Goal: Information Seeking & Learning: Learn about a topic

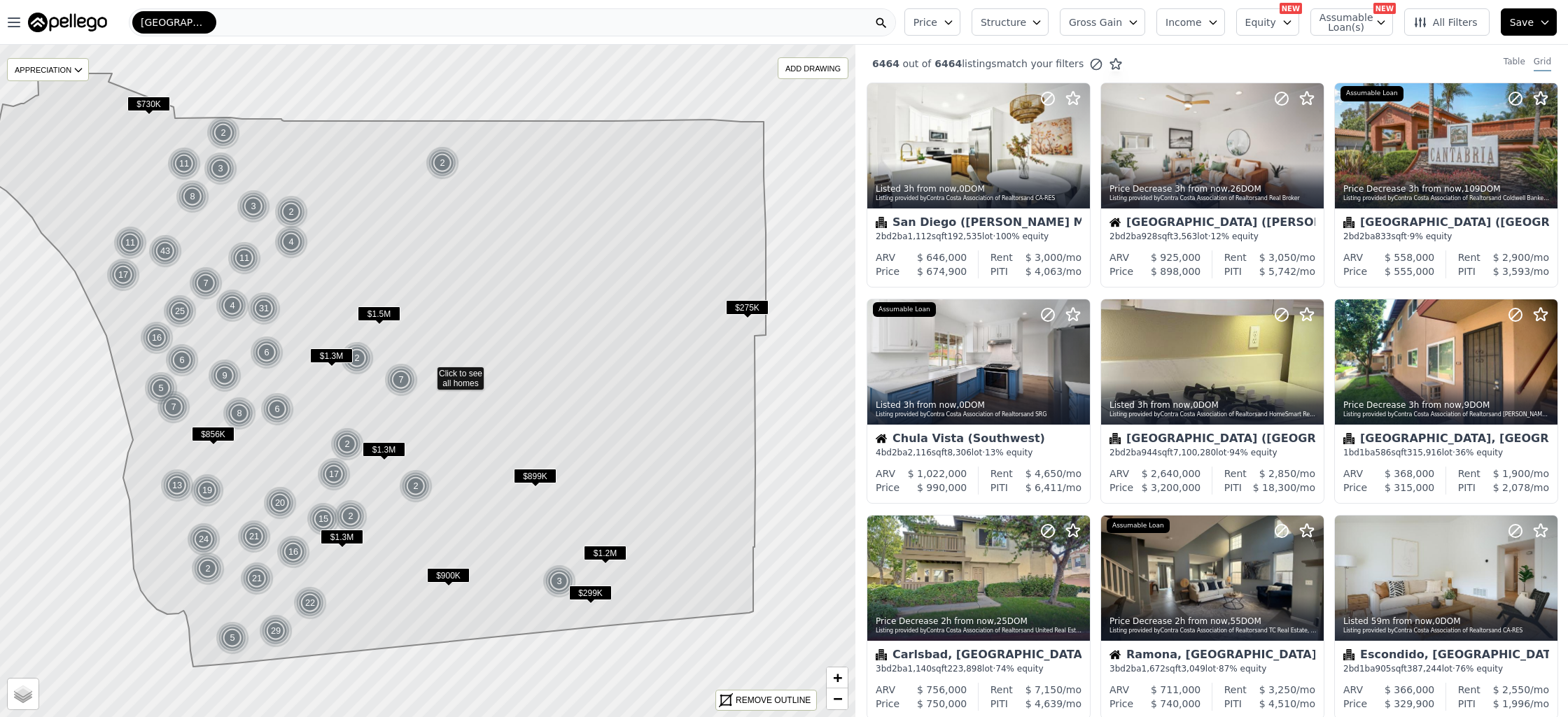
click at [989, 15] on button "Structure" at bounding box center [1010, 22] width 77 height 28
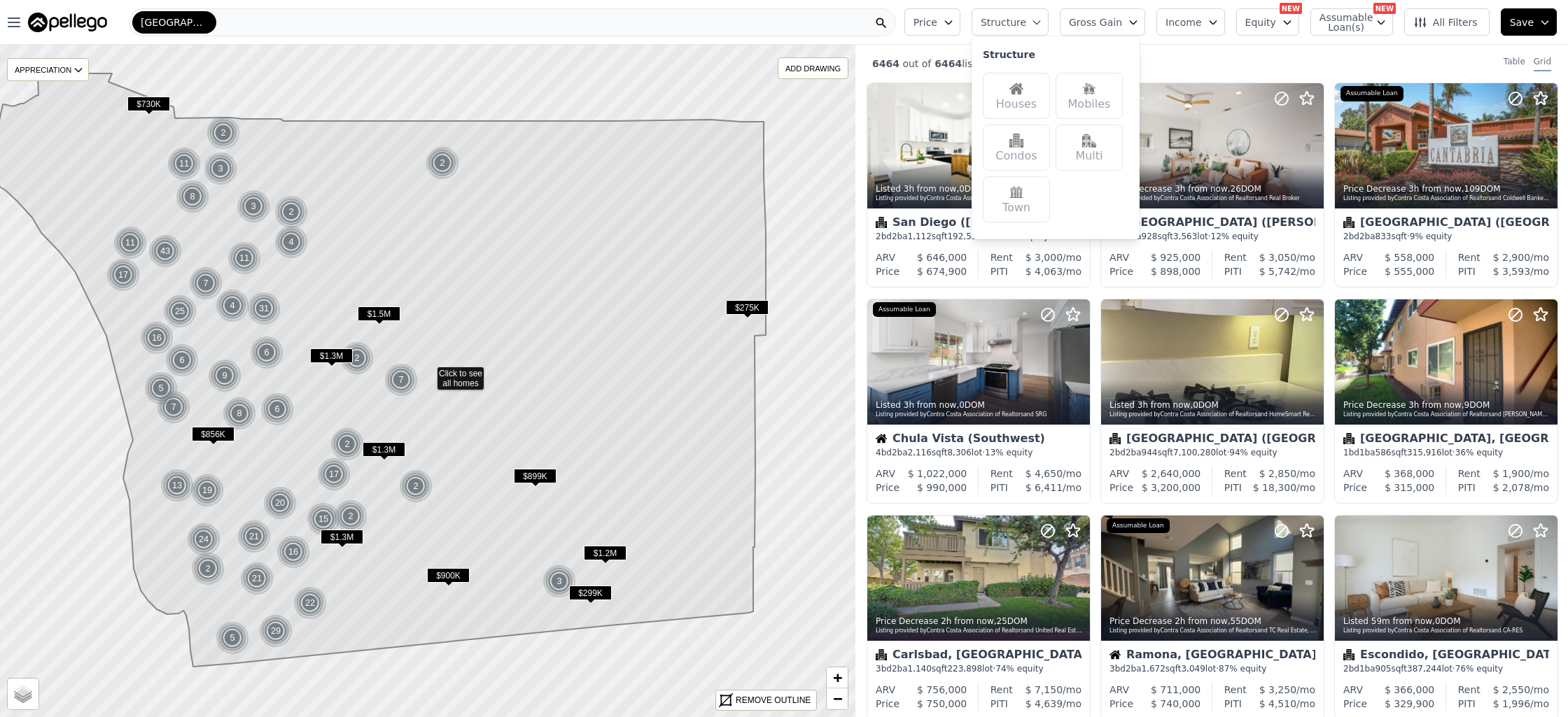
click at [951, 30] on button "Price" at bounding box center [932, 22] width 56 height 28
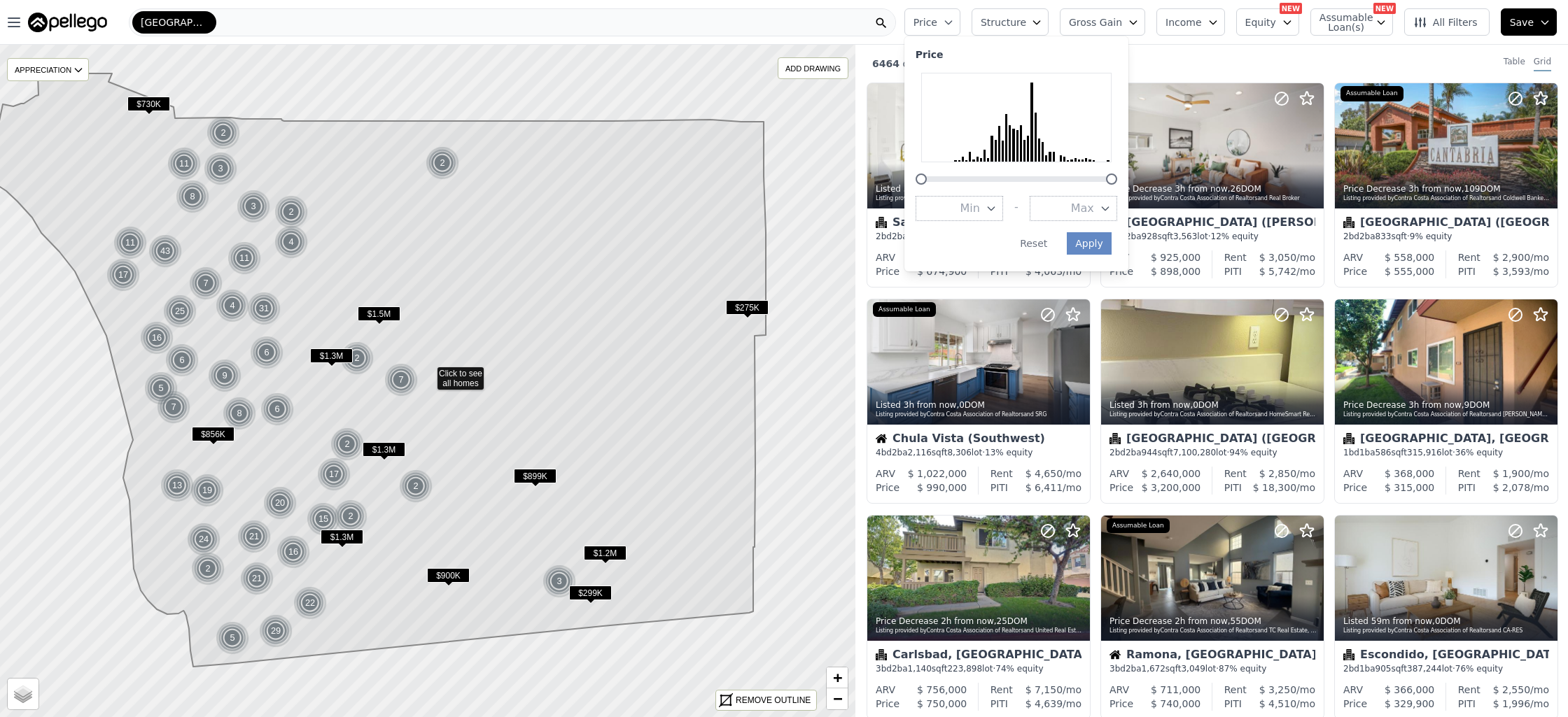
click at [982, 1] on div "Price Price Min - Max Apply Reset Structure Gross Gain Income Equity NEW Assuma…" at bounding box center [1233, 22] width 669 height 45
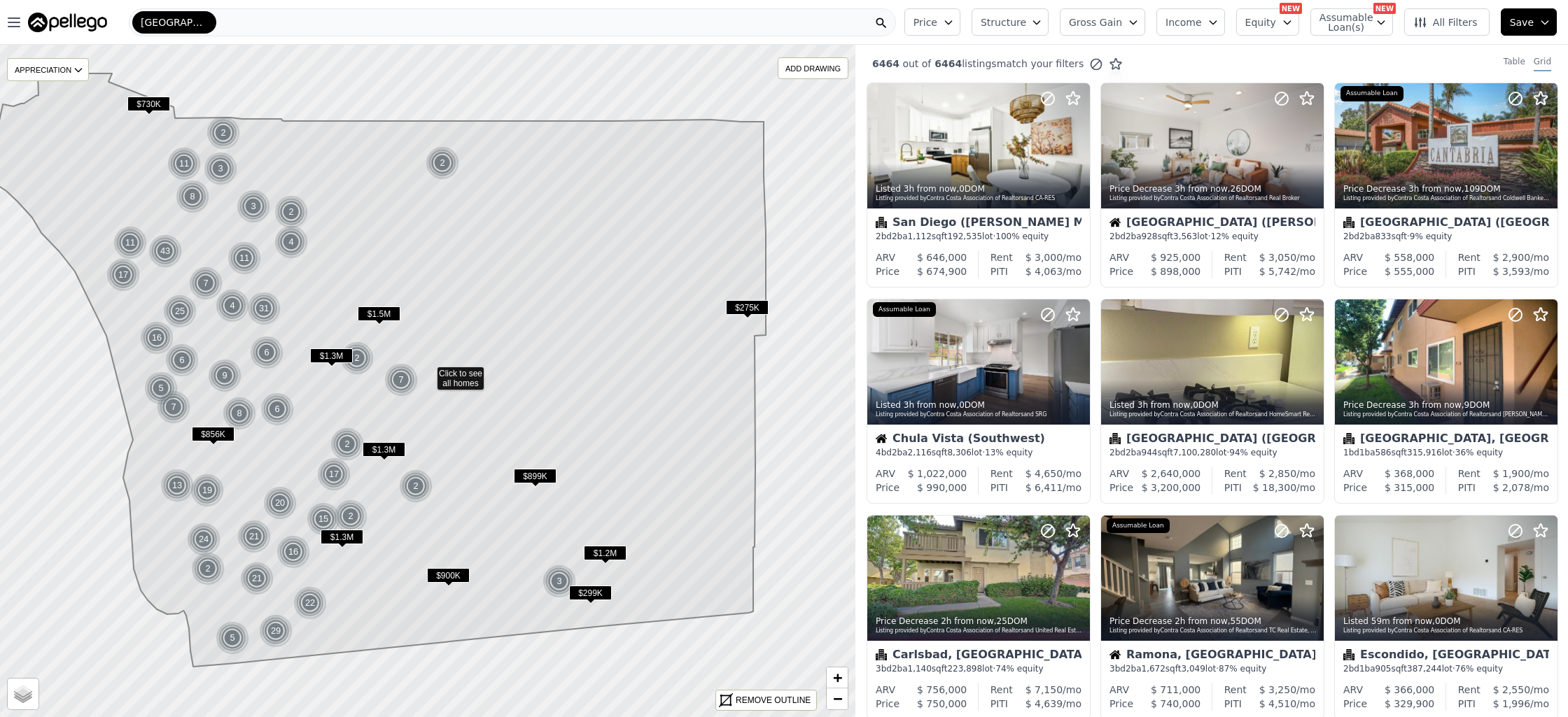
click at [1038, 17] on button "Structure" at bounding box center [1010, 22] width 77 height 28
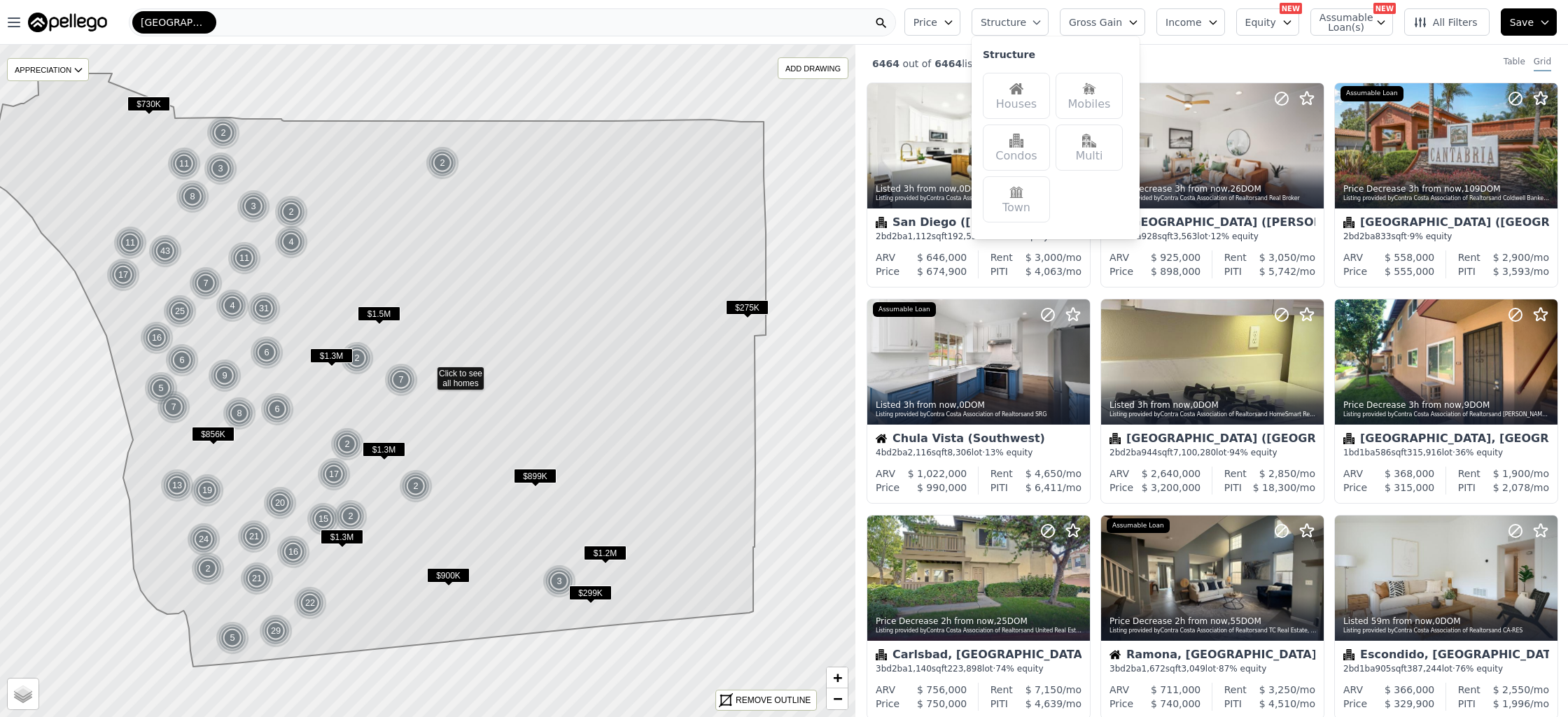
click at [960, 15] on button "Price" at bounding box center [932, 22] width 56 height 28
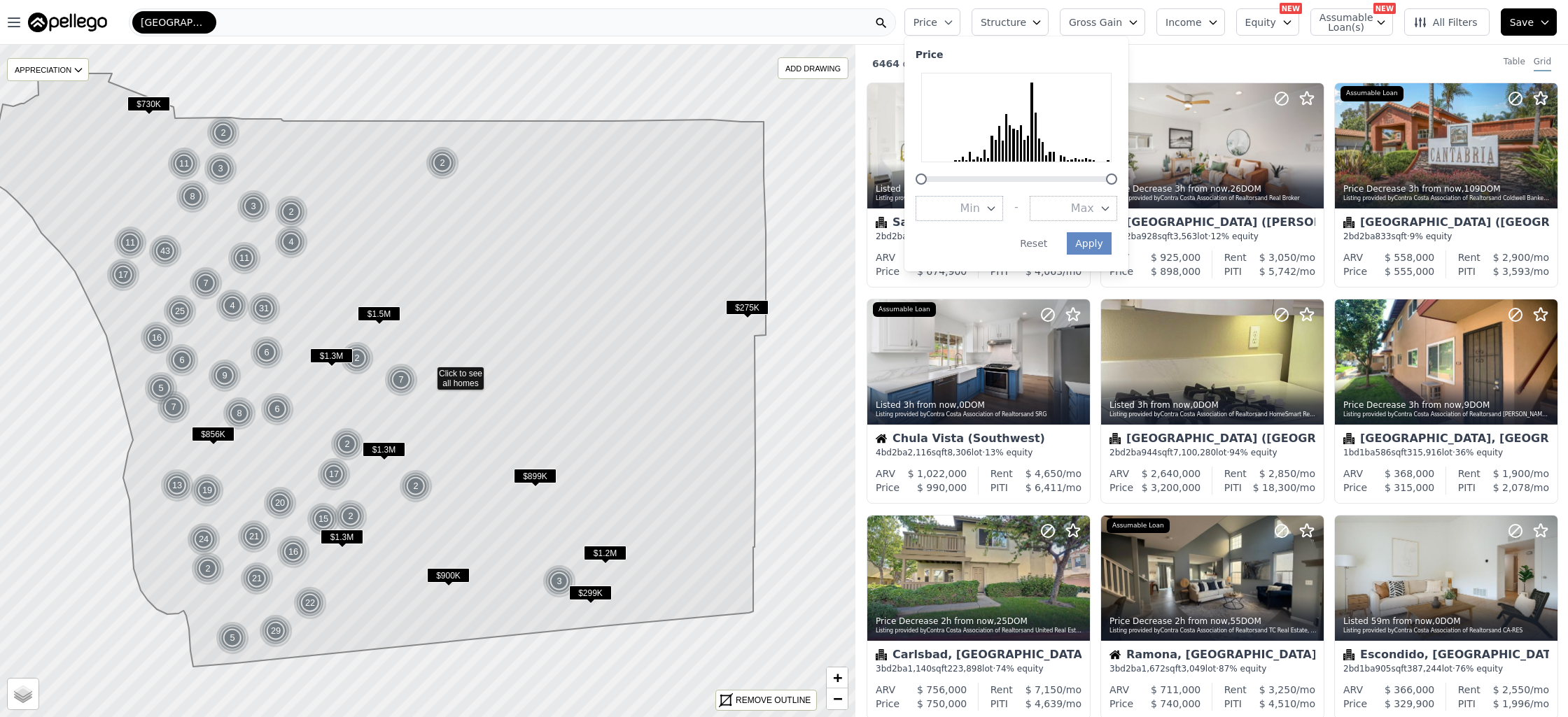
click at [1111, 206] on icon "button" at bounding box center [1105, 208] width 11 height 11
click at [1092, 229] on button "$1.0M" at bounding box center [1073, 230] width 88 height 25
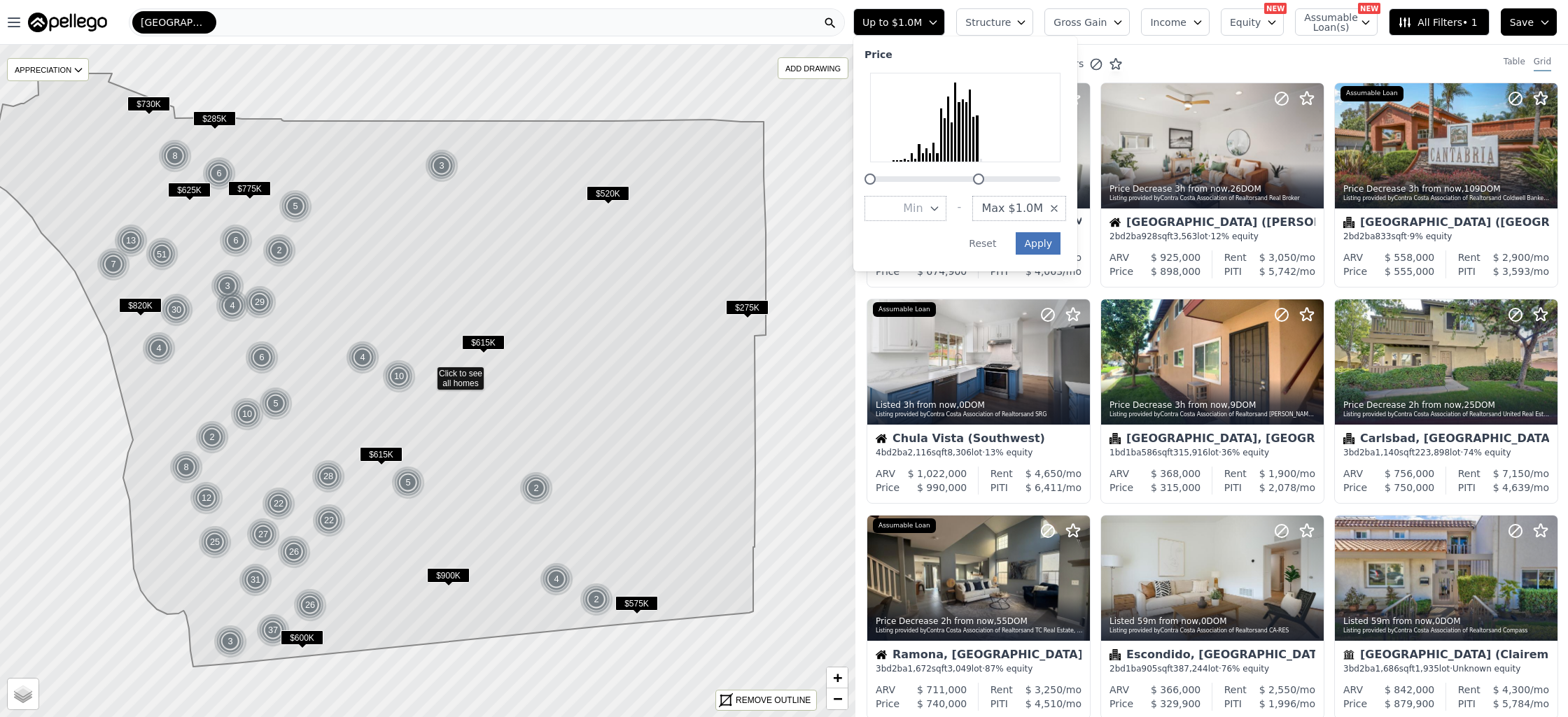
click at [1049, 249] on button "Apply" at bounding box center [1037, 244] width 45 height 23
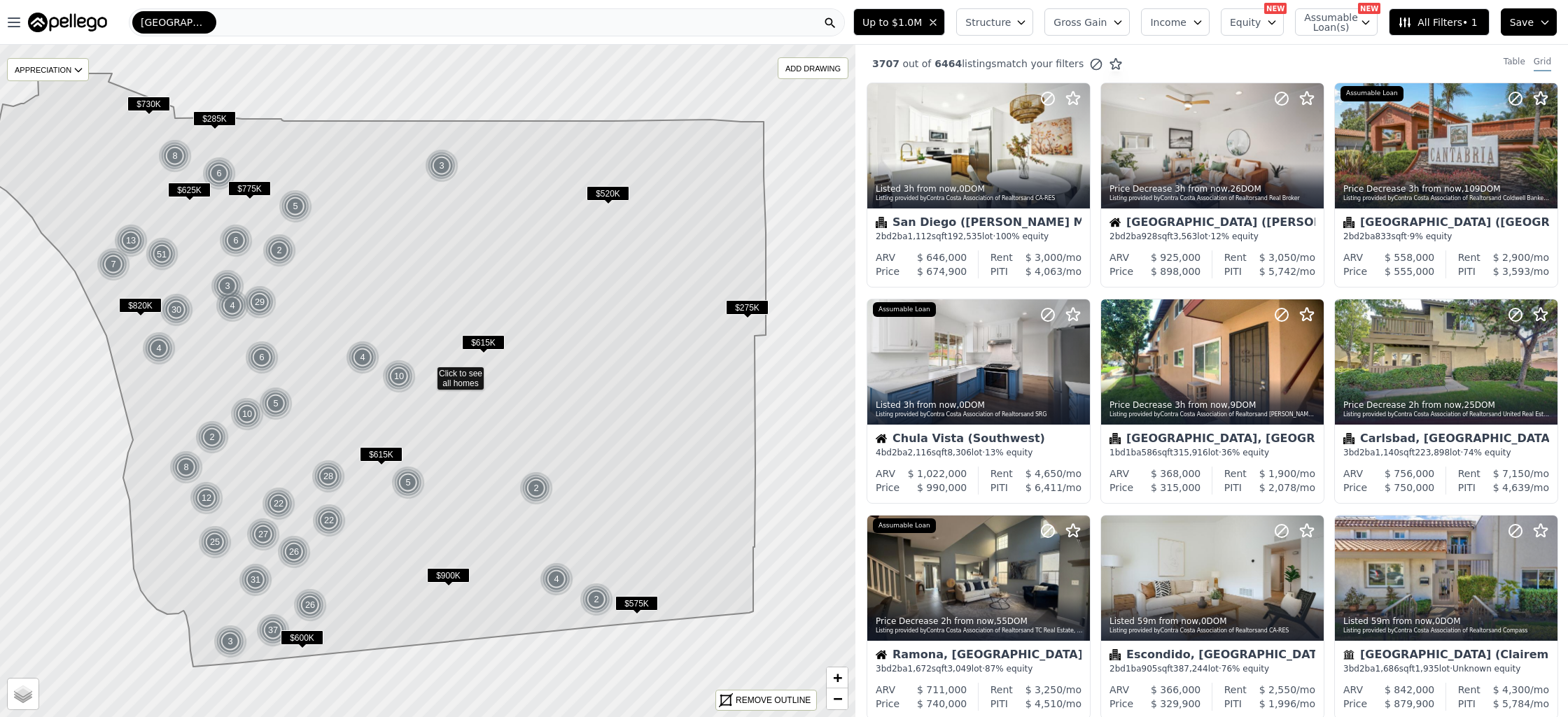
click at [1027, 18] on icon "button" at bounding box center [1021, 23] width 11 height 11
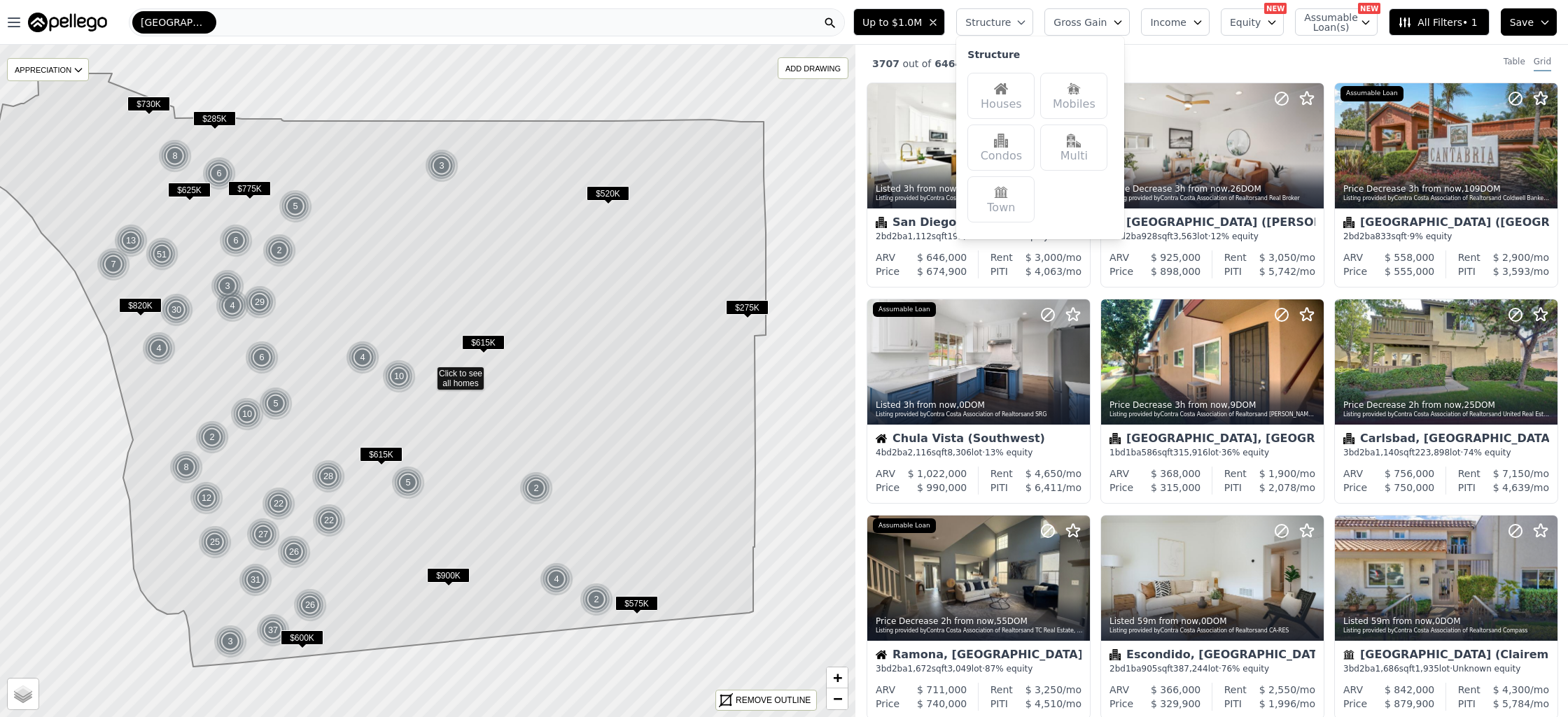
click at [1010, 101] on div "Houses" at bounding box center [1001, 95] width 67 height 46
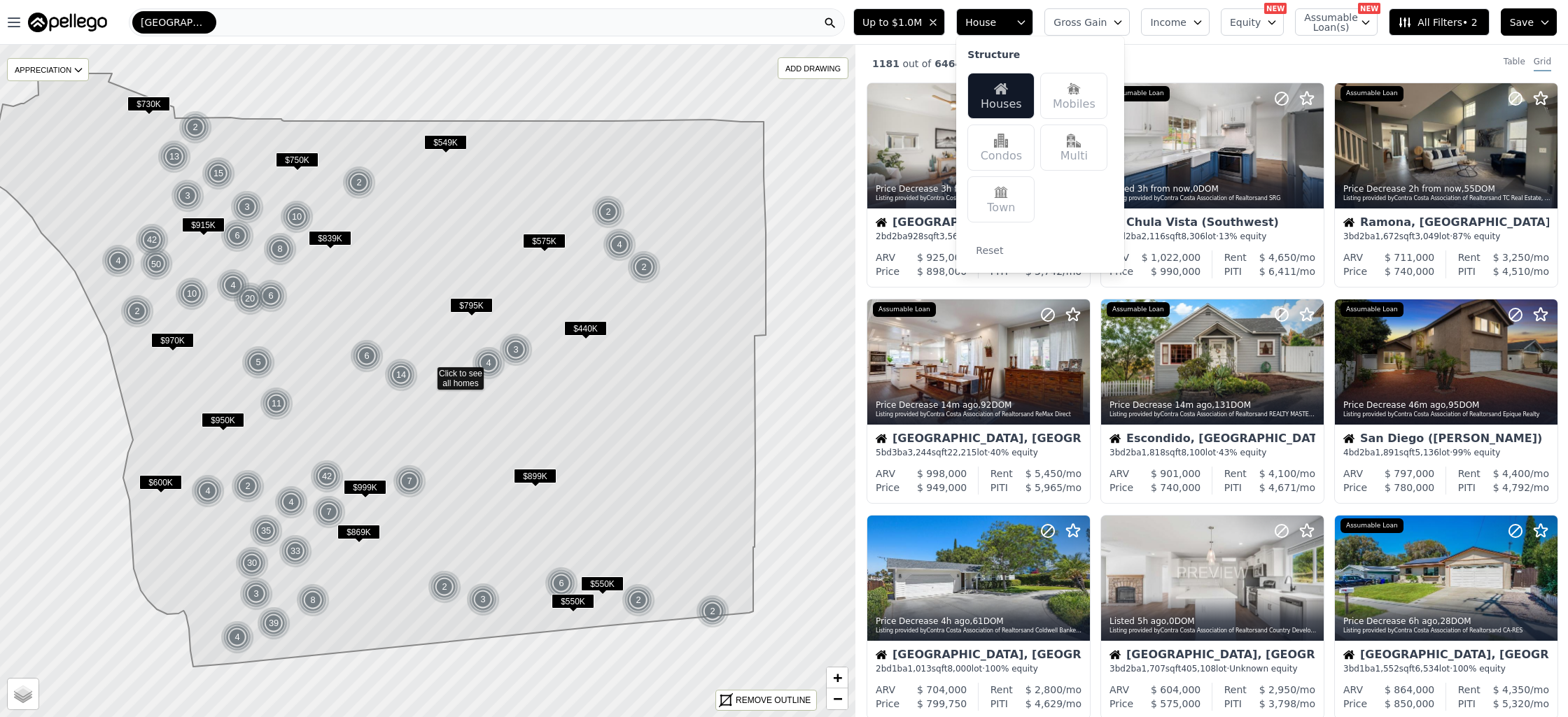
click at [1027, 19] on icon "button" at bounding box center [1021, 23] width 11 height 11
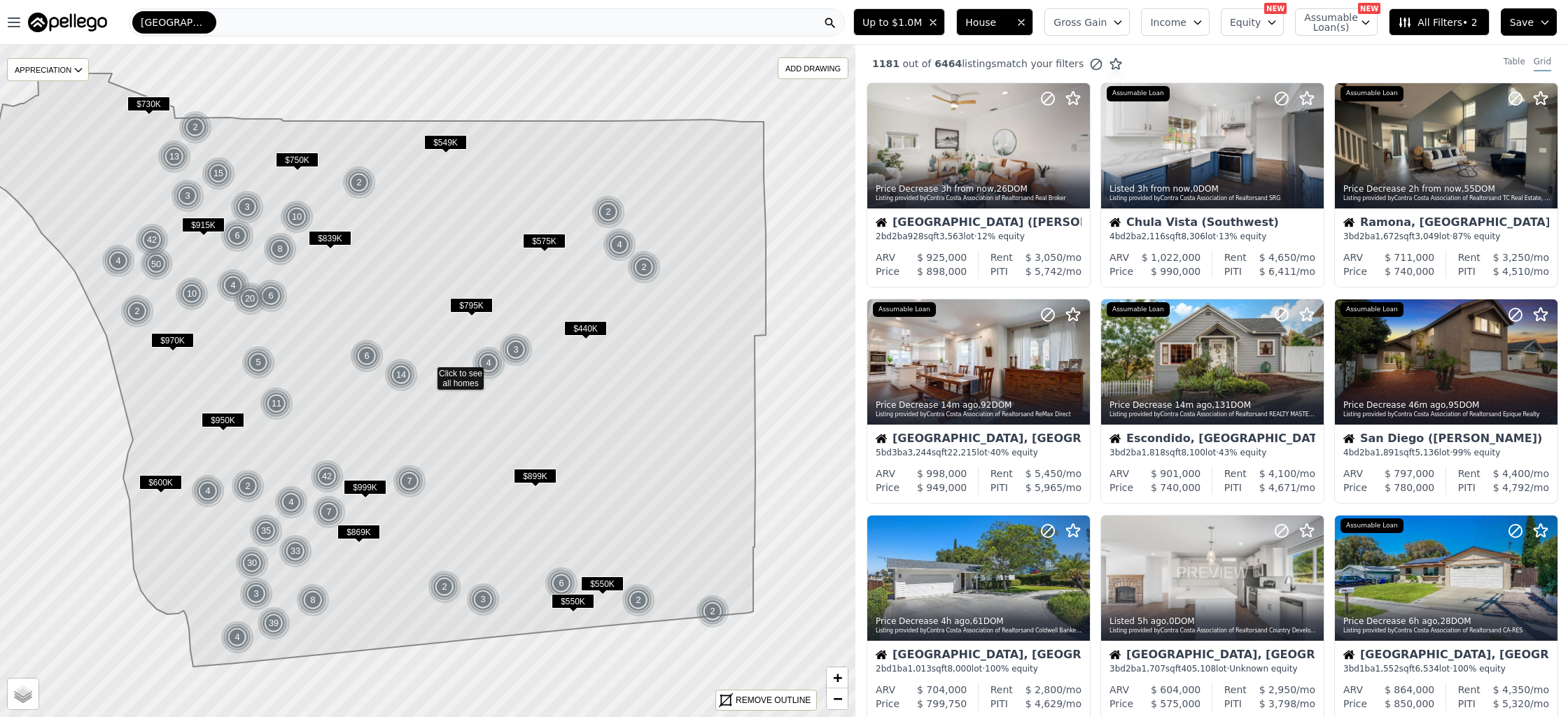
click at [1114, 19] on button "Gross Gain" at bounding box center [1087, 22] width 86 height 28
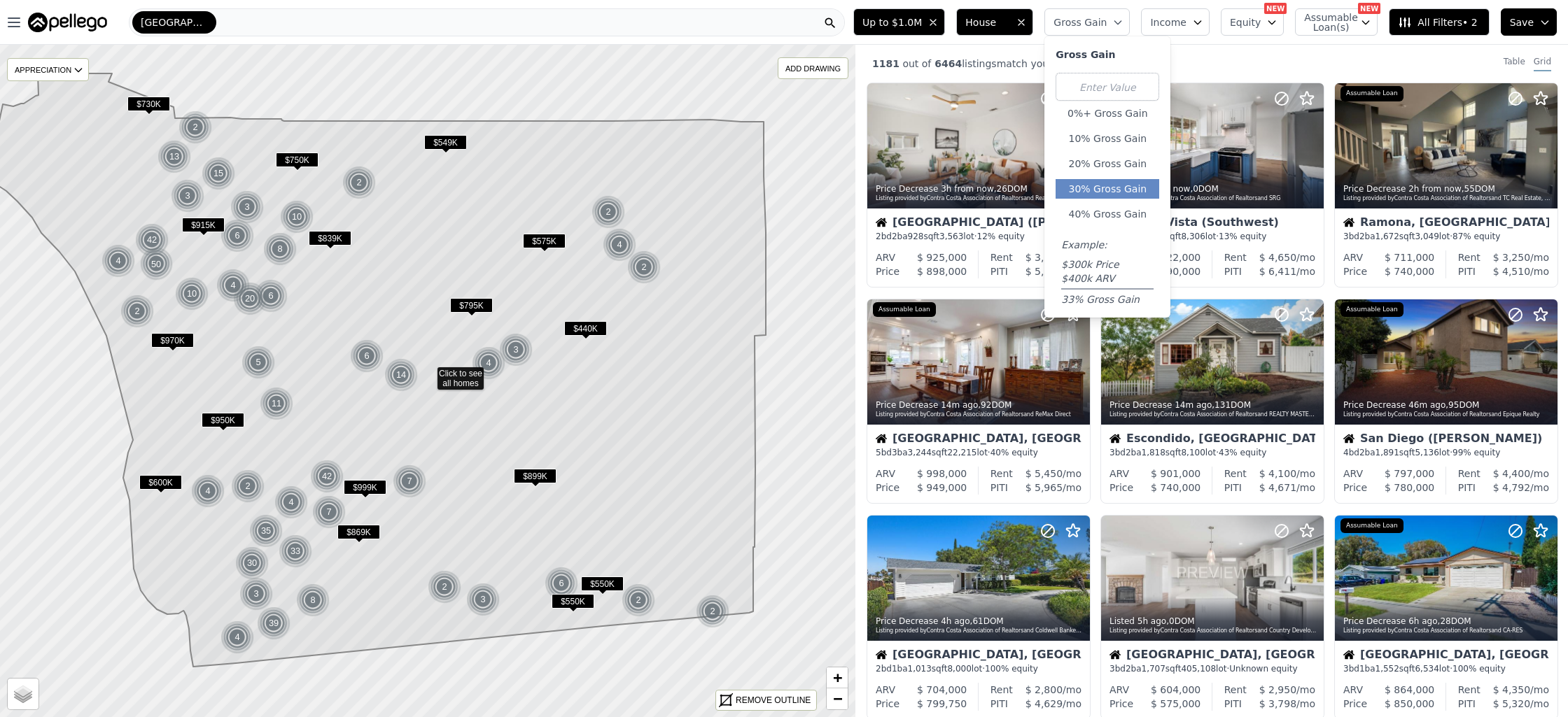
click at [1109, 191] on button "30% Gross Gain" at bounding box center [1107, 189] width 104 height 20
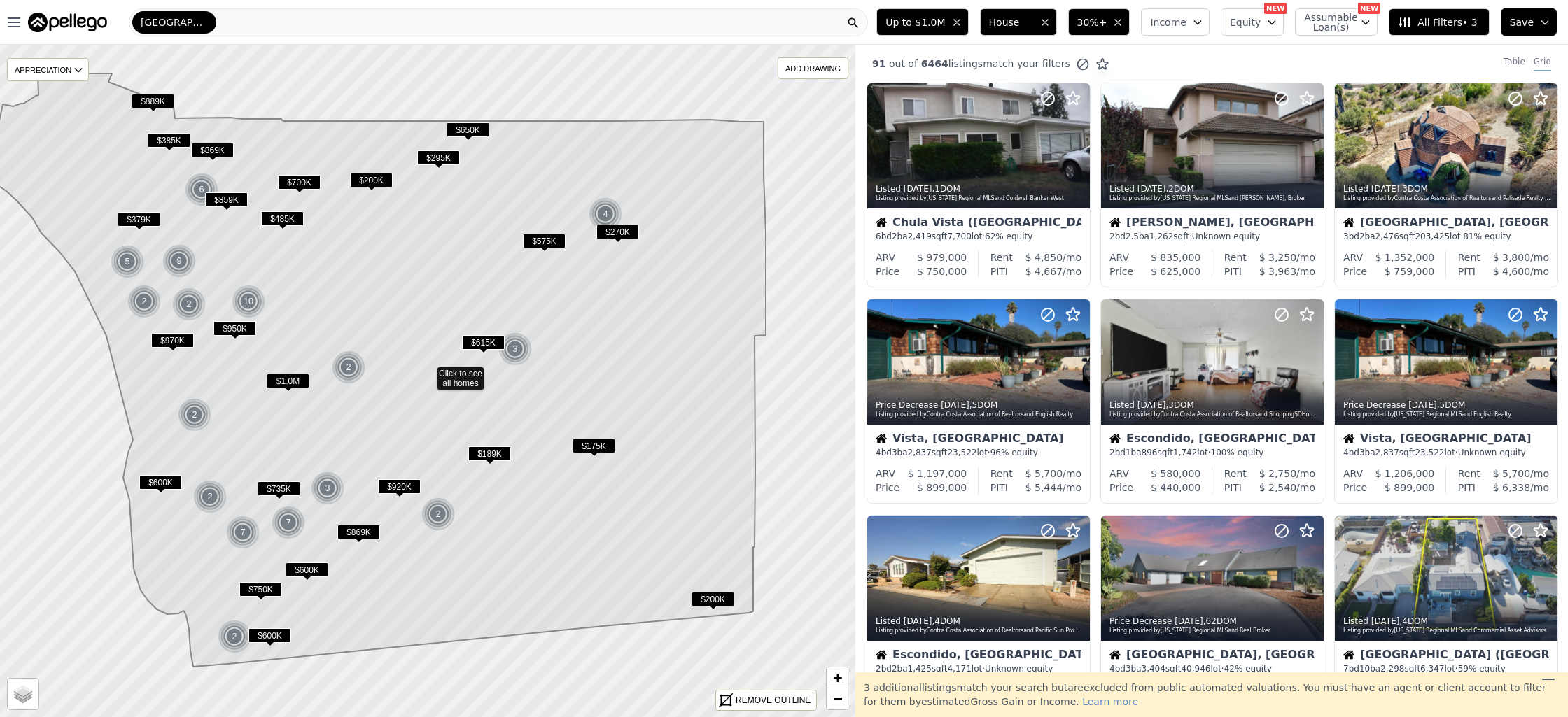
click at [1427, 23] on span "All Filters • 3" at bounding box center [1437, 23] width 79 height 14
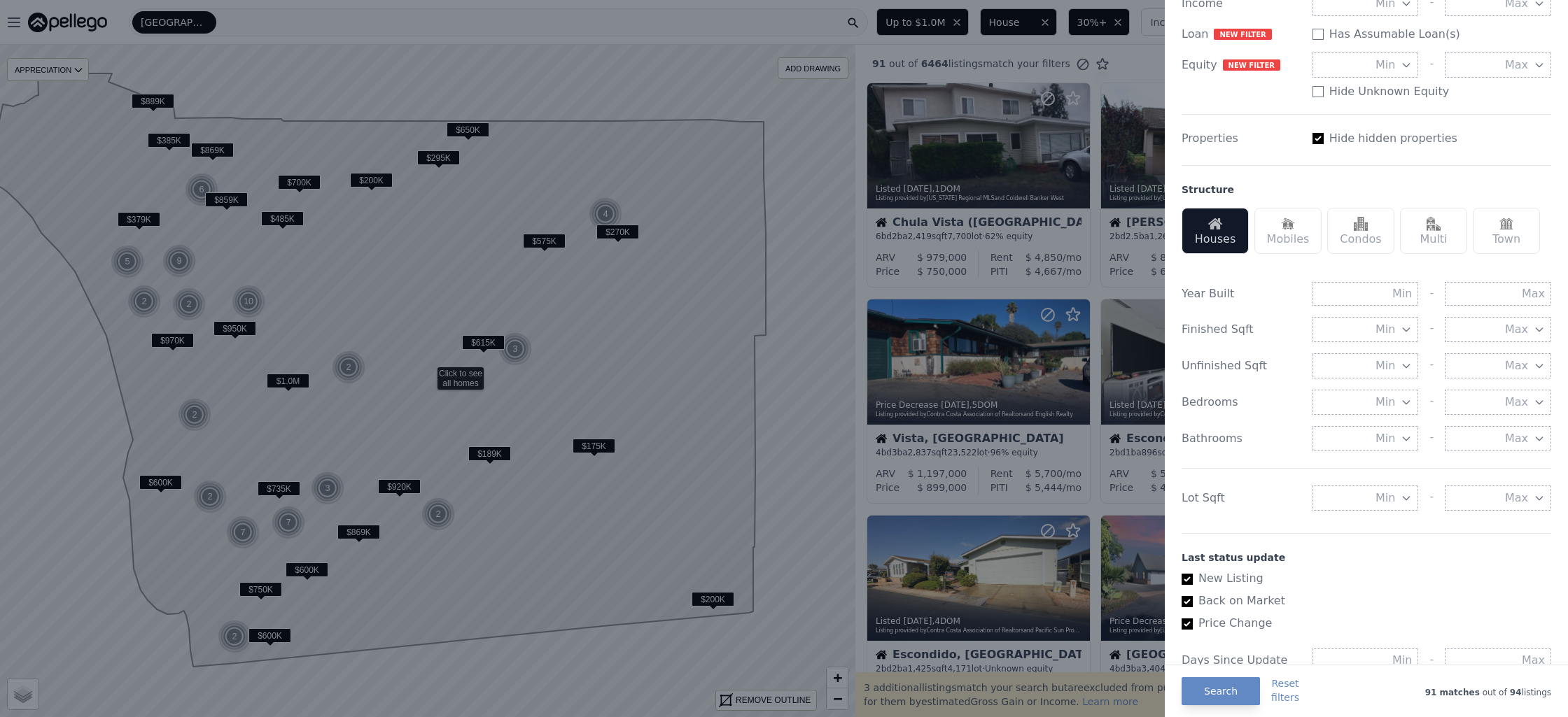
scroll to position [242, 0]
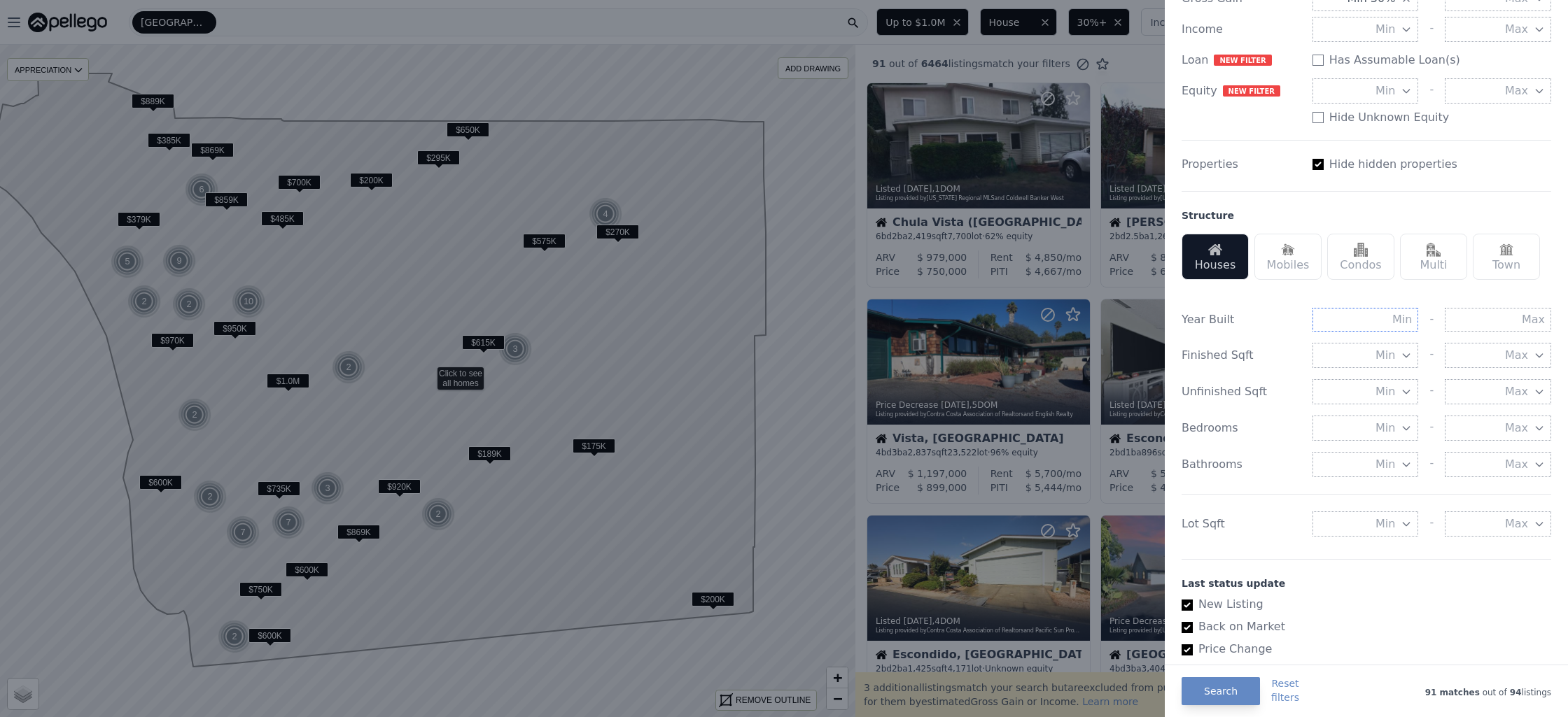
click at [1388, 323] on input "text" at bounding box center [1365, 320] width 107 height 24
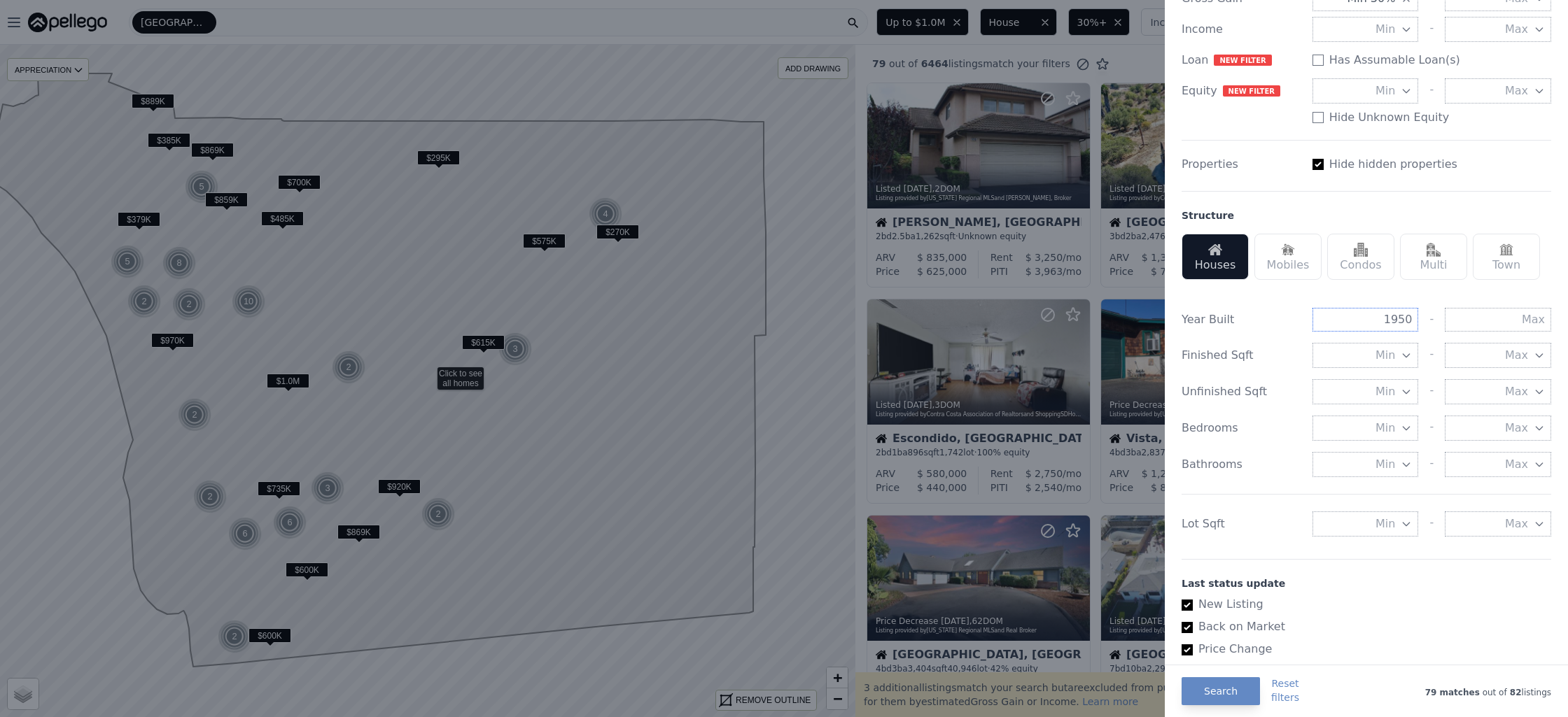
type input "1950"
click at [1401, 356] on icon "button" at bounding box center [1406, 355] width 11 height 11
click at [1386, 422] on button "1000 sqft" at bounding box center [1365, 431] width 107 height 25
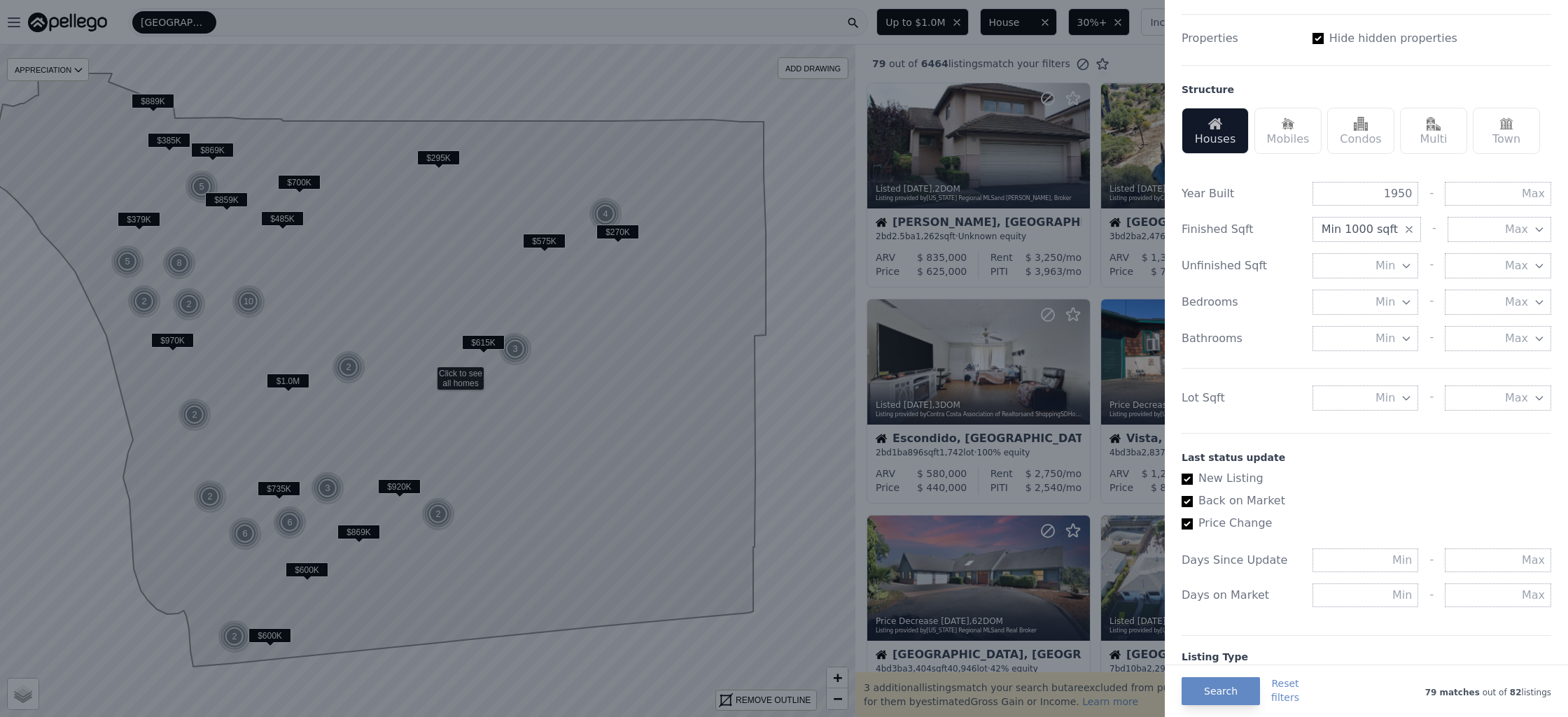
scroll to position [559, 0]
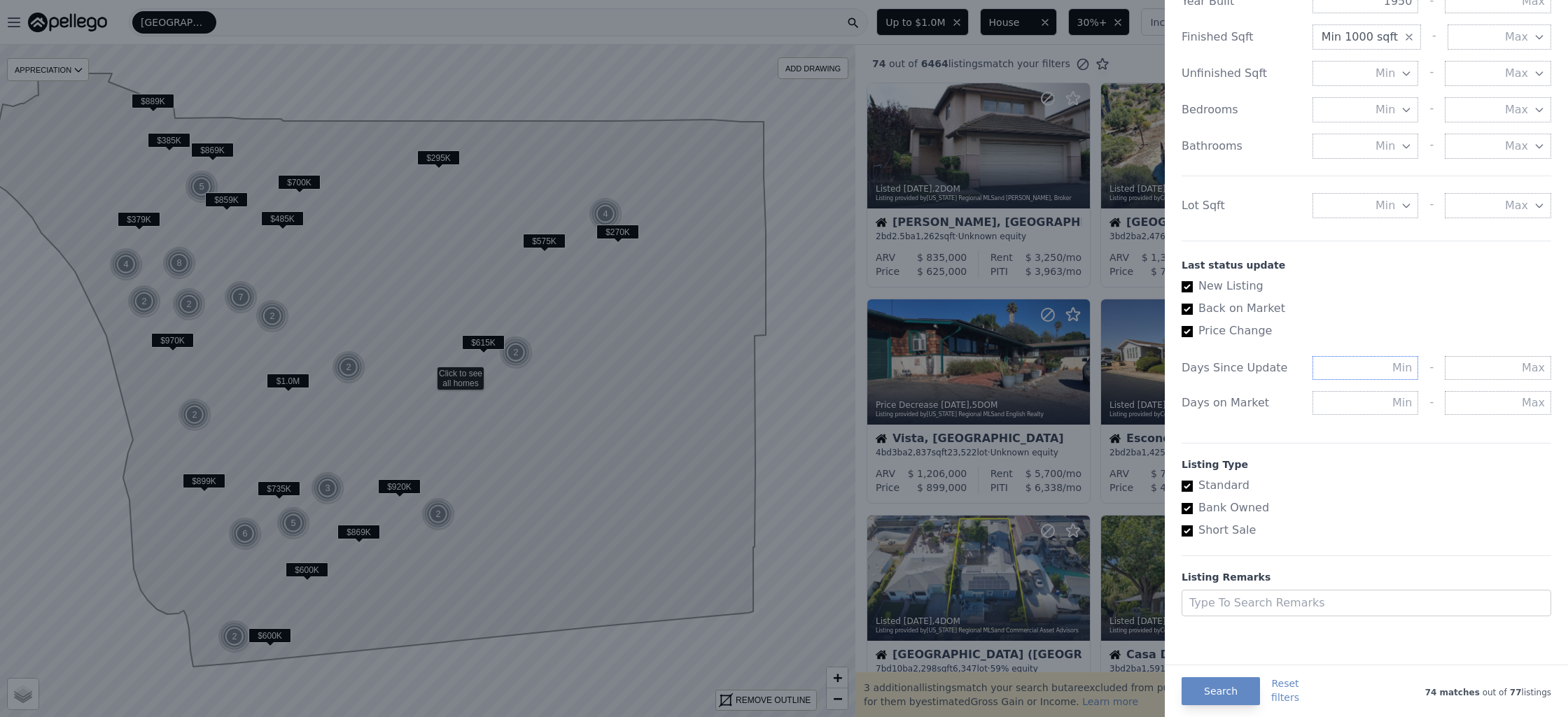
click at [1364, 370] on input "text" at bounding box center [1365, 368] width 107 height 24
click at [1380, 451] on div "Listing Type Standard Bank Owned Short Sale" at bounding box center [1366, 491] width 370 height 96
click at [1207, 691] on button "Search" at bounding box center [1220, 692] width 78 height 28
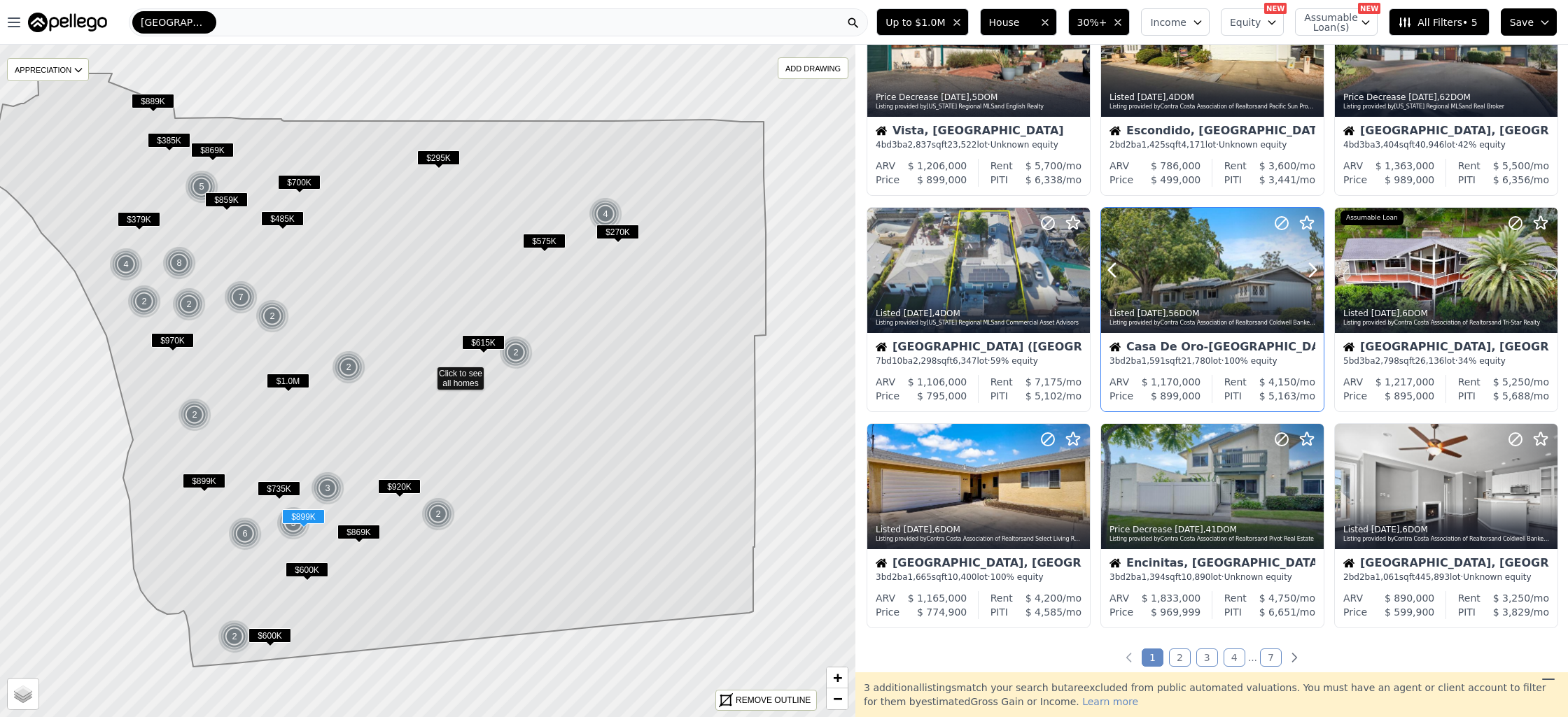
scroll to position [279, 0]
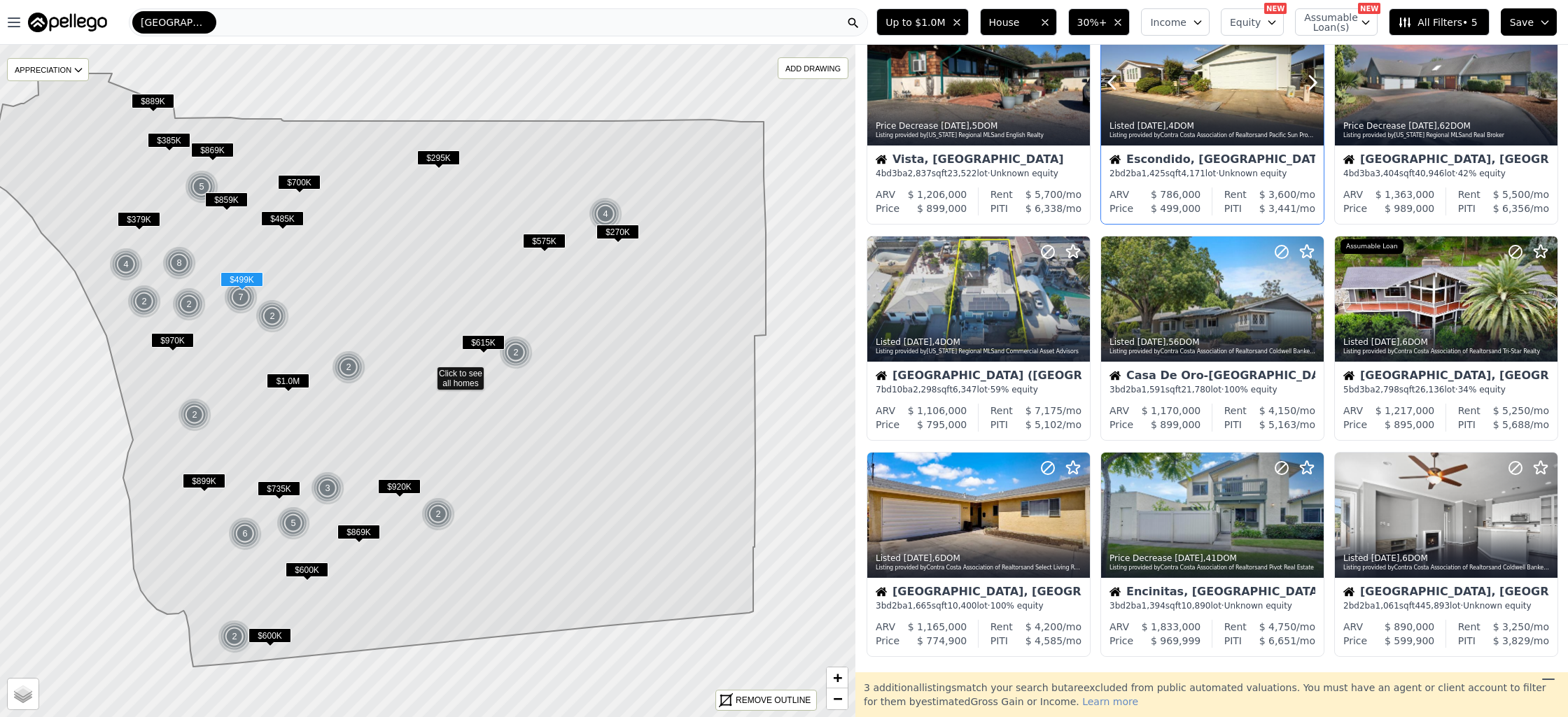
click at [1201, 81] on div at bounding box center [1212, 83] width 223 height 125
click at [1444, 26] on span "All Filters • 5" at bounding box center [1437, 23] width 79 height 14
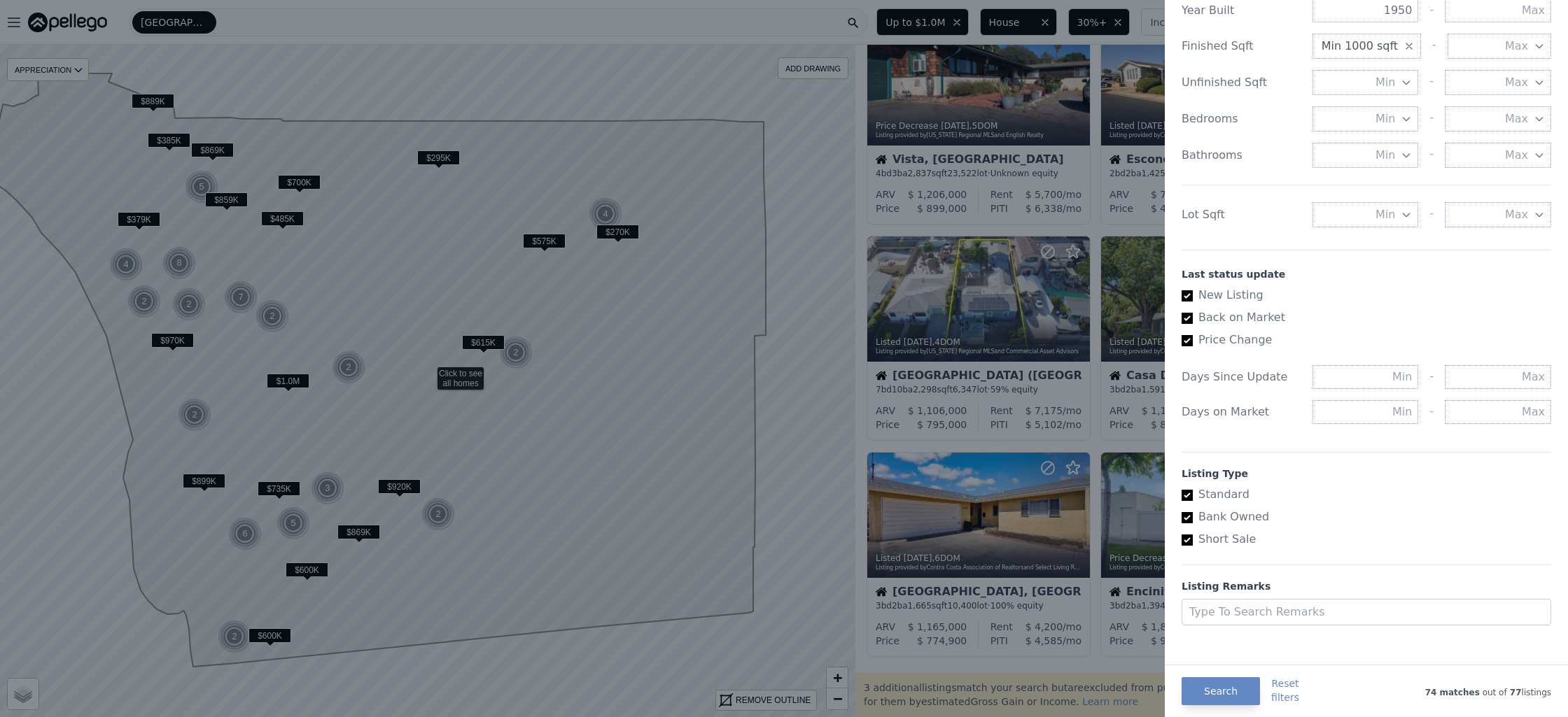
scroll to position [559, 0]
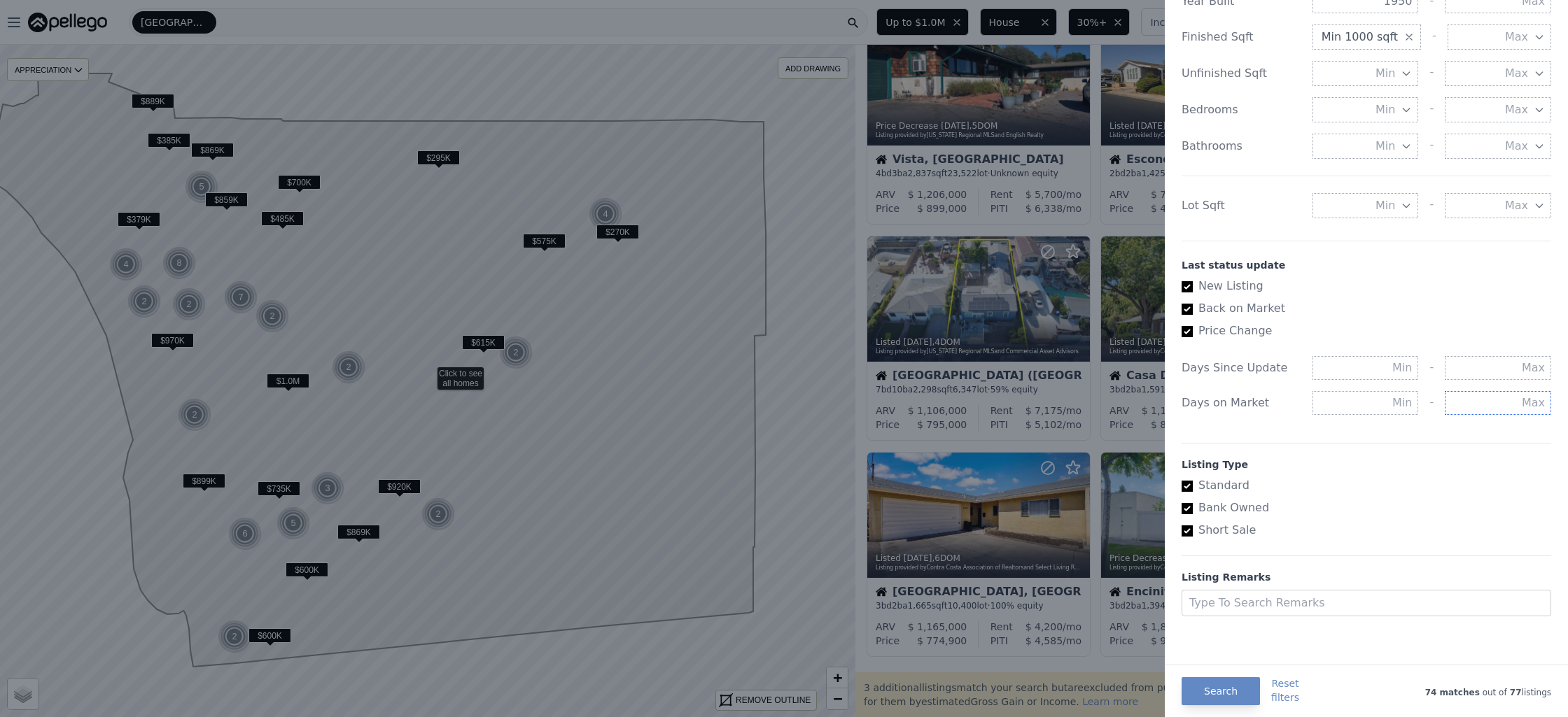
click at [1534, 403] on input "text" at bounding box center [1498, 403] width 107 height 24
type input "2"
click at [1216, 689] on button "Search" at bounding box center [1220, 692] width 78 height 28
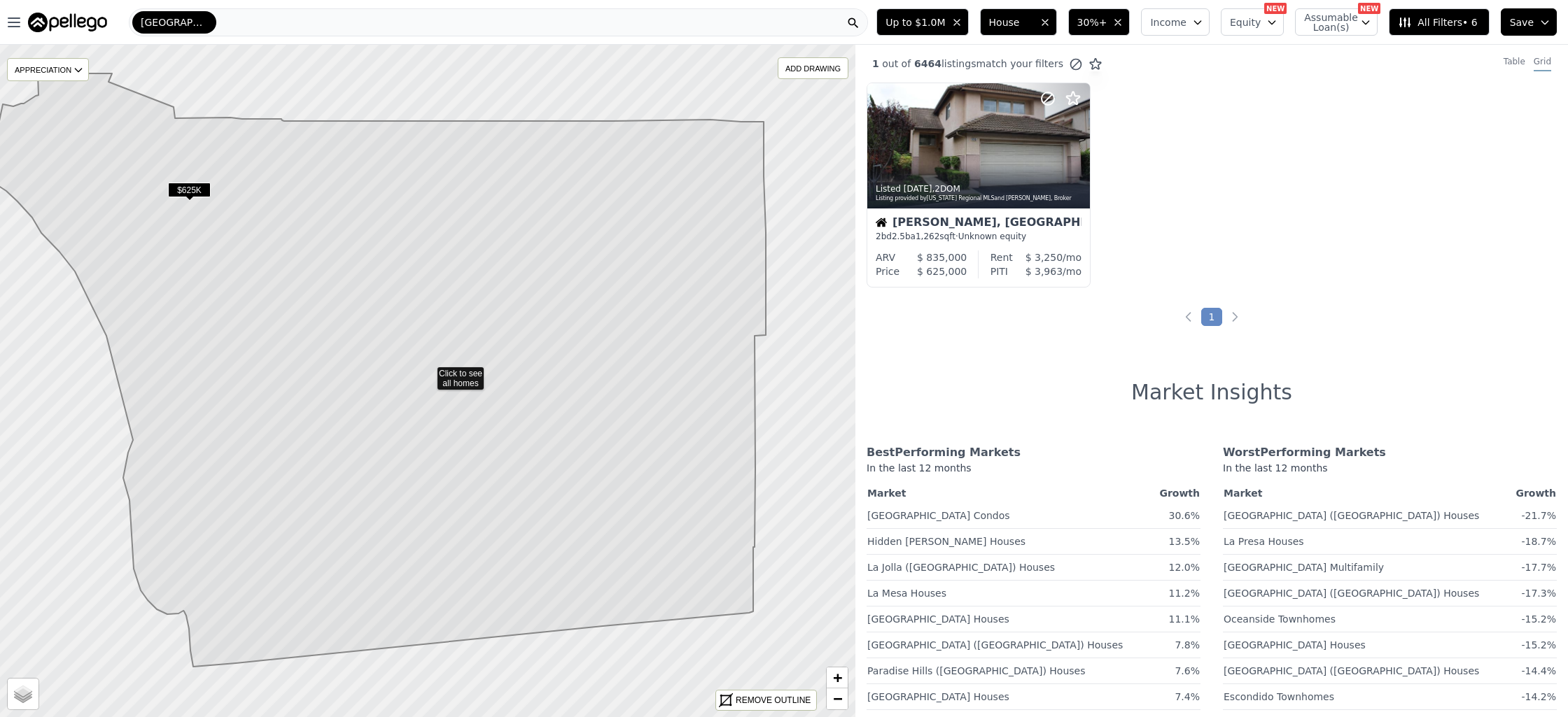
click at [1177, 169] on div "Listed 2d ago , 2 DOM Listing provided by California Regional MLS and Joanne Le…" at bounding box center [1212, 191] width 712 height 216
click at [1077, 142] on icon at bounding box center [1079, 146] width 23 height 23
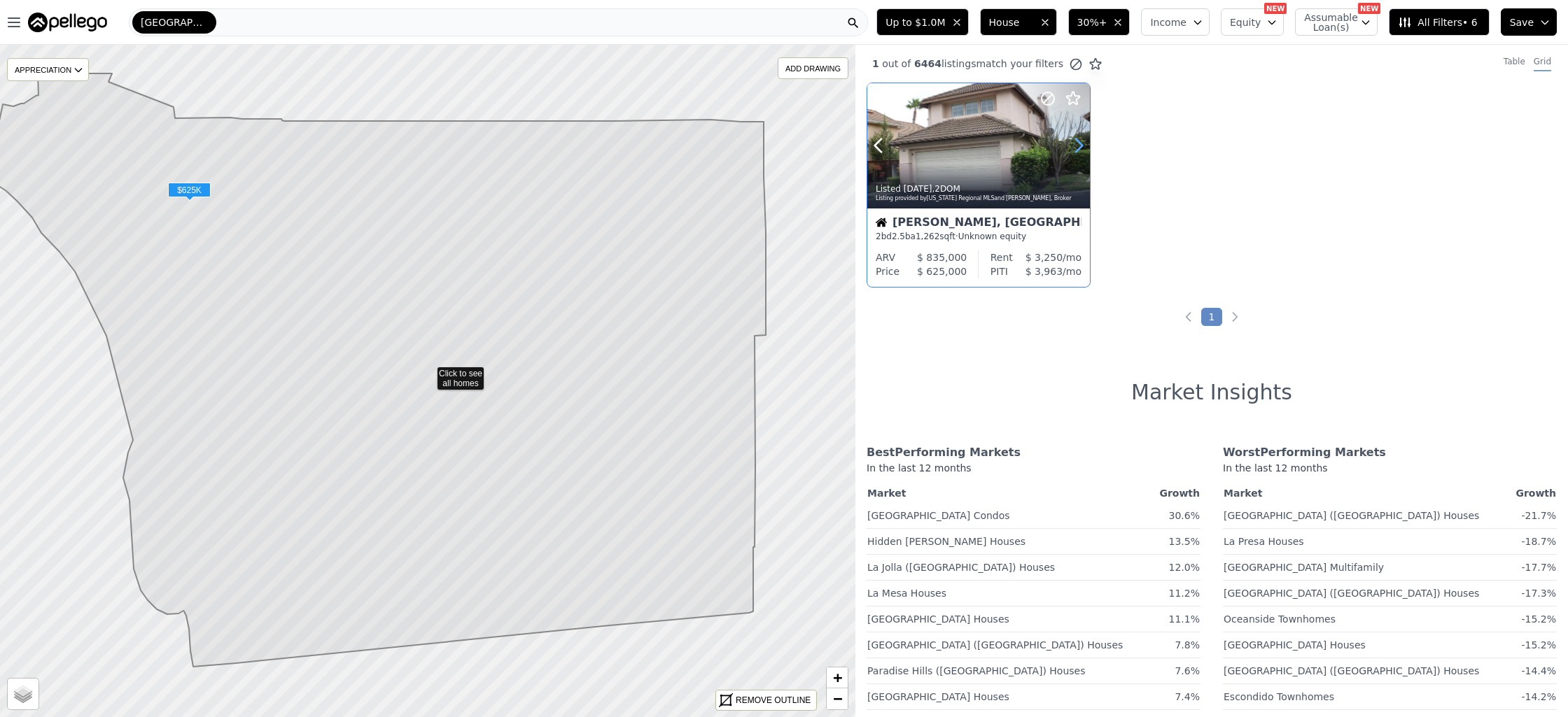
click at [1078, 143] on icon at bounding box center [1079, 146] width 23 height 23
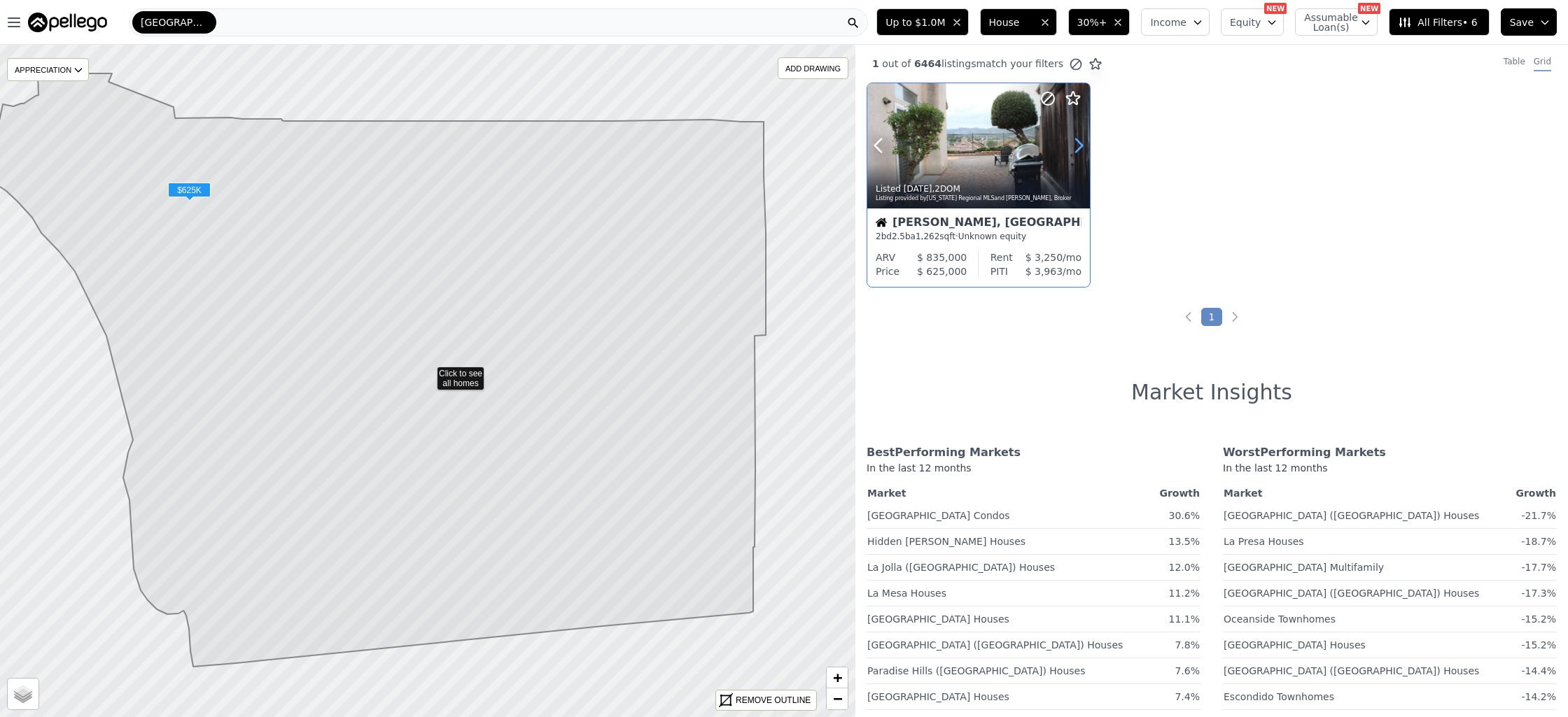
click at [1078, 143] on icon at bounding box center [1079, 146] width 23 height 23
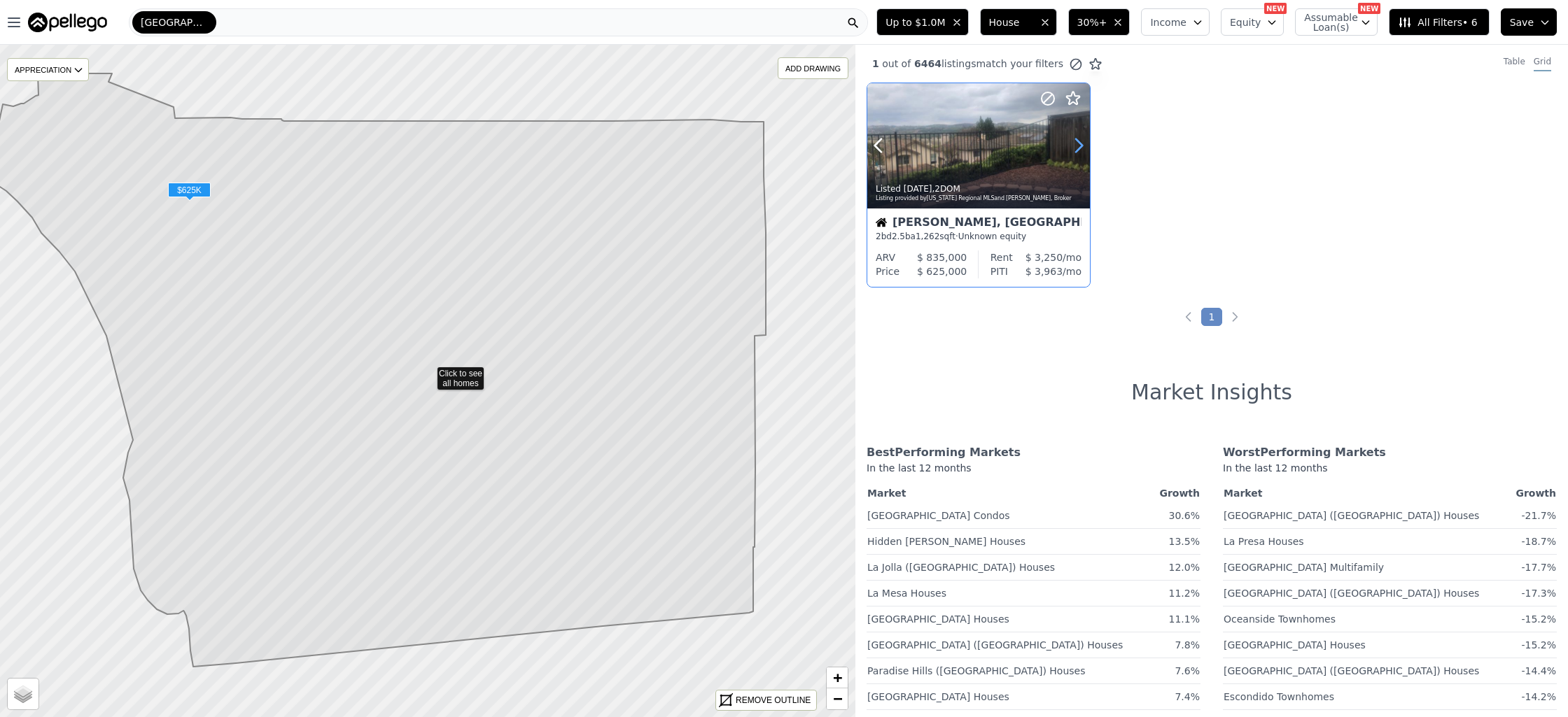
click at [1078, 143] on icon at bounding box center [1079, 146] width 23 height 23
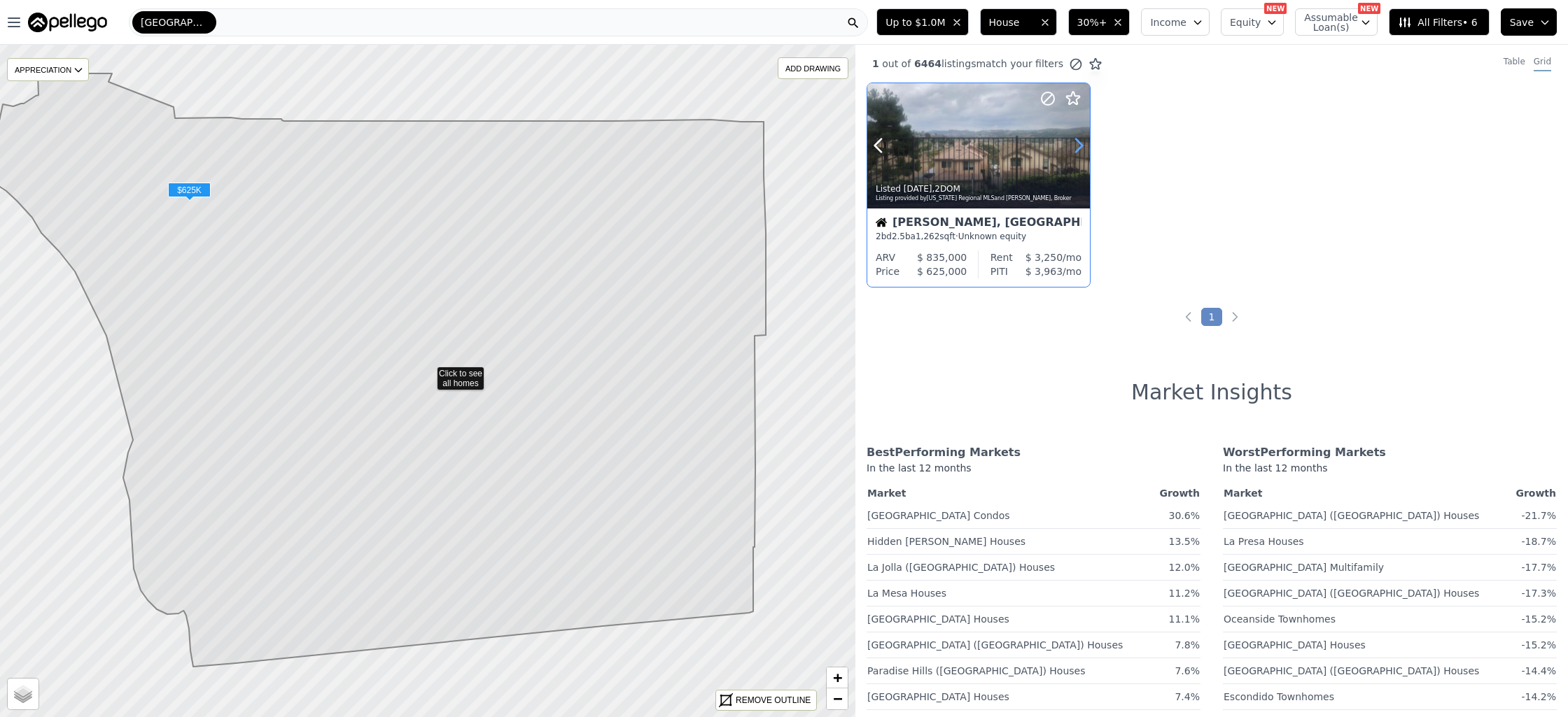
click at [1078, 143] on icon at bounding box center [1079, 146] width 23 height 23
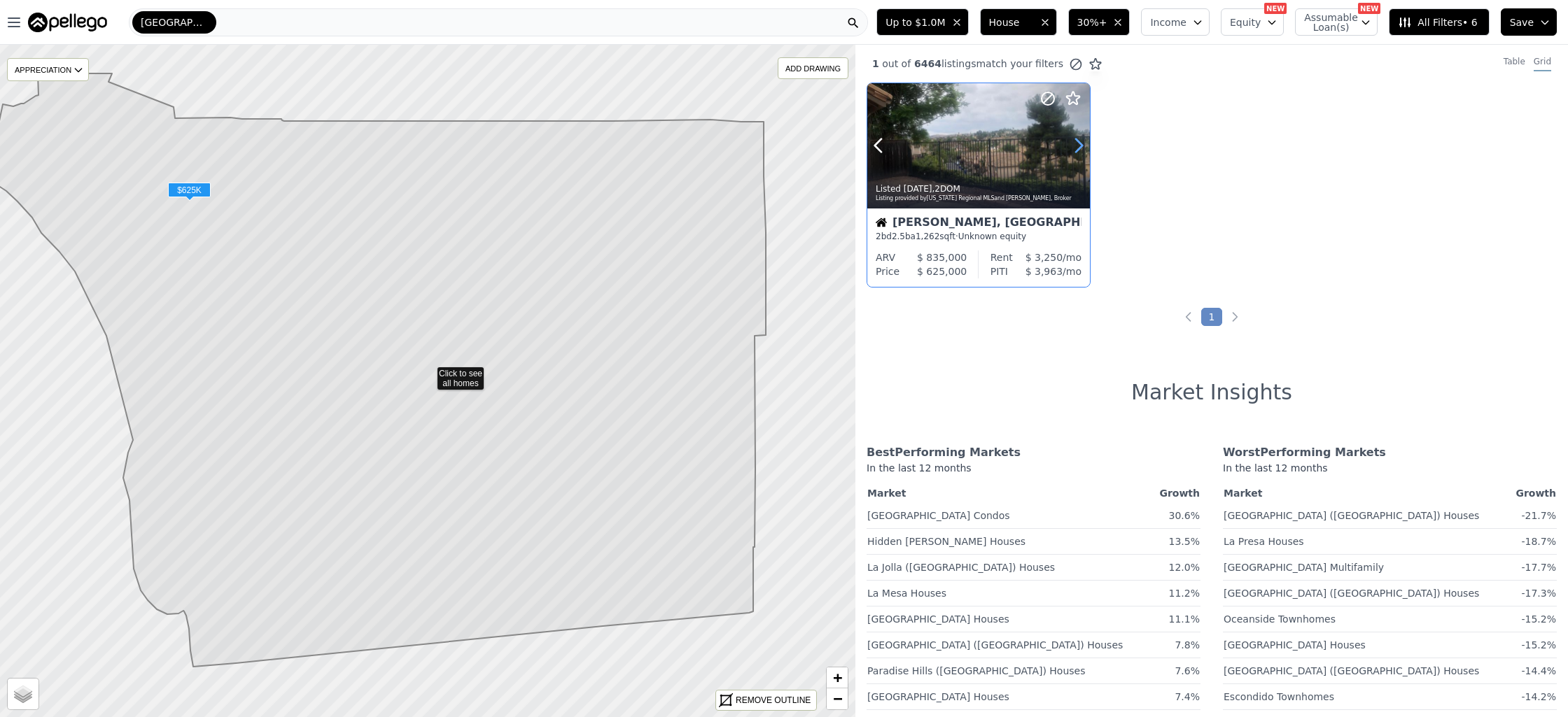
click at [1078, 143] on icon at bounding box center [1079, 146] width 23 height 23
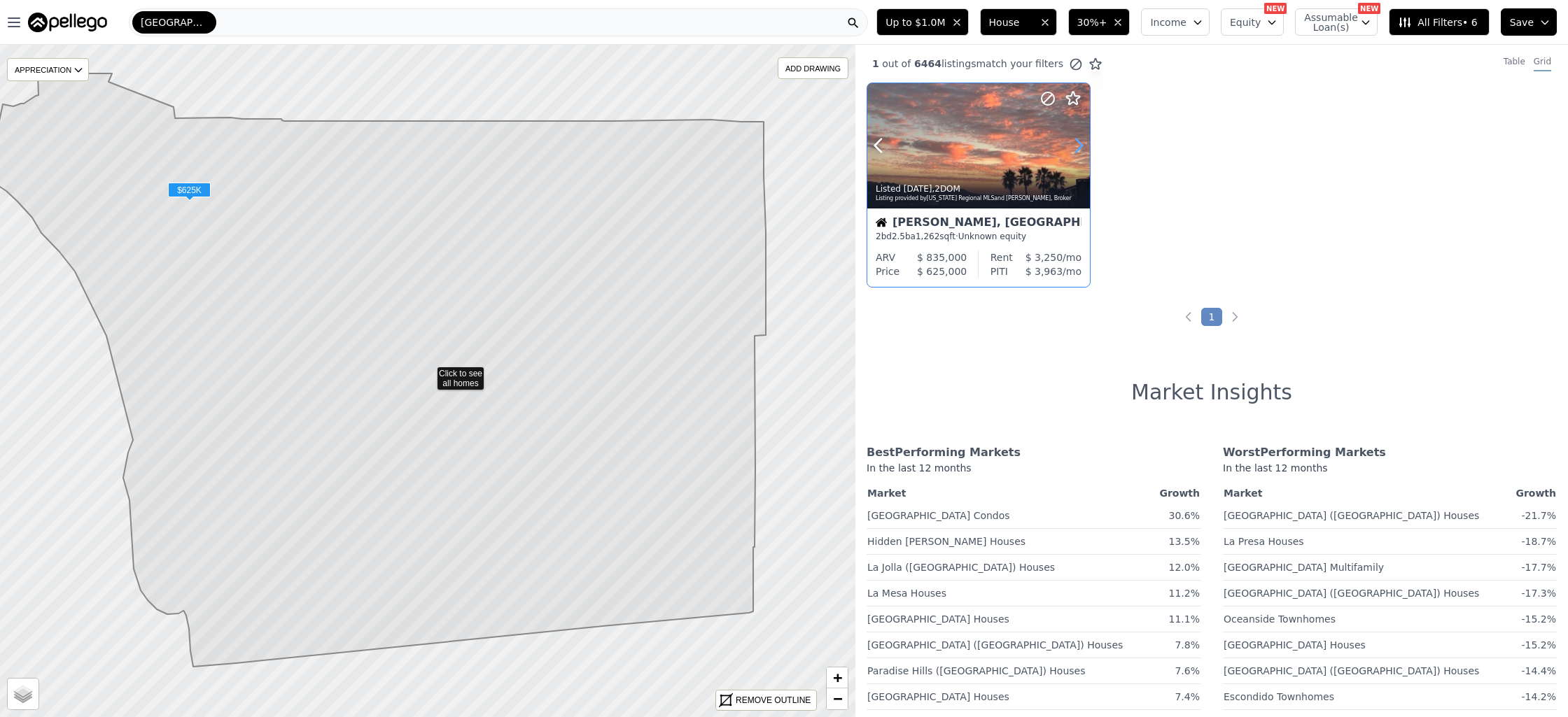
click at [1078, 143] on icon at bounding box center [1079, 146] width 23 height 23
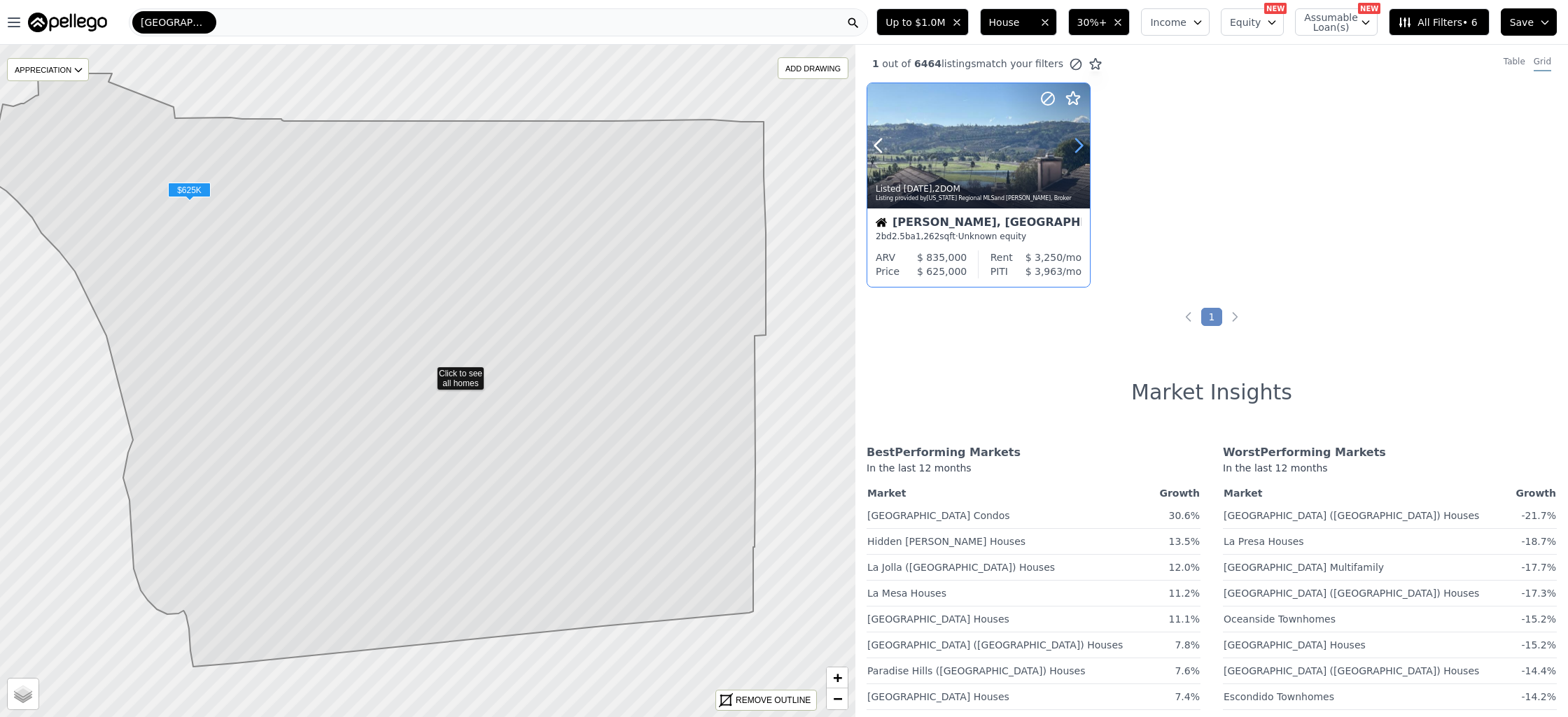
click at [1078, 143] on icon at bounding box center [1079, 146] width 23 height 23
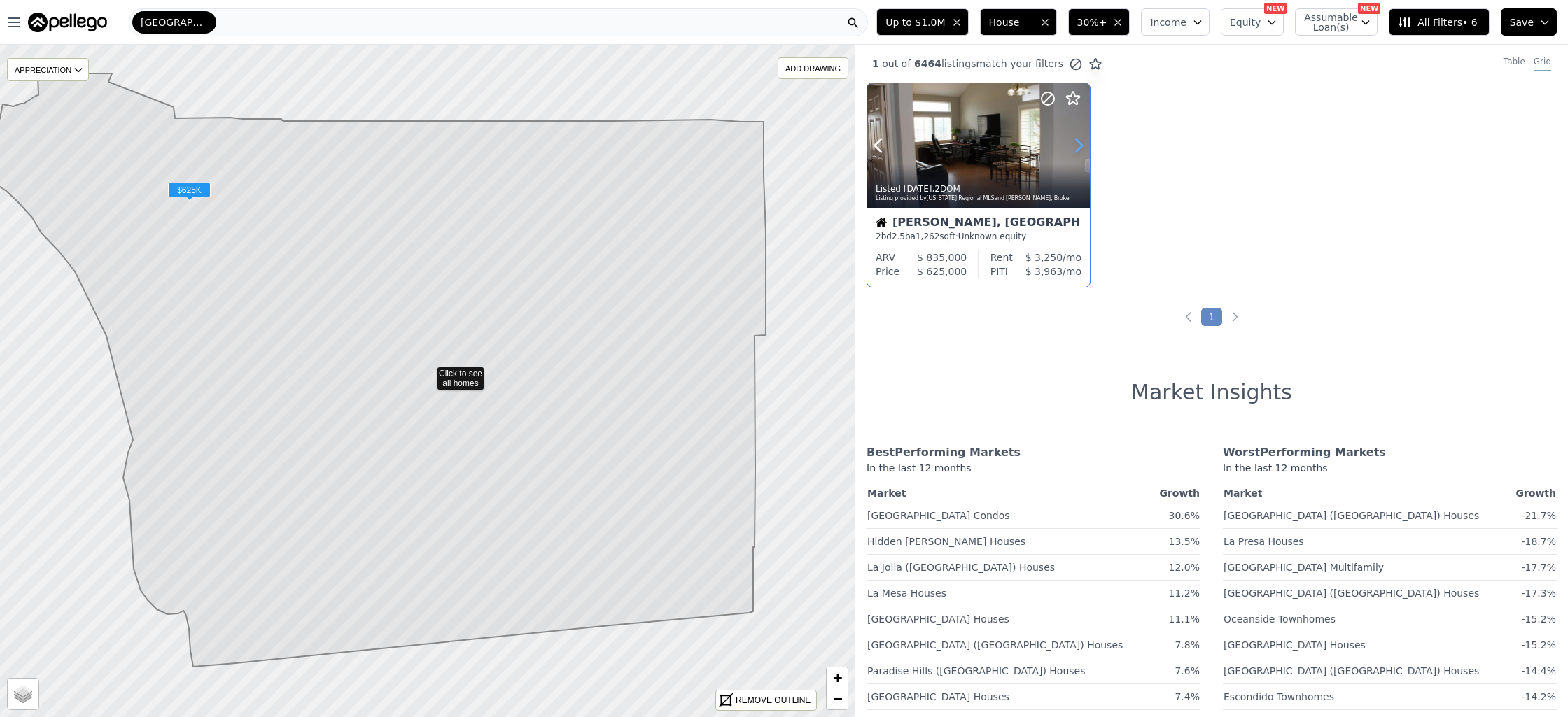
click at [1078, 143] on icon at bounding box center [1079, 146] width 23 height 23
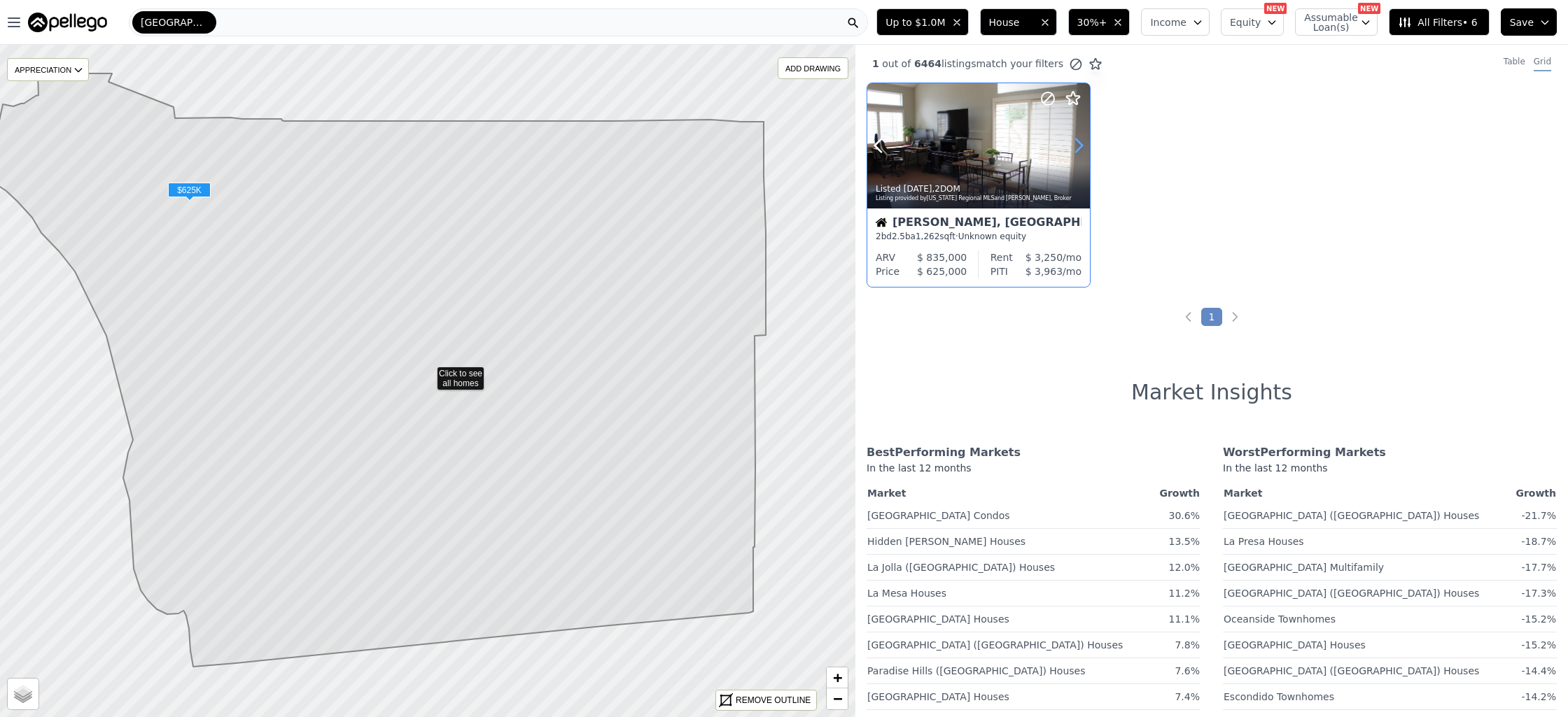
click at [1078, 143] on icon at bounding box center [1079, 146] width 23 height 23
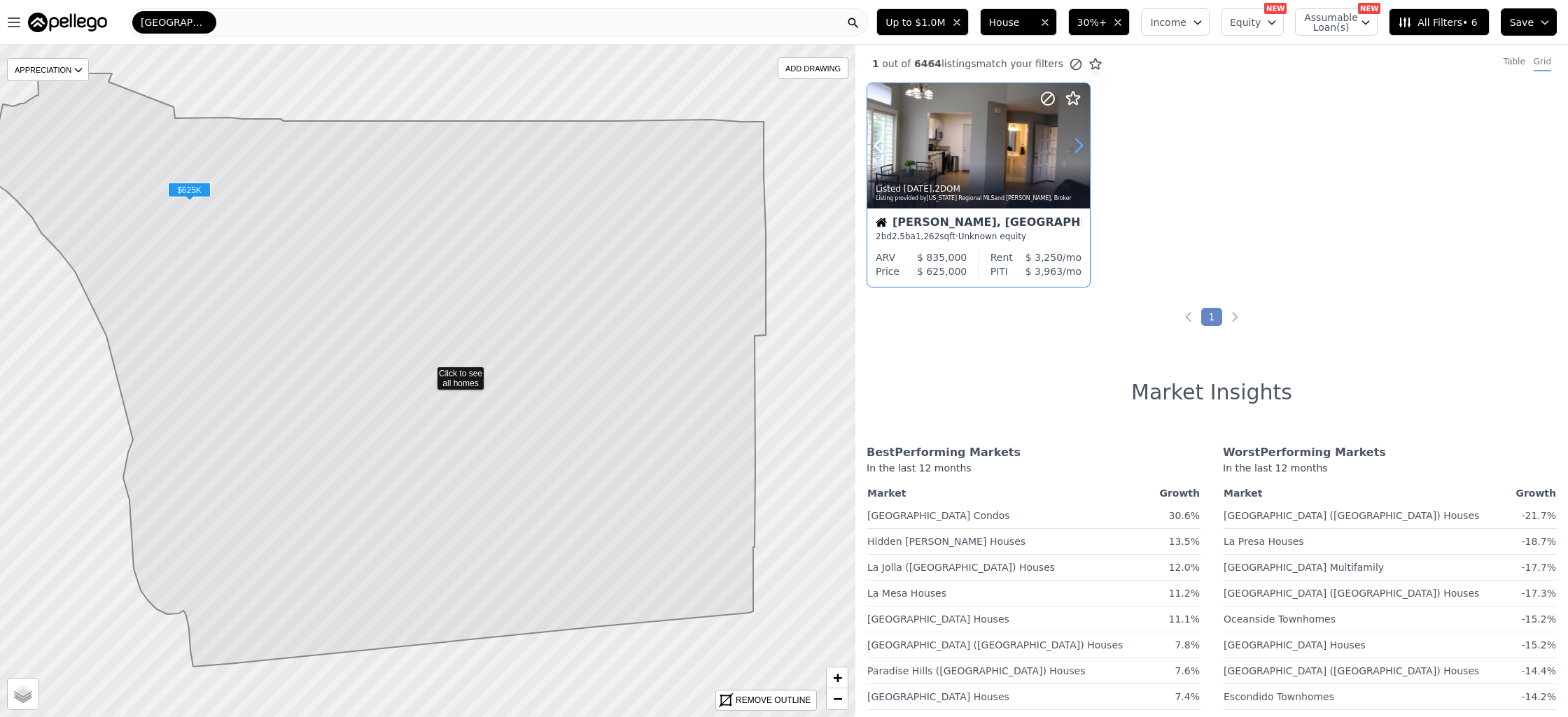
click at [1078, 143] on icon at bounding box center [1079, 146] width 23 height 23
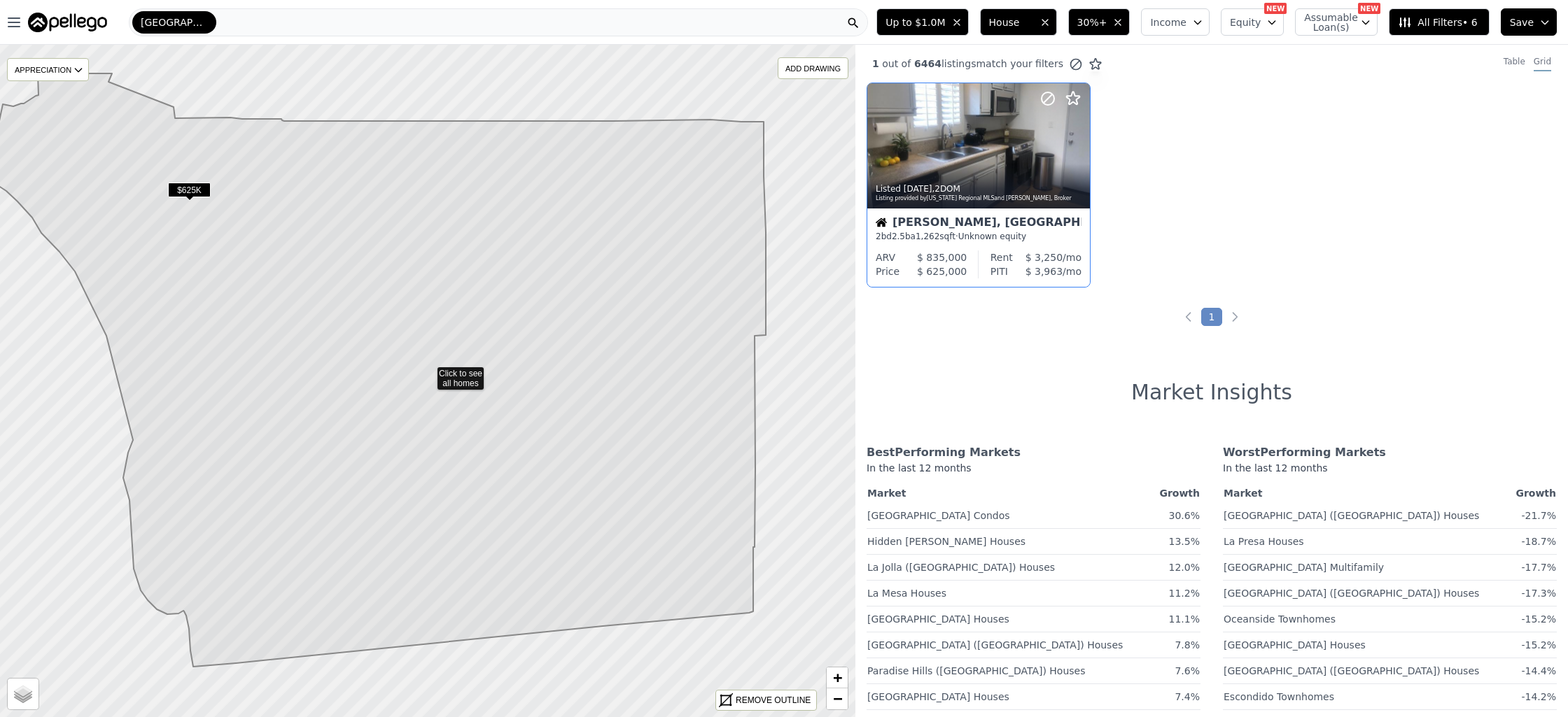
click at [1315, 146] on div "Listed 2d ago , 2 DOM Listing provided by California Regional MLS and Joanne Le…" at bounding box center [1212, 191] width 712 height 216
click at [1080, 144] on icon at bounding box center [1079, 146] width 6 height 13
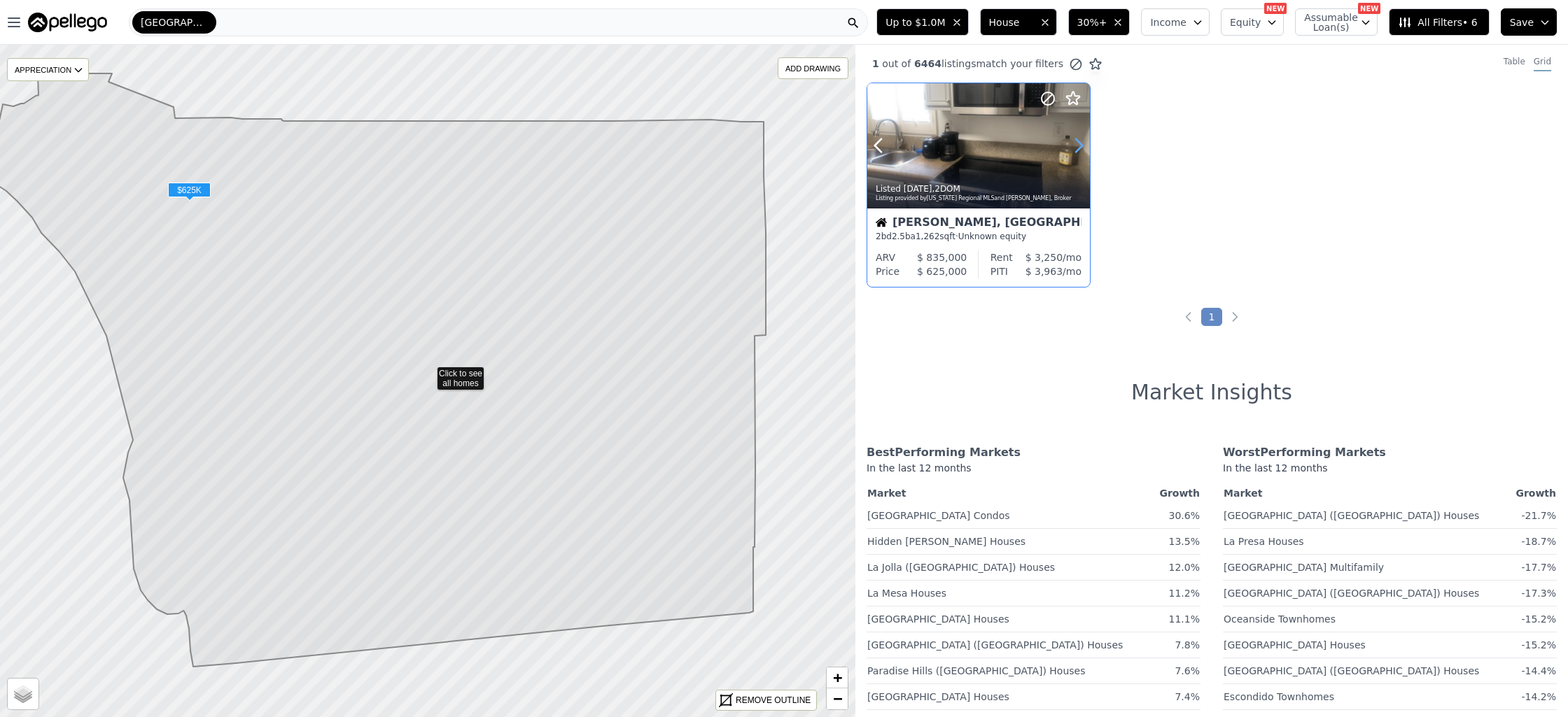
click at [1080, 144] on icon at bounding box center [1079, 146] width 6 height 13
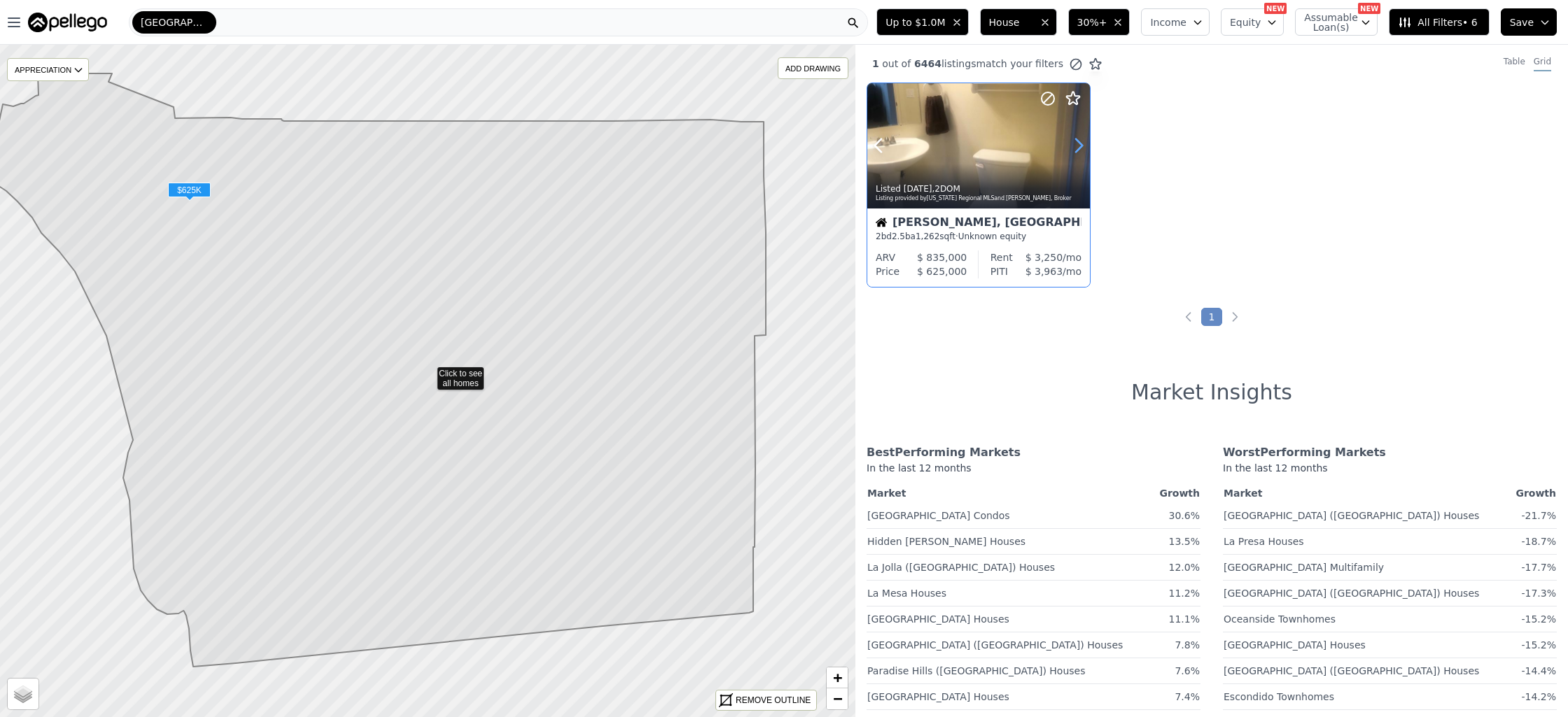
click at [1080, 144] on icon at bounding box center [1079, 146] width 6 height 13
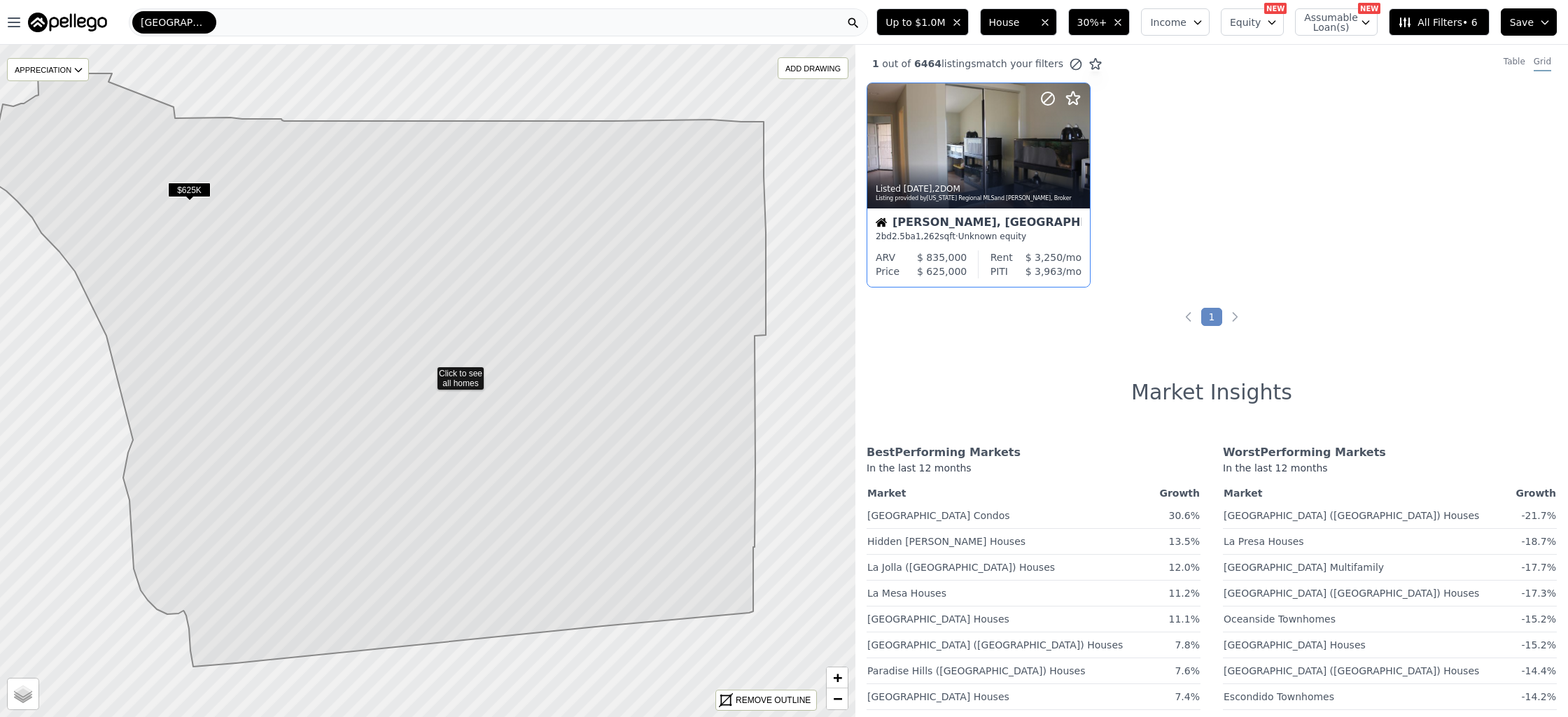
click at [1417, 31] on button "All Filters • 6" at bounding box center [1439, 22] width 100 height 28
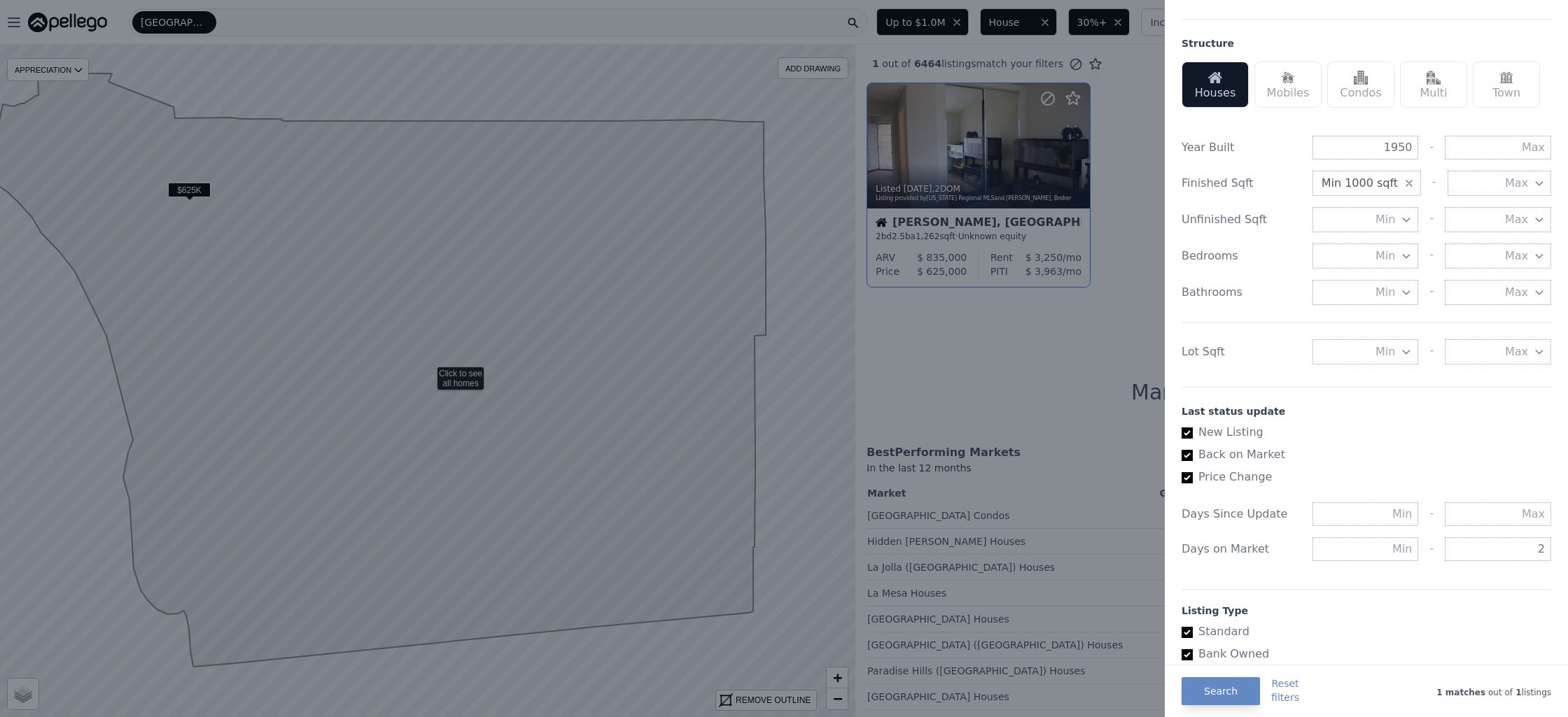
scroll to position [559, 0]
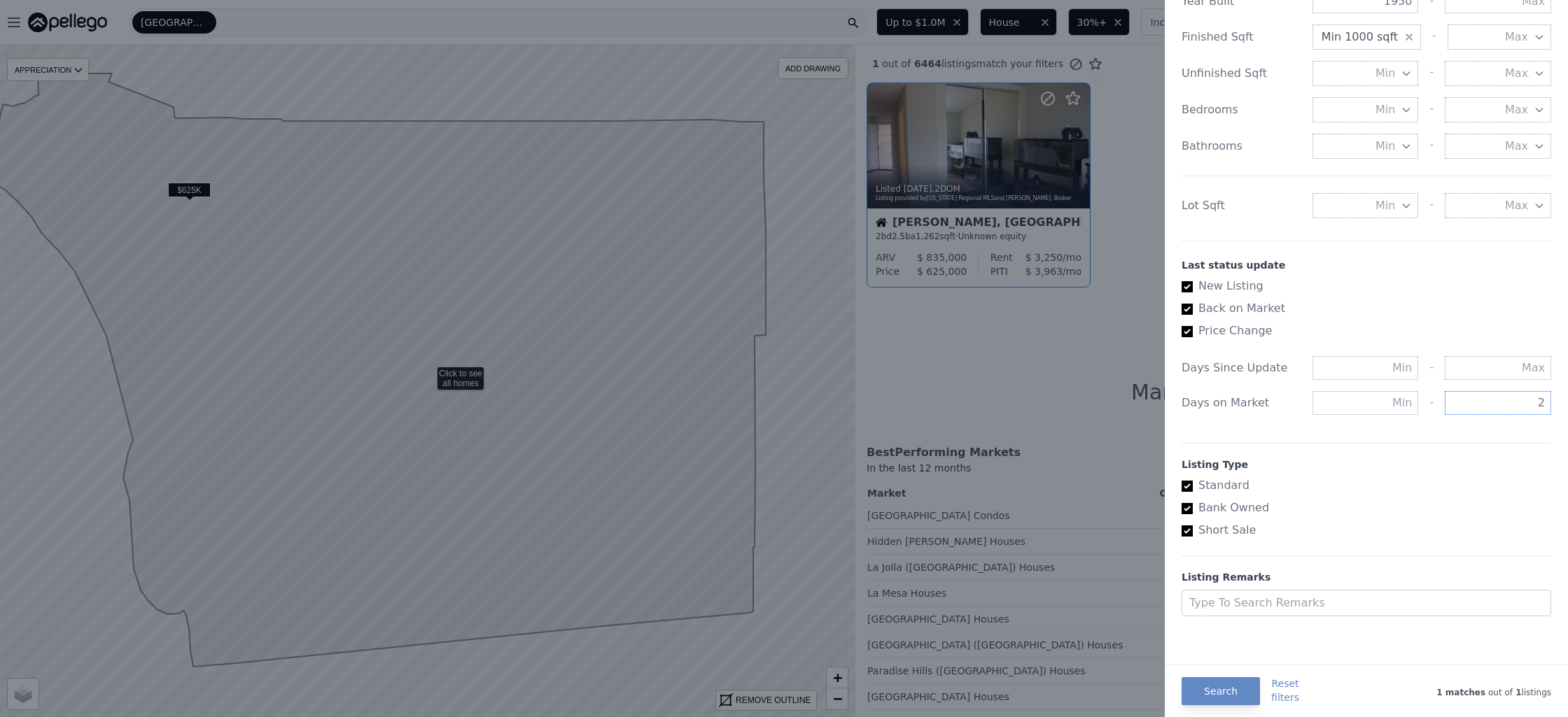
click at [1528, 405] on input "2" at bounding box center [1498, 403] width 107 height 24
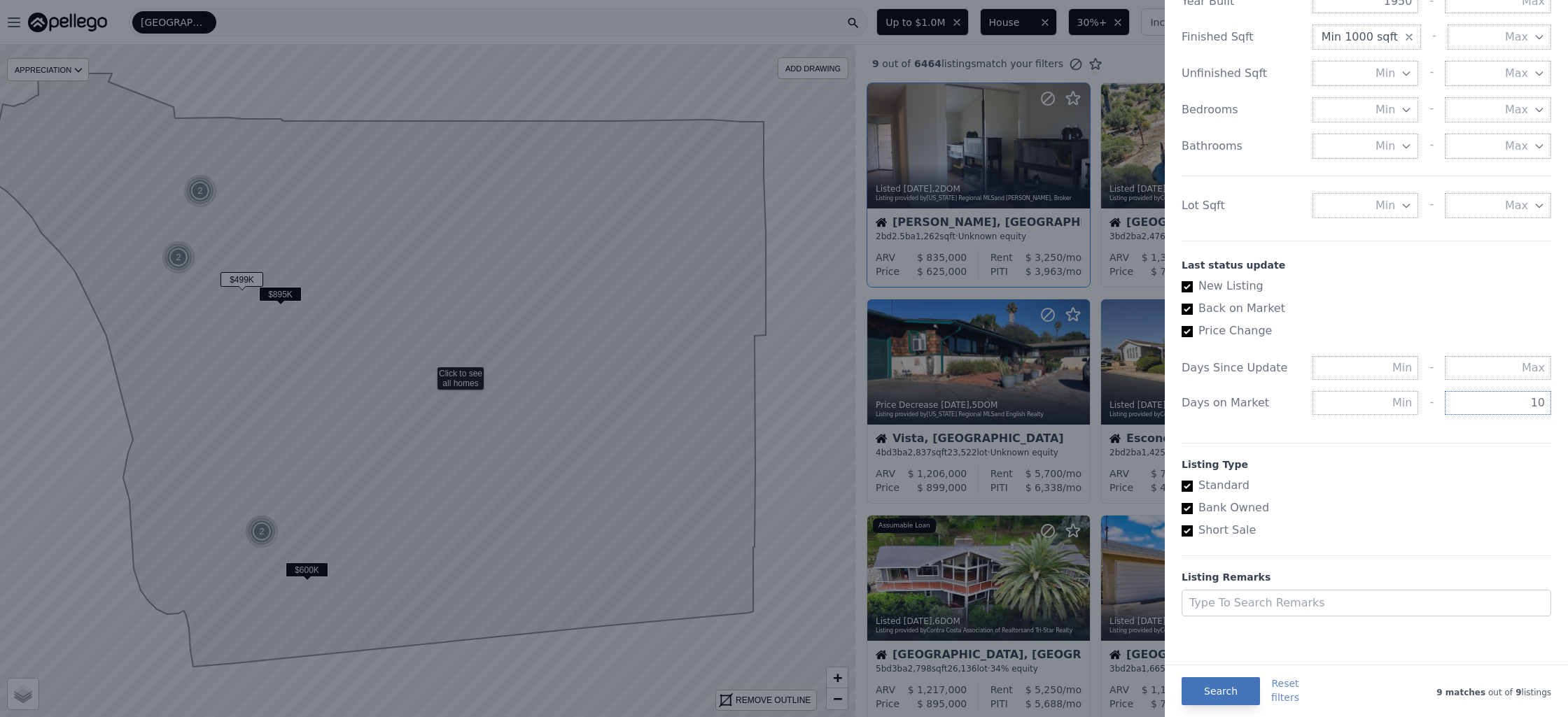
type input "10"
click at [1215, 694] on button "Search" at bounding box center [1220, 692] width 78 height 28
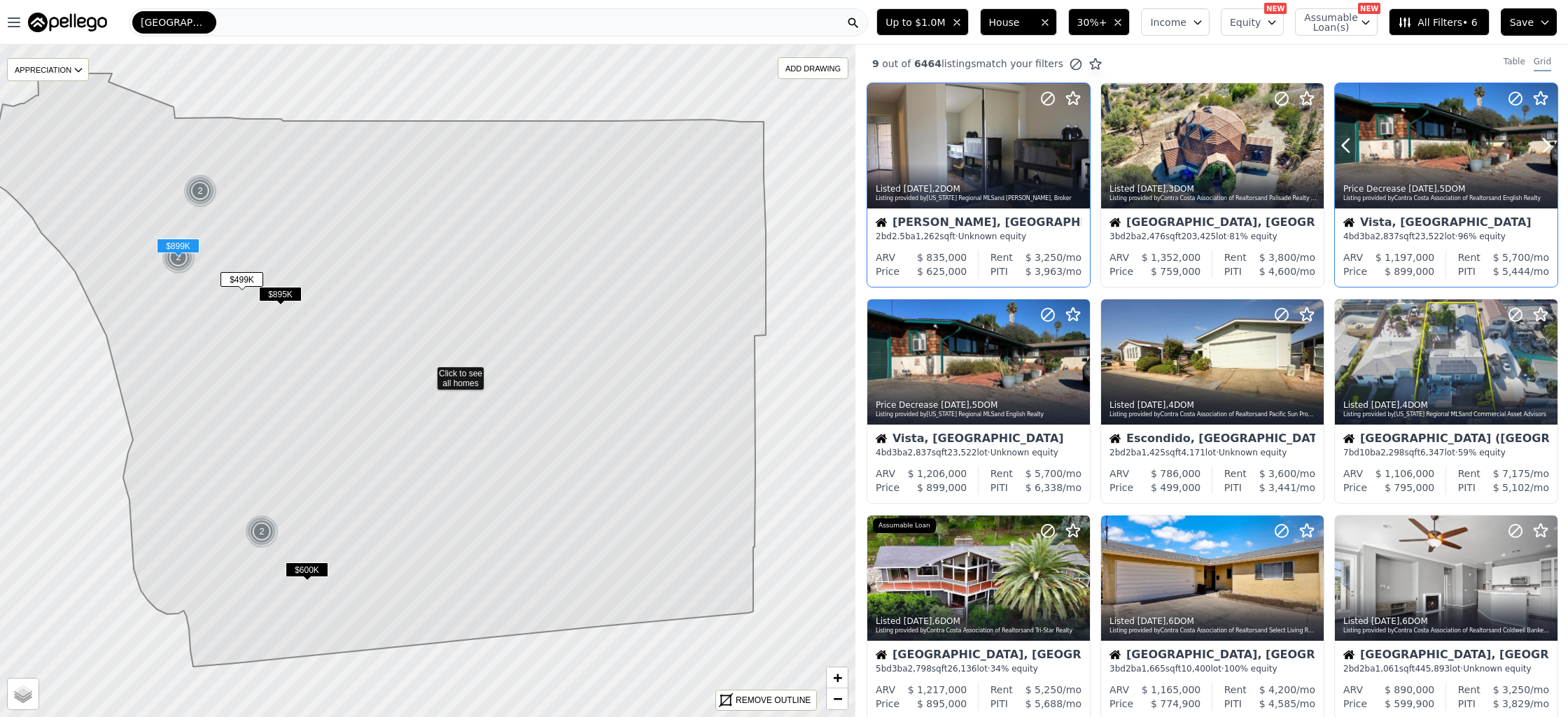
click at [1455, 148] on div at bounding box center [1446, 146] width 223 height 125
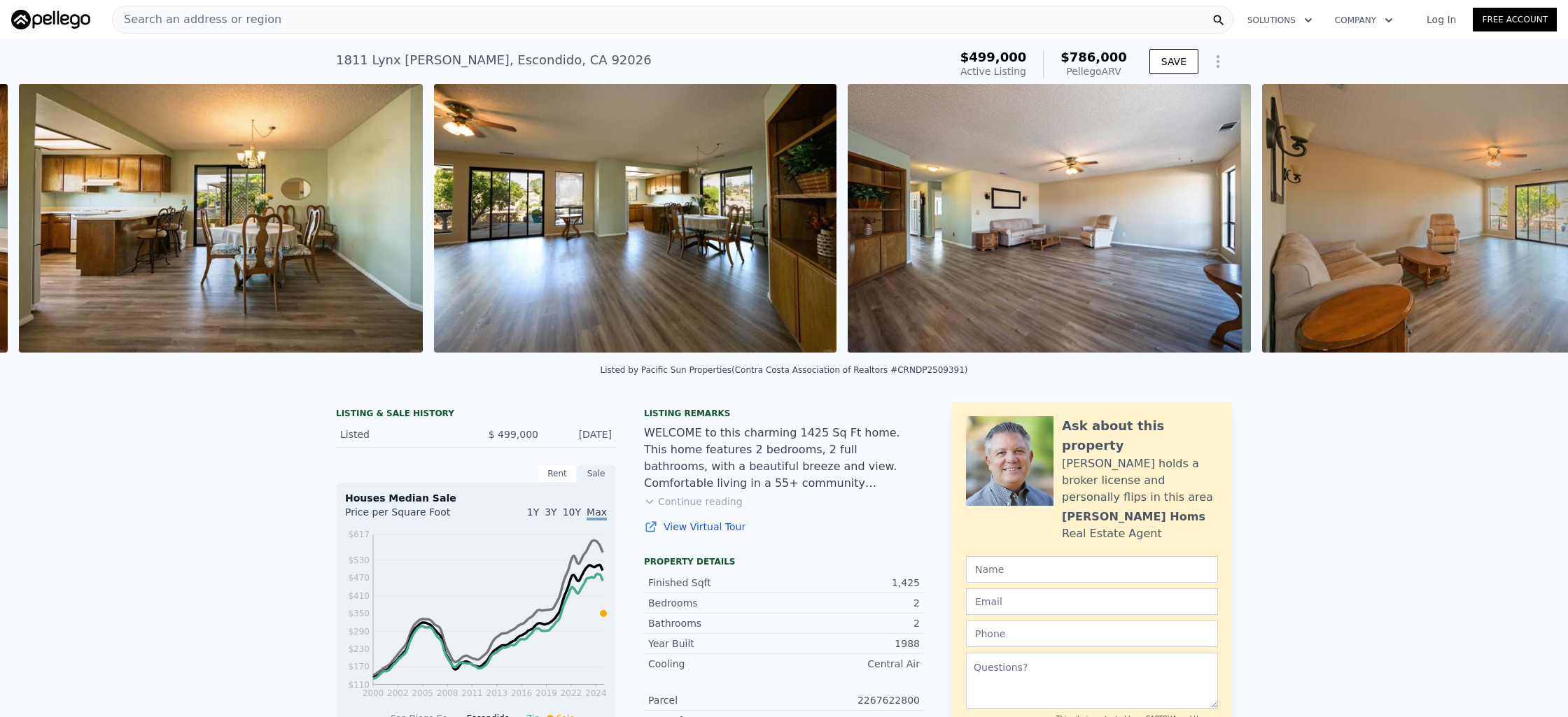
scroll to position [0, 4369]
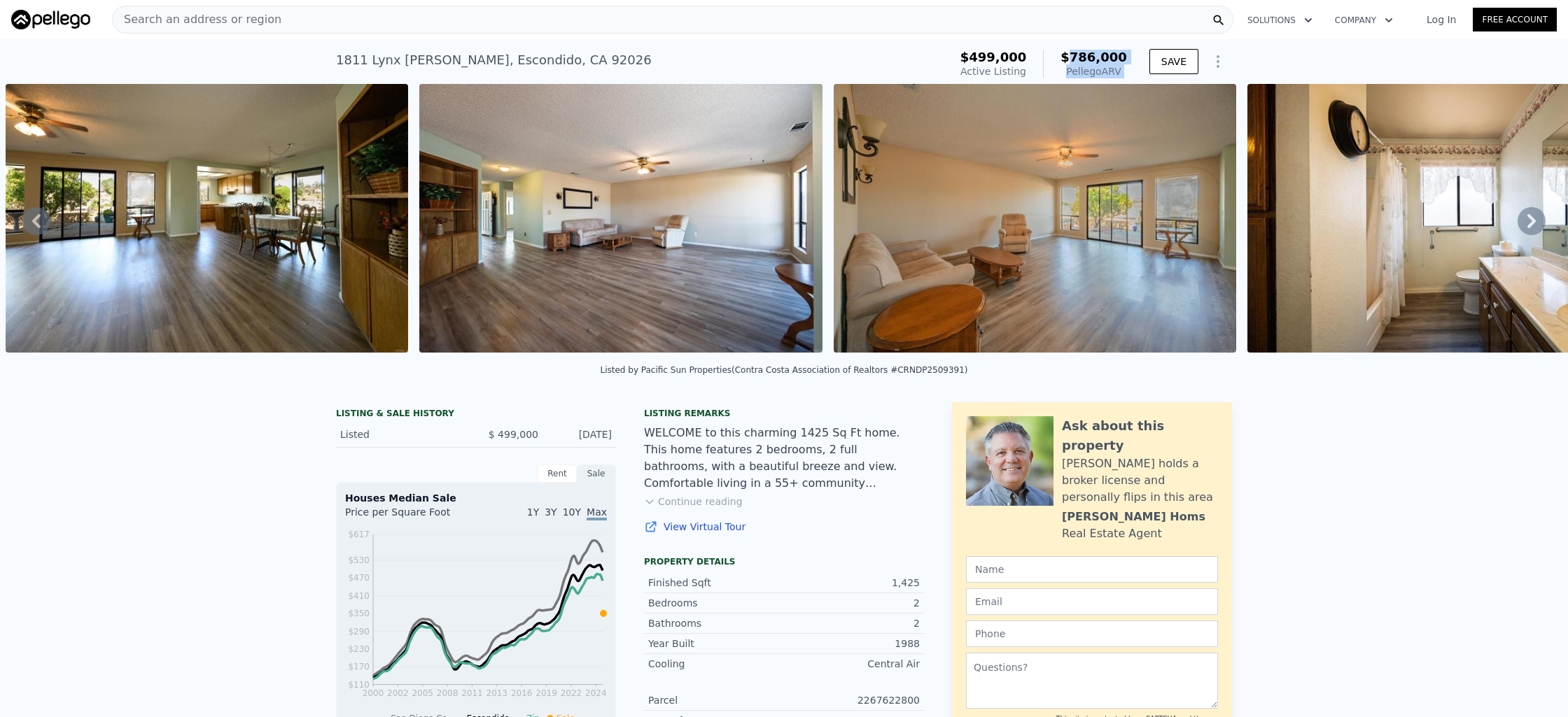
drag, startPoint x: 1071, startPoint y: 56, endPoint x: 1138, endPoint y: 47, distance: 67.6
click at [1138, 47] on div "$499,000 Active Listing $786,000 Pellego ARV SAVE" at bounding box center [1093, 64] width 277 height 39
click at [1031, 57] on div "$499,000 Active Listing $786,000 Pellego ARV" at bounding box center [1044, 64] width 167 height 28
drag, startPoint x: 975, startPoint y: 57, endPoint x: 1047, endPoint y: 57, distance: 72.0
click at [1047, 57] on div "$499,000 Active Listing $786,000 Pellego ARV" at bounding box center [1044, 64] width 167 height 28
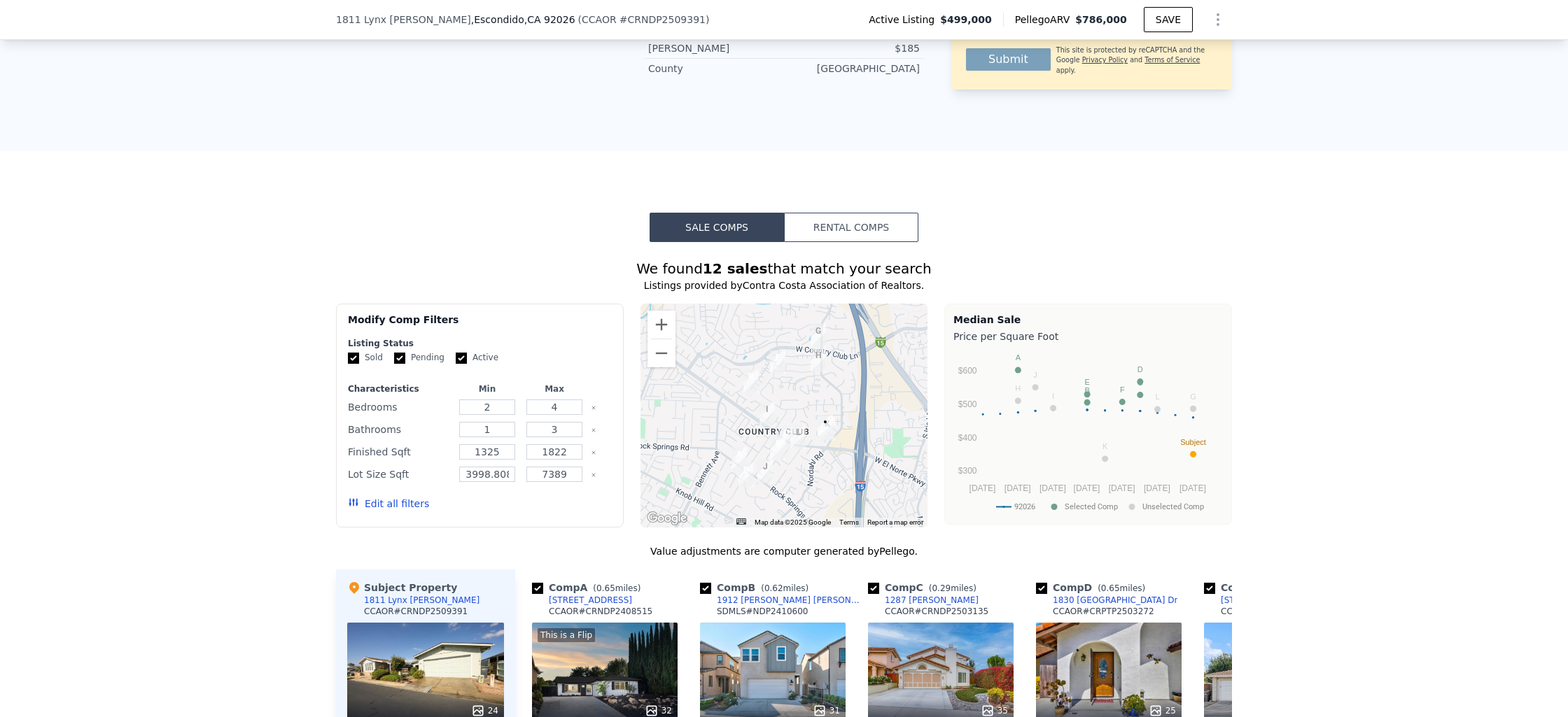
scroll to position [769, 0]
click at [830, 468] on div at bounding box center [784, 415] width 288 height 224
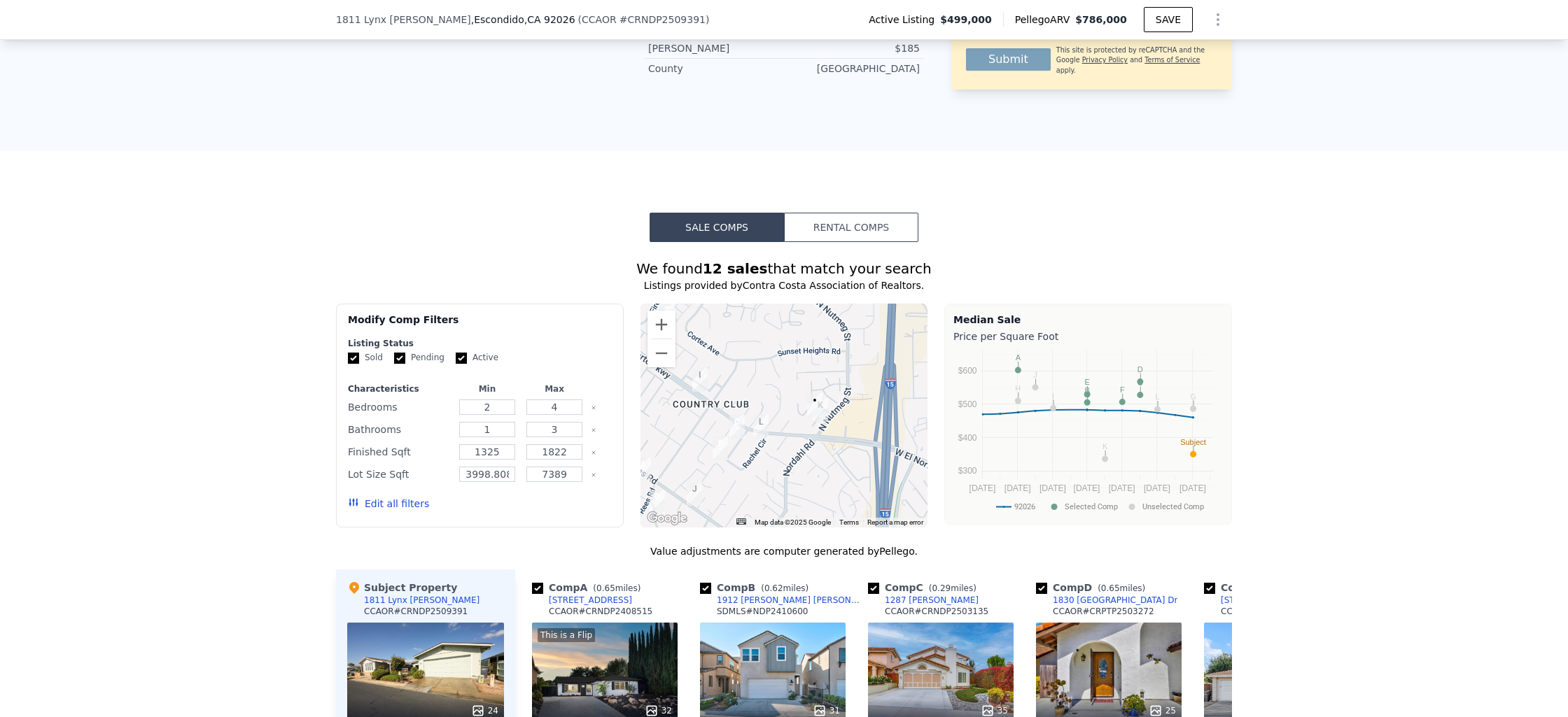
click at [844, 451] on div at bounding box center [784, 415] width 288 height 224
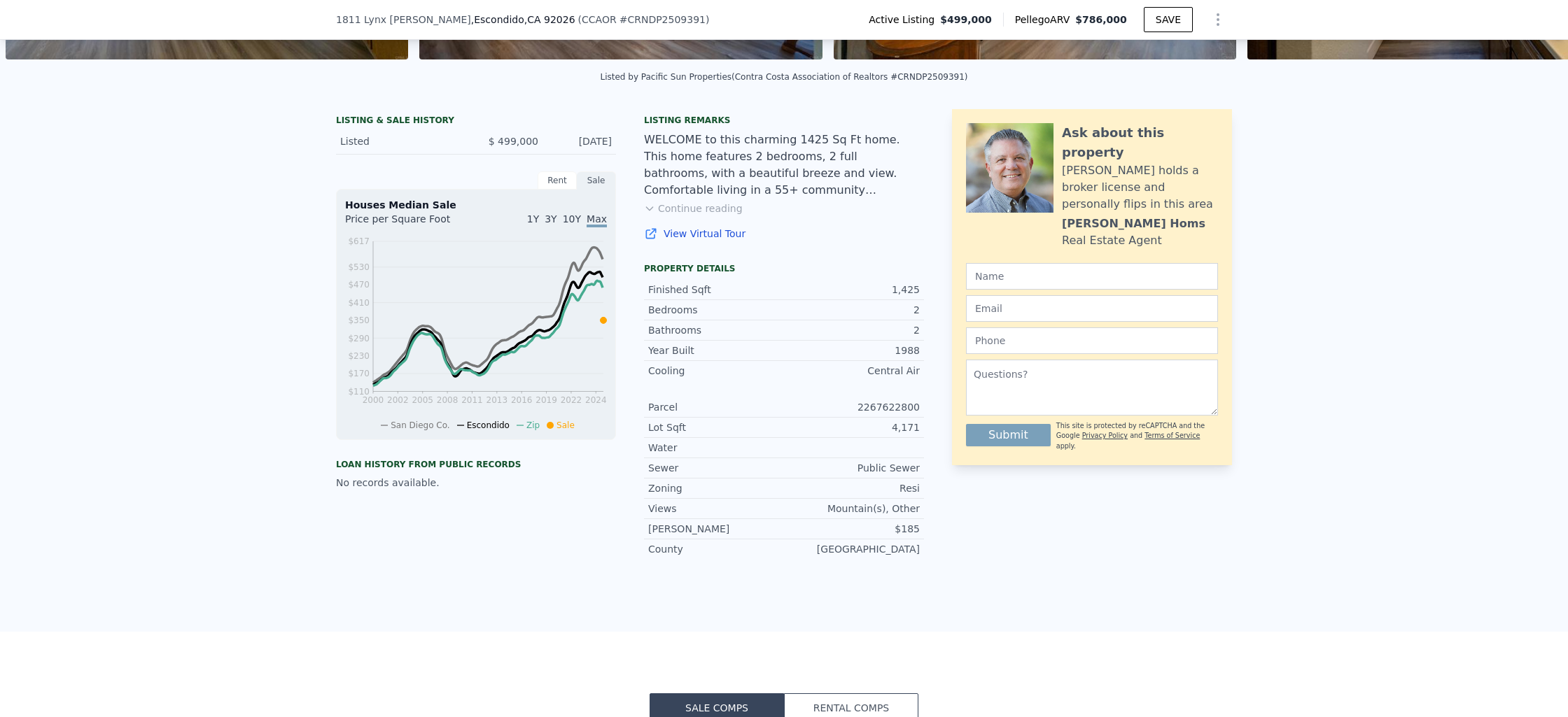
scroll to position [244, 0]
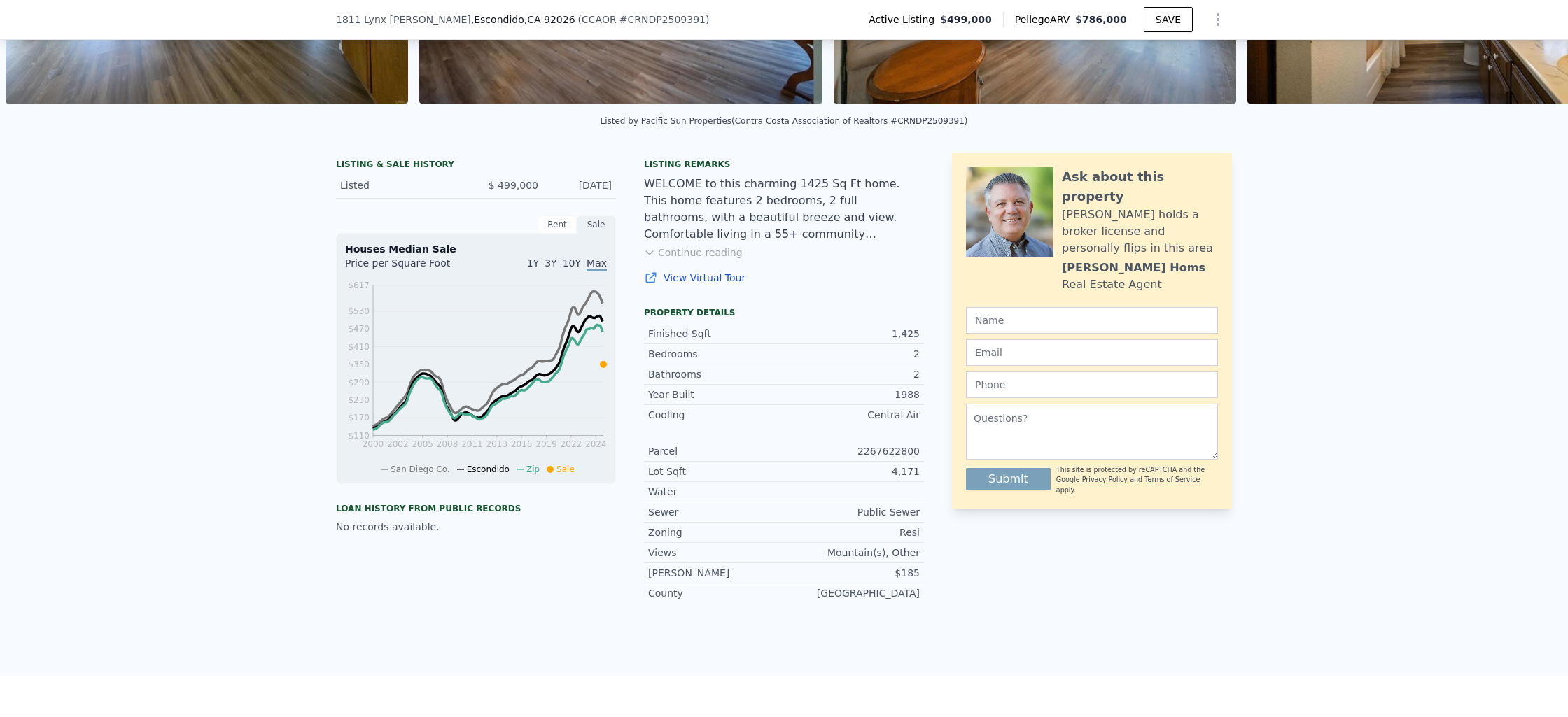
click at [682, 270] on div "Listing remarks WELCOME to this charming 1425 Sq Ft home. This home features 2 …" at bounding box center [784, 230] width 280 height 143
click at [683, 260] on button "Continue reading" at bounding box center [693, 253] width 99 height 14
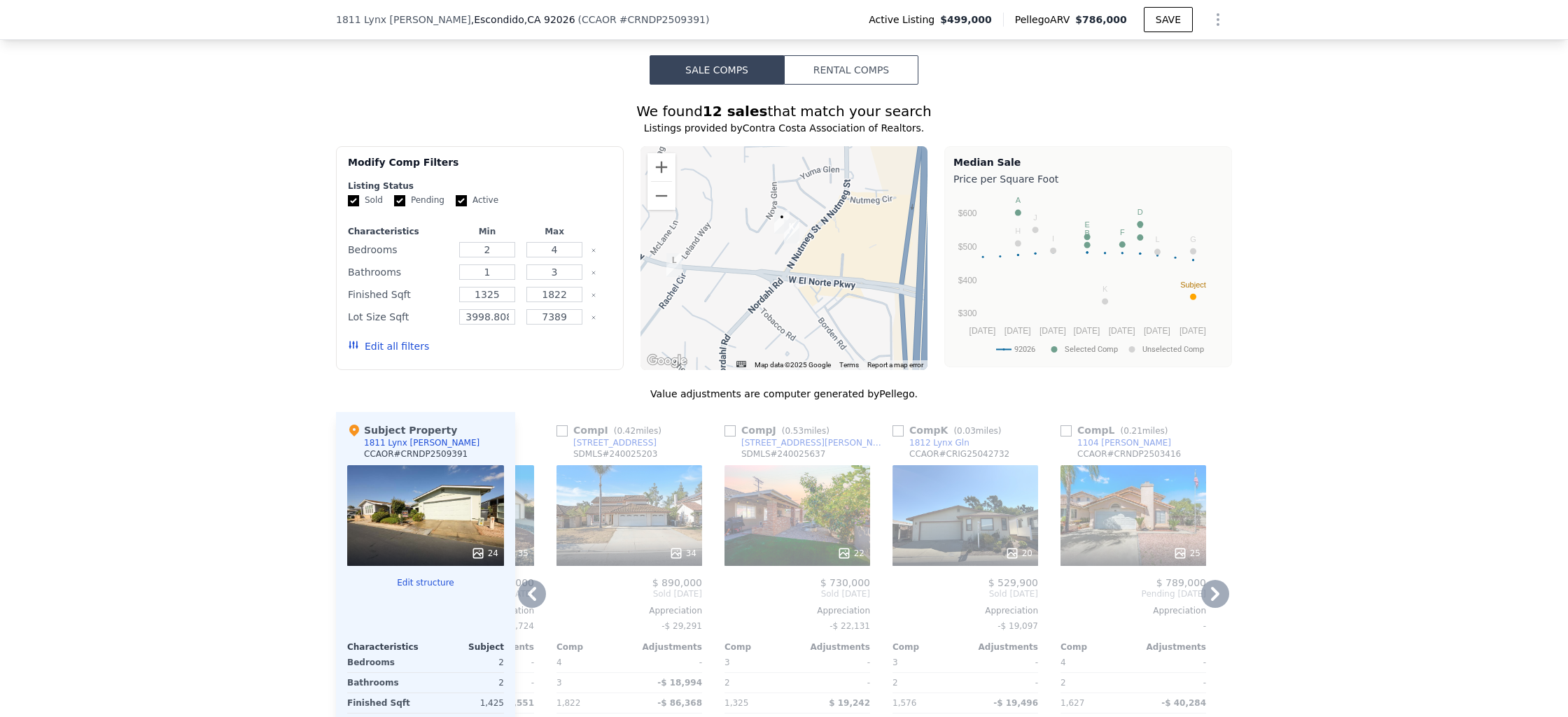
scroll to position [1045, 0]
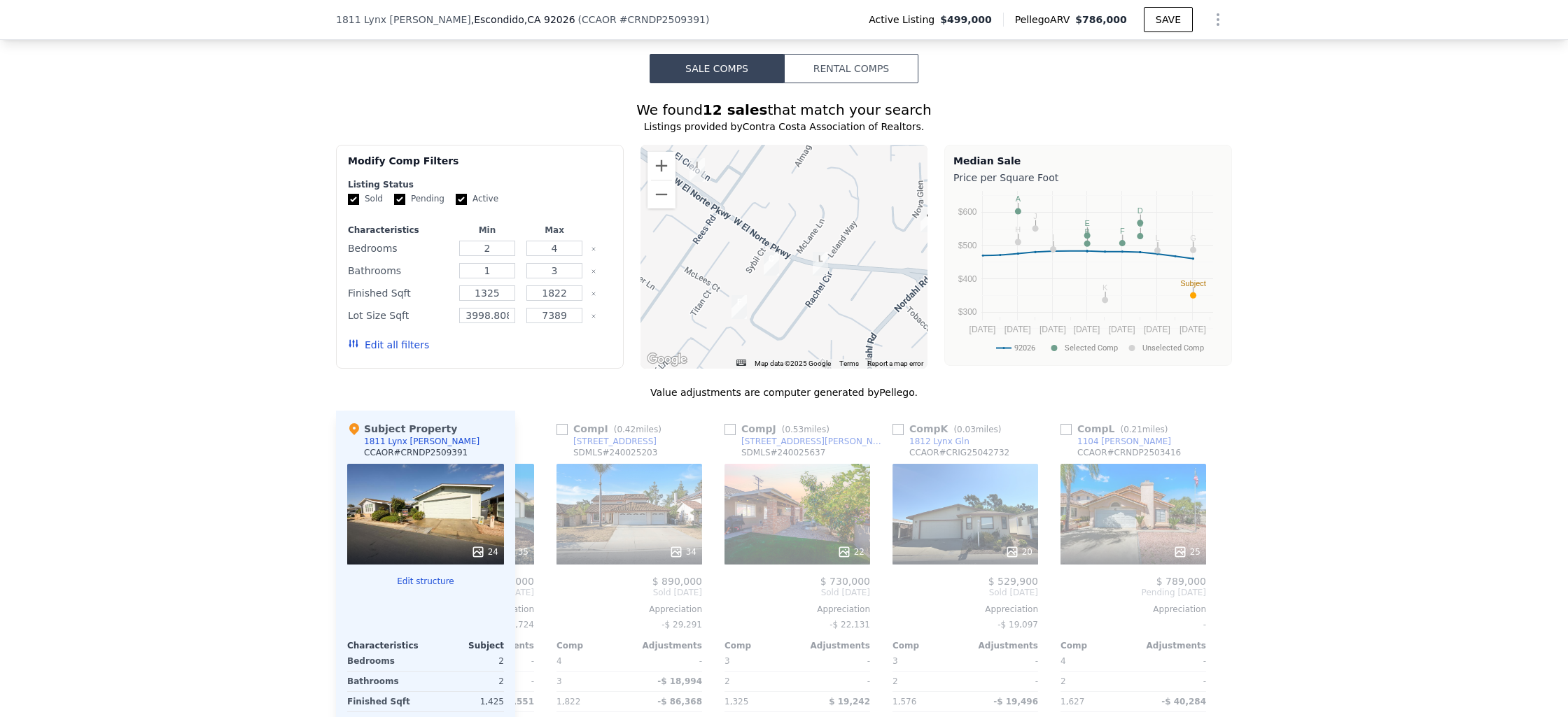
drag, startPoint x: 752, startPoint y: 254, endPoint x: 897, endPoint y: 252, distance: 145.0
click at [897, 252] on div at bounding box center [784, 256] width 288 height 224
drag, startPoint x: 767, startPoint y: 286, endPoint x: 742, endPoint y: 262, distance: 34.7
click at [742, 262] on div at bounding box center [784, 256] width 288 height 224
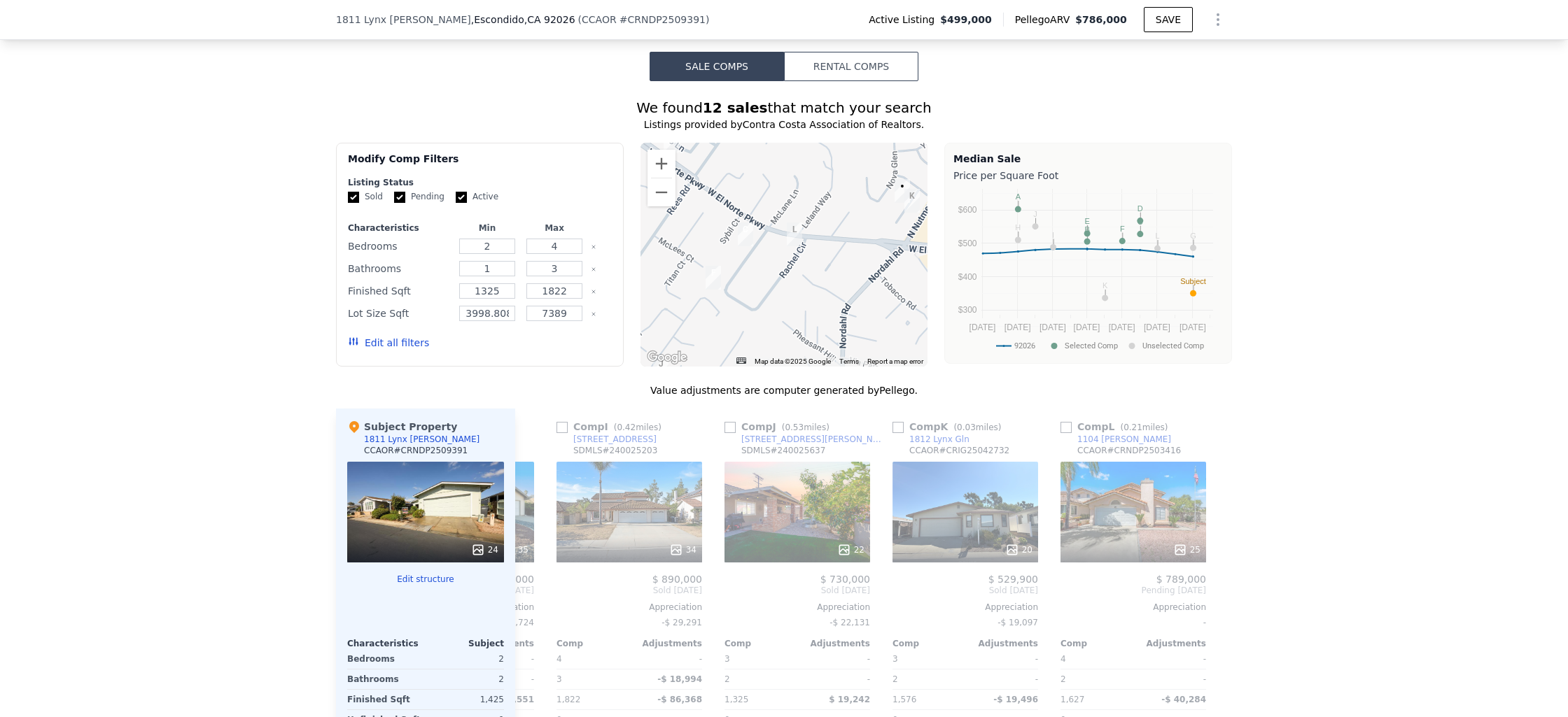
scroll to position [1048, 0]
click at [659, 178] on button "Zoom out" at bounding box center [661, 192] width 28 height 28
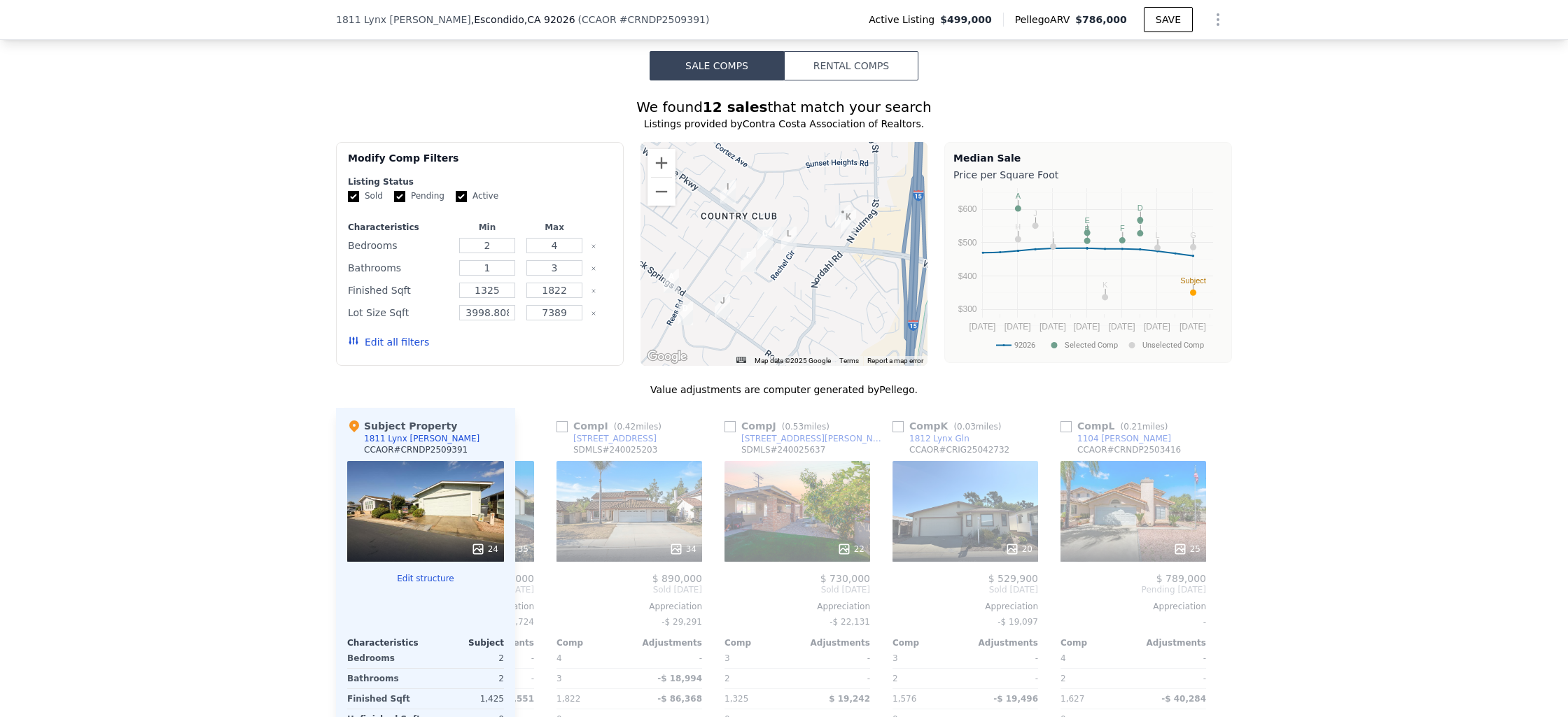
click at [834, 216] on div at bounding box center [784, 254] width 288 height 224
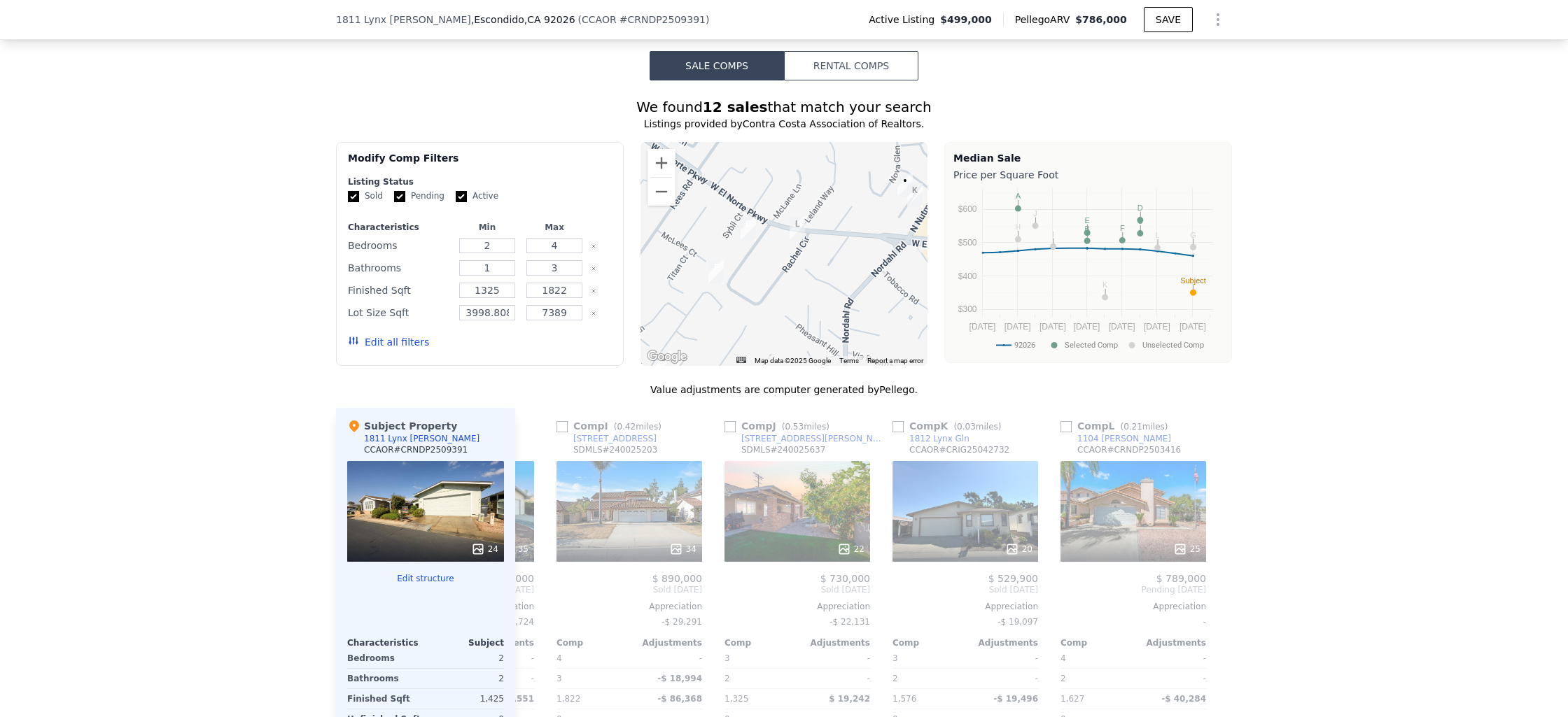
drag, startPoint x: 807, startPoint y: 244, endPoint x: 874, endPoint y: 222, distance: 70.5
click at [874, 222] on div at bounding box center [784, 254] width 288 height 224
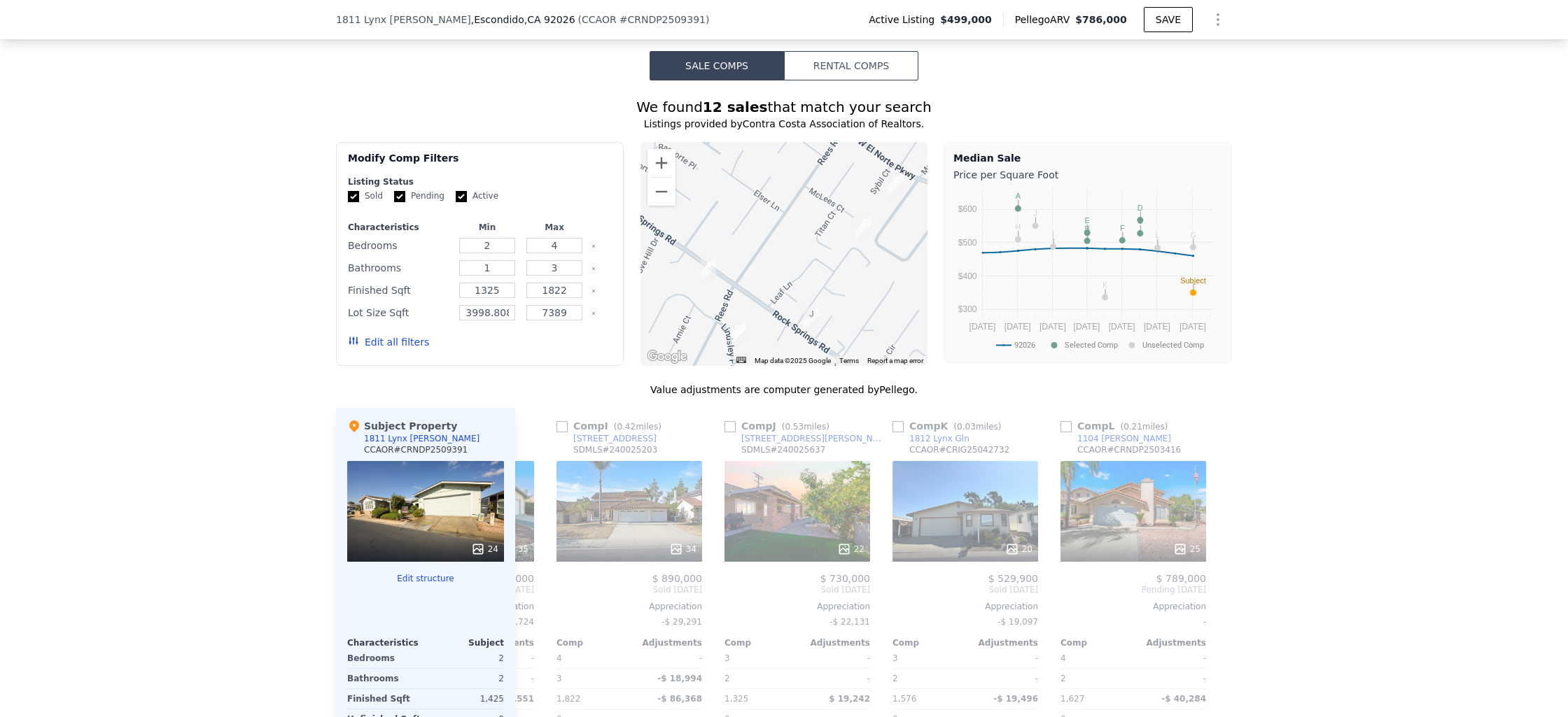
click at [1271, 335] on div "We found 12 sales that match your search Listings provided by Contra Costa Asso…" at bounding box center [784, 482] width 1568 height 802
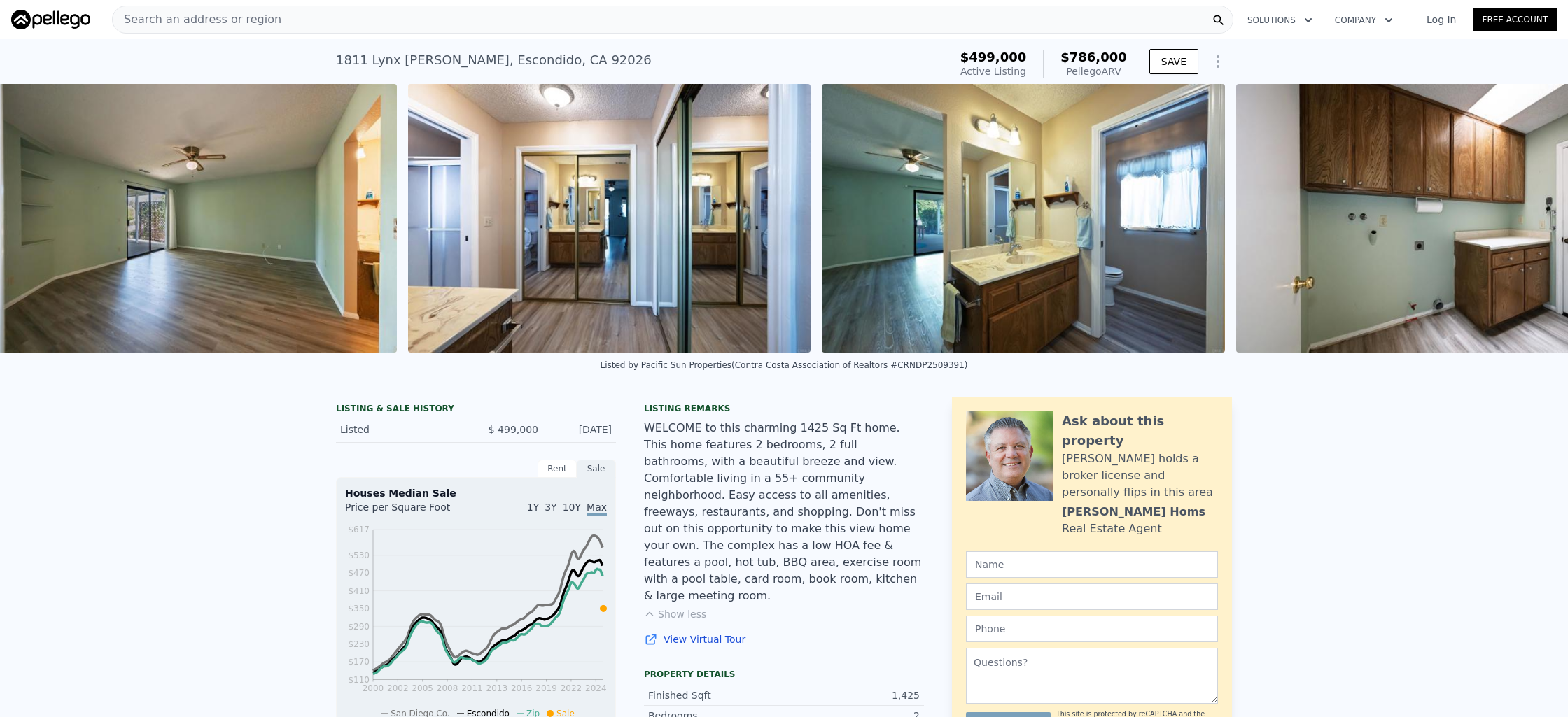
scroll to position [0, 8097]
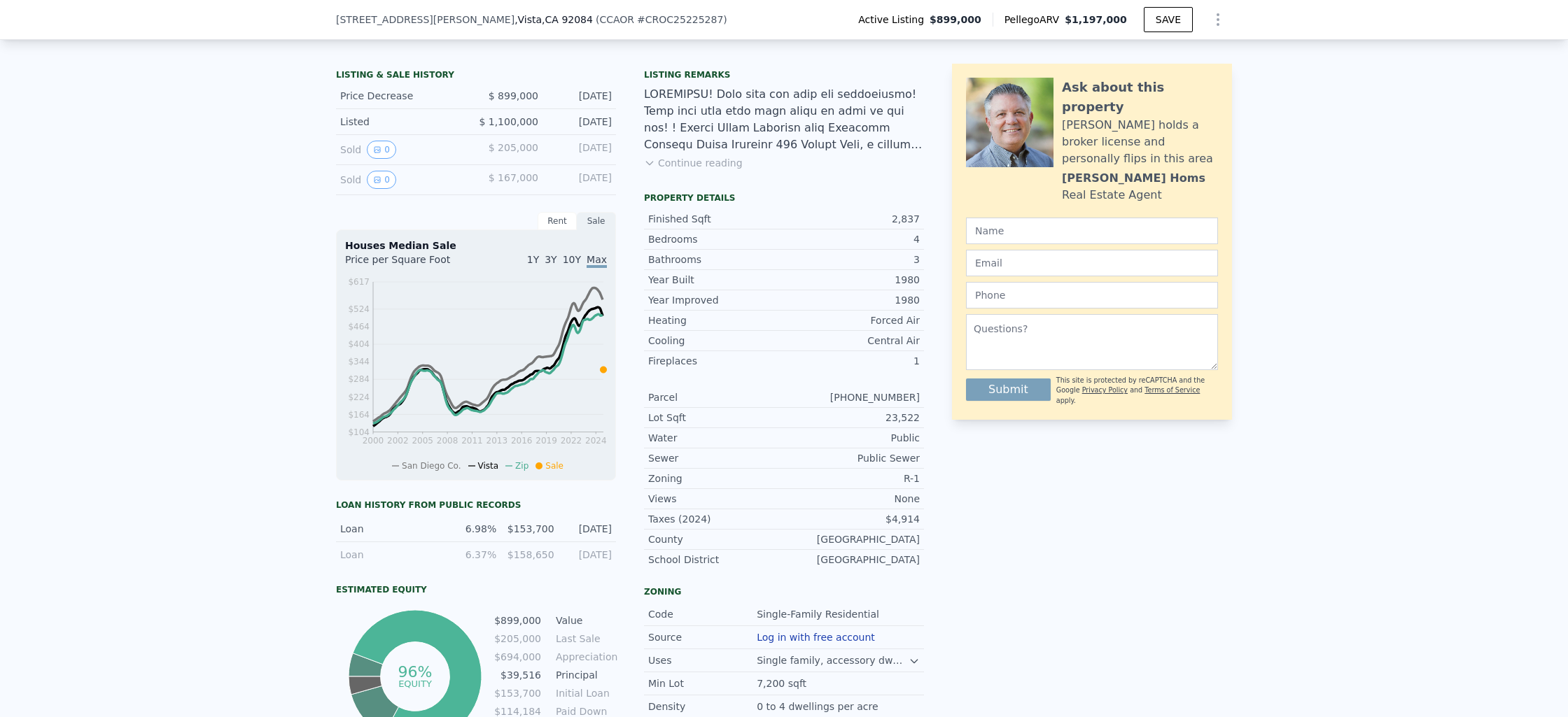
scroll to position [335, 0]
click at [363, 535] on div "Loan" at bounding box center [389, 528] width 99 height 14
drag, startPoint x: 461, startPoint y: 538, endPoint x: 612, endPoint y: 534, distance: 151.1
click at [612, 534] on div "LISTING & SALE HISTORY Price Decrease $ 899,000 Sep 27, 2025 Listed $ 1,100,000…" at bounding box center [630, 459] width 588 height 793
click at [953, 532] on div "Ask about this property Joe holds a broker license and personally flips in this…" at bounding box center [1092, 459] width 280 height 793
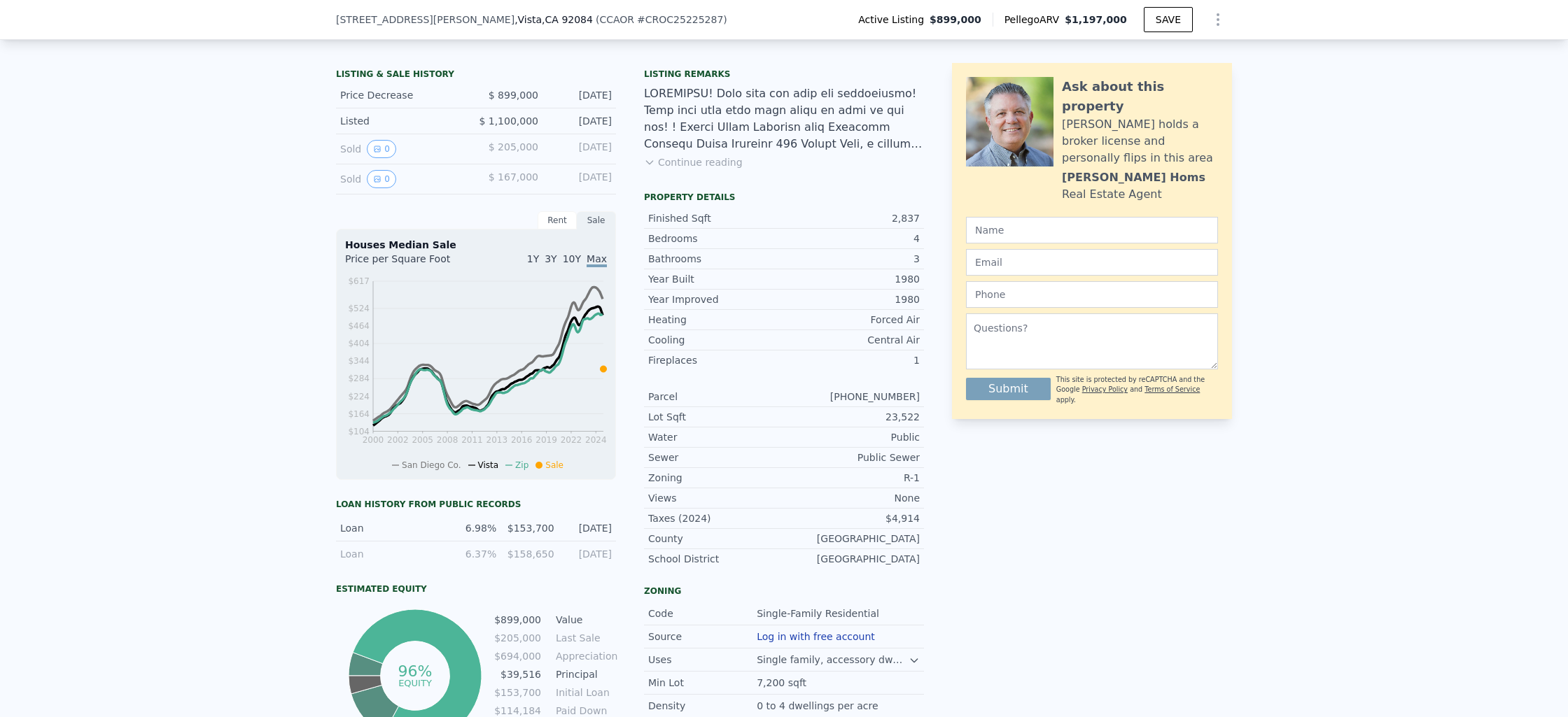
scroll to position [332, 0]
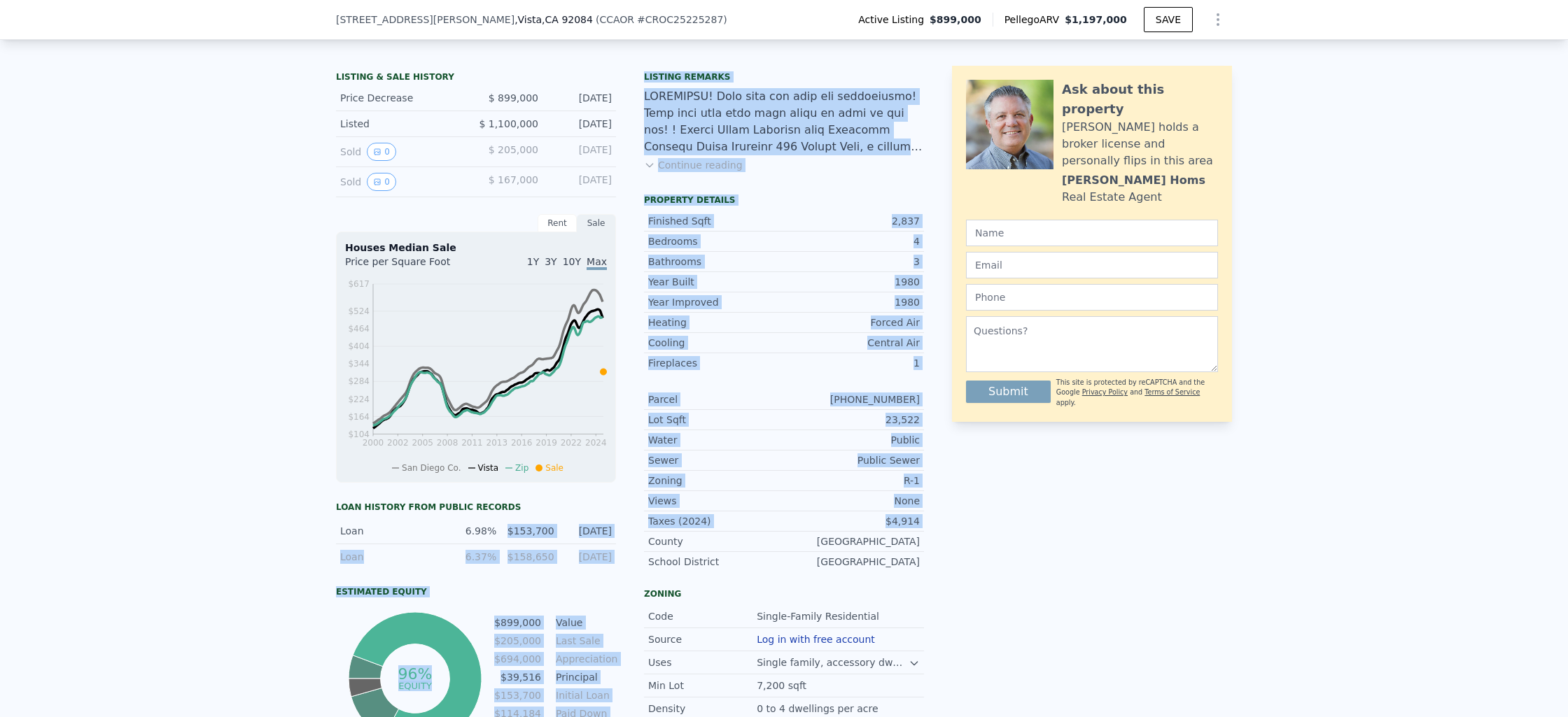
drag, startPoint x: 503, startPoint y: 541, endPoint x: 630, endPoint y: 543, distance: 127.0
click at [630, 543] on div "LISTING & SALE HISTORY Price Decrease $ 899,000 Sep 27, 2025 Listed $ 1,100,000…" at bounding box center [630, 462] width 588 height 793
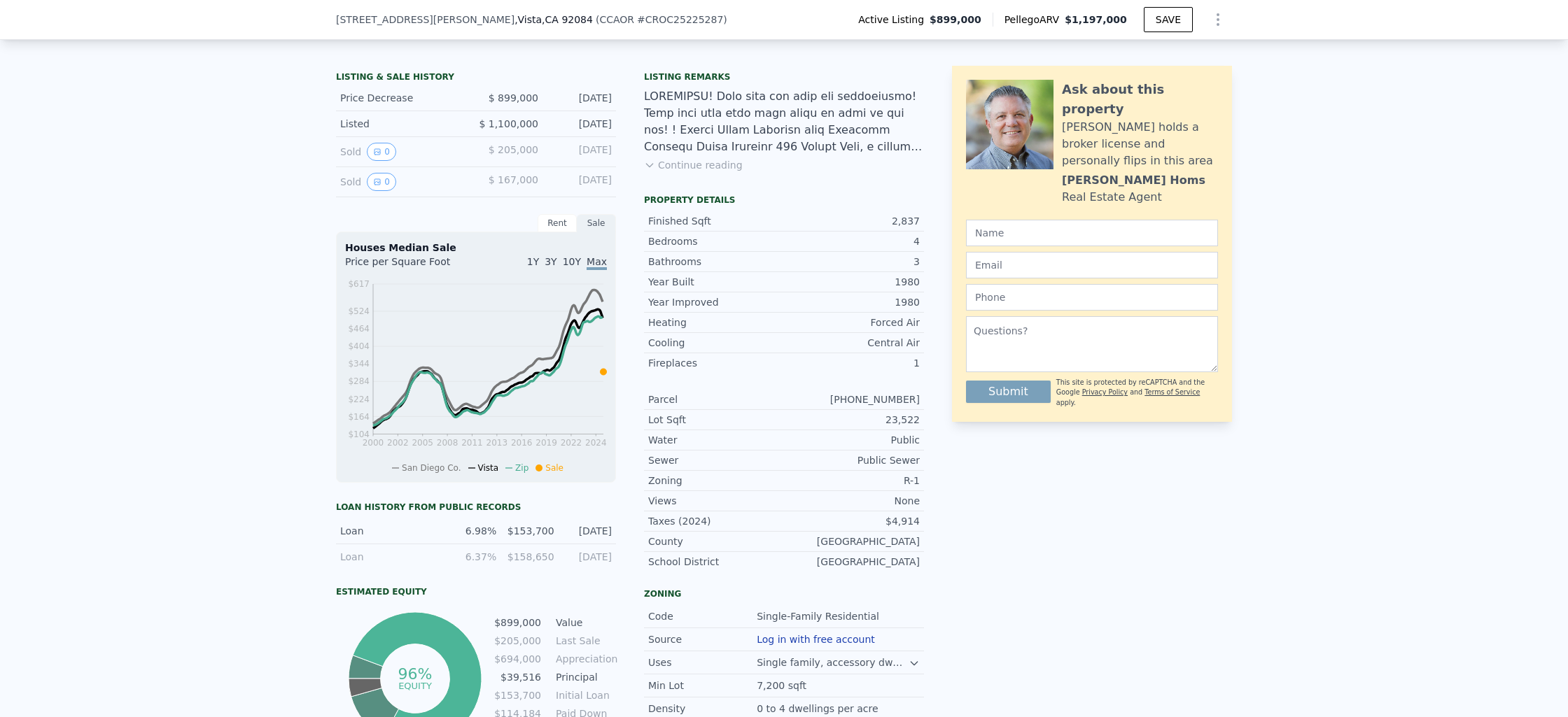
click at [801, 545] on div "[GEOGRAPHIC_DATA]" at bounding box center [851, 542] width 136 height 14
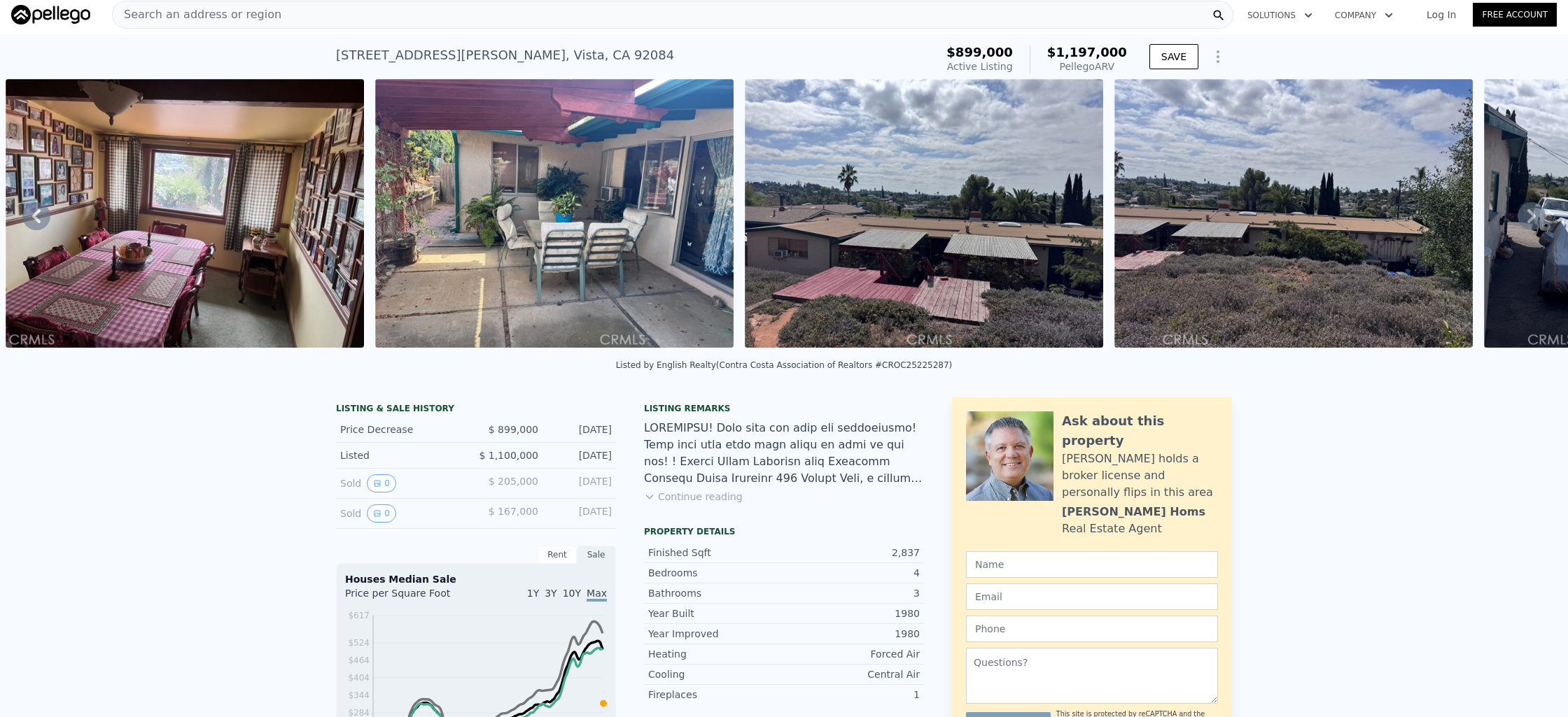
scroll to position [0, 0]
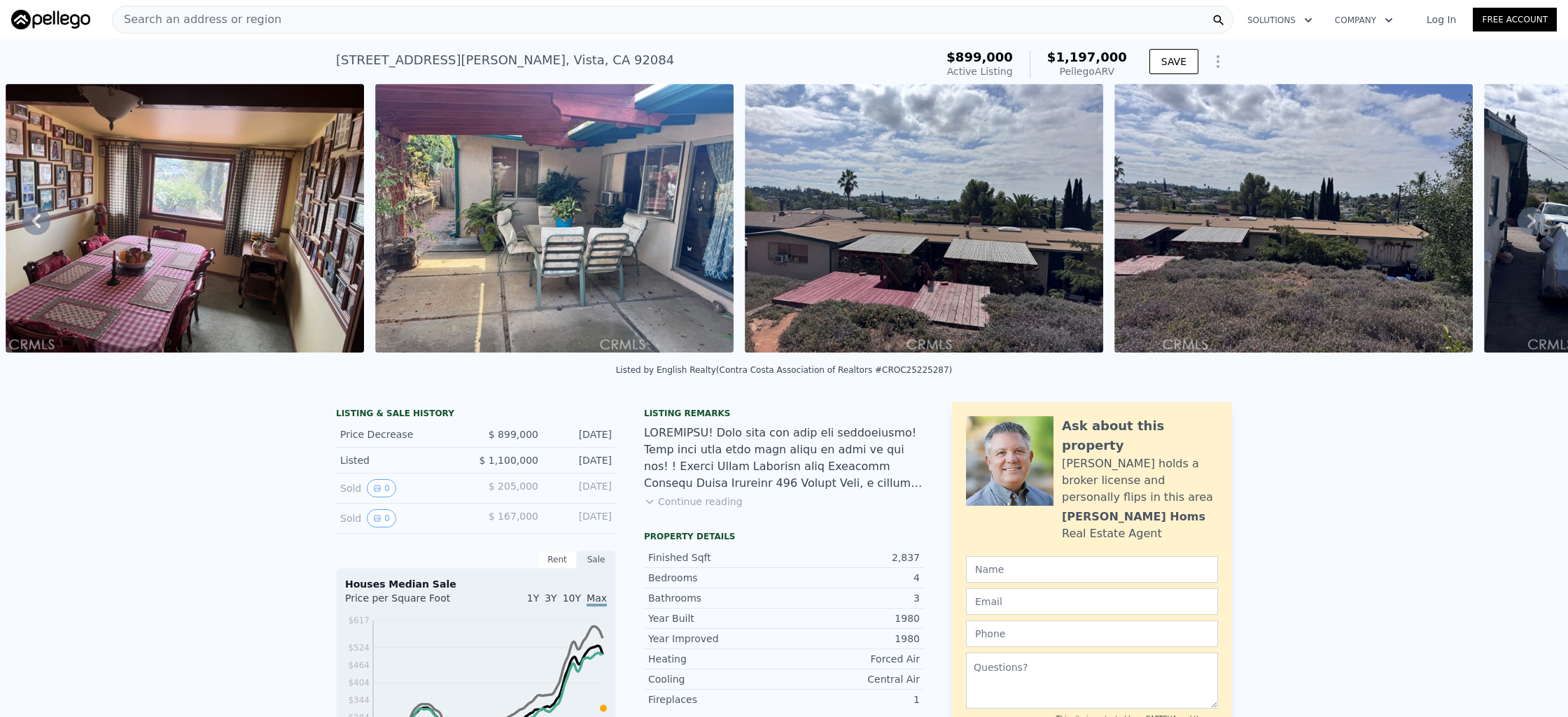
click at [777, 458] on div at bounding box center [784, 458] width 280 height 67
click at [714, 509] on button "Continue reading" at bounding box center [693, 502] width 99 height 14
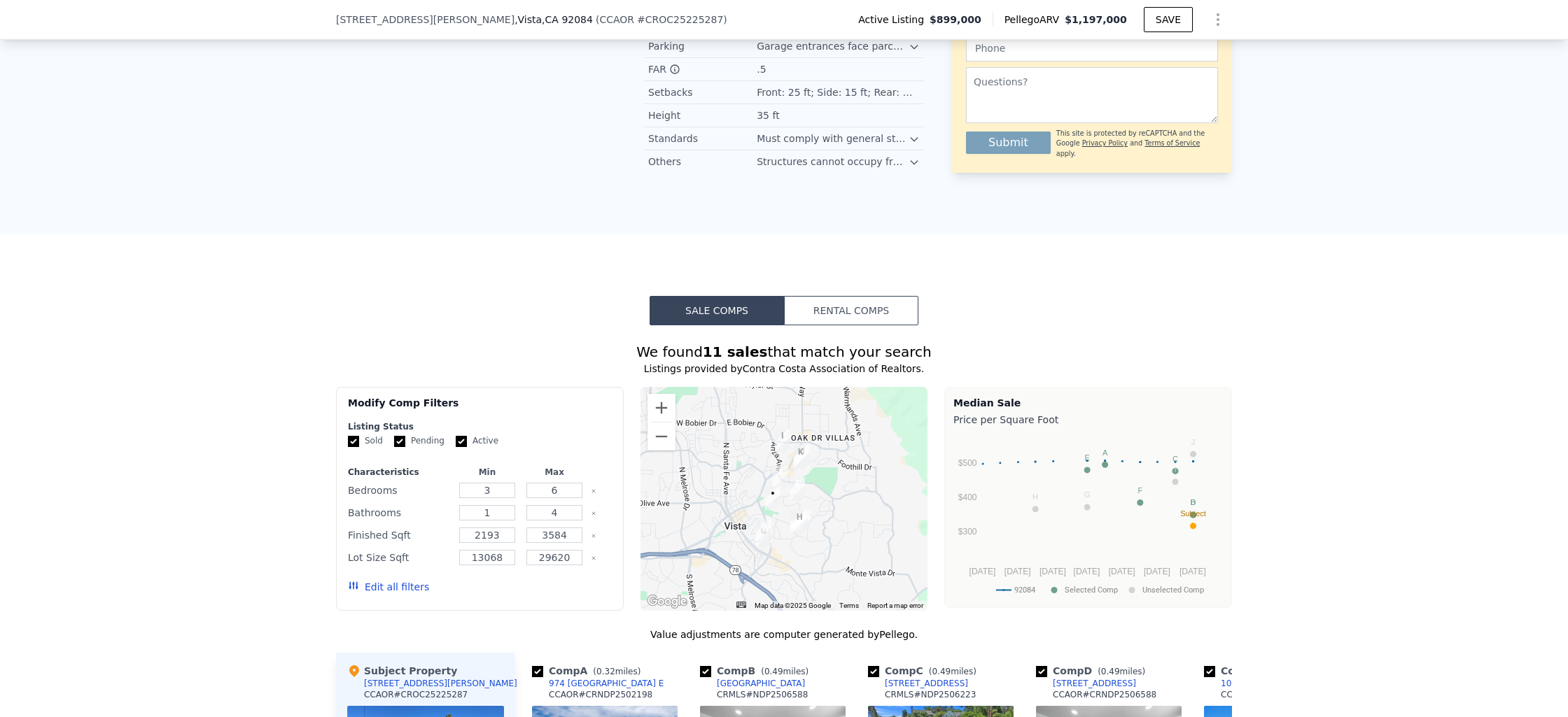
scroll to position [1476, 0]
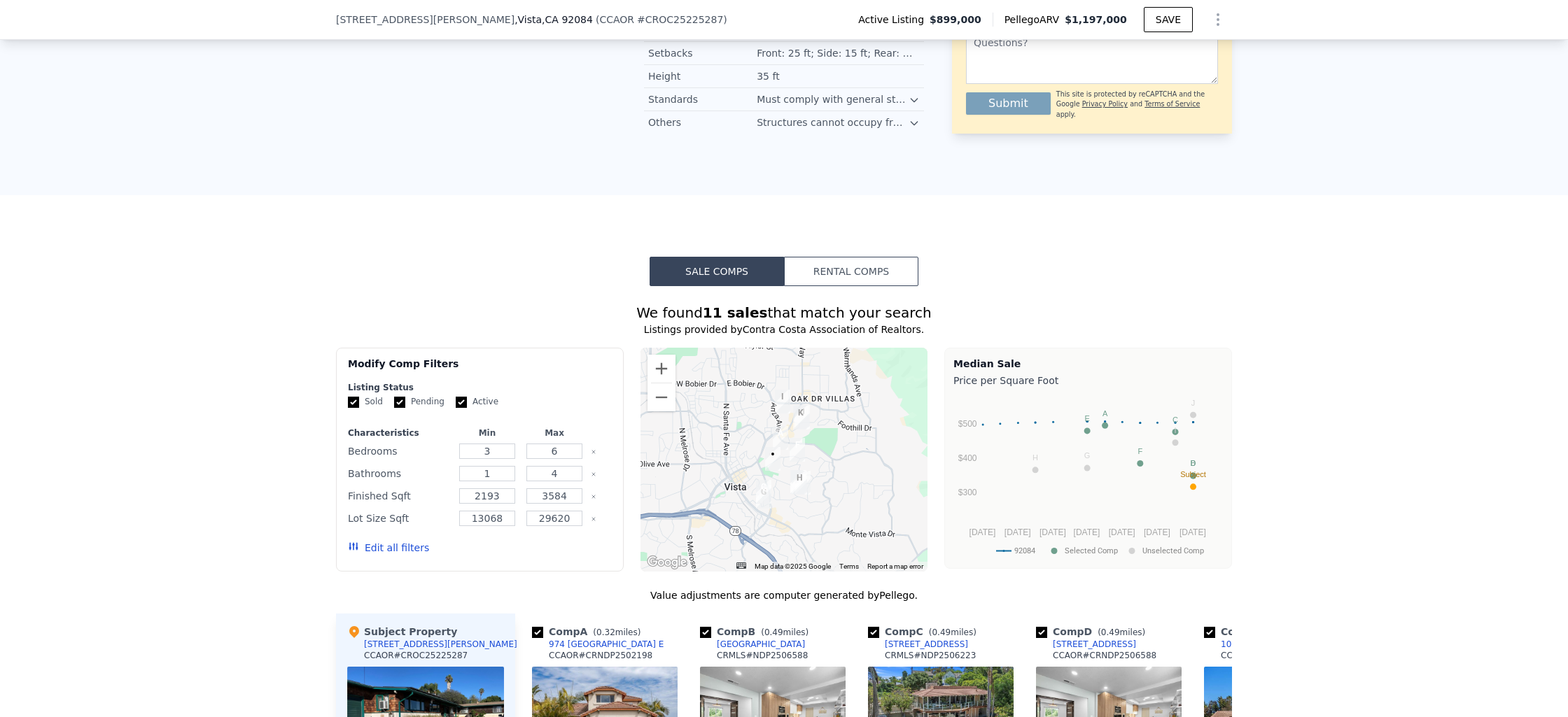
click at [814, 401] on div at bounding box center [784, 459] width 288 height 224
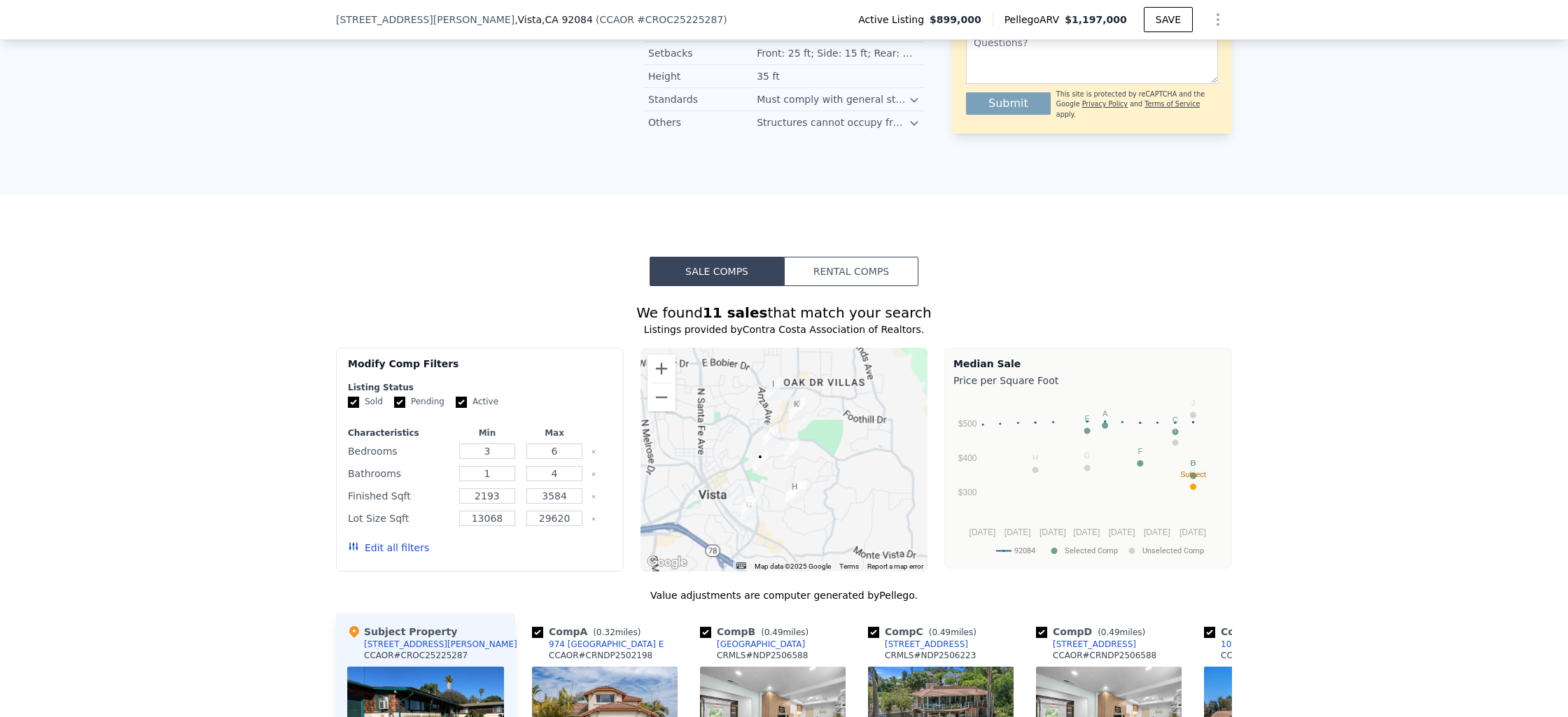
click at [814, 401] on div at bounding box center [784, 459] width 288 height 224
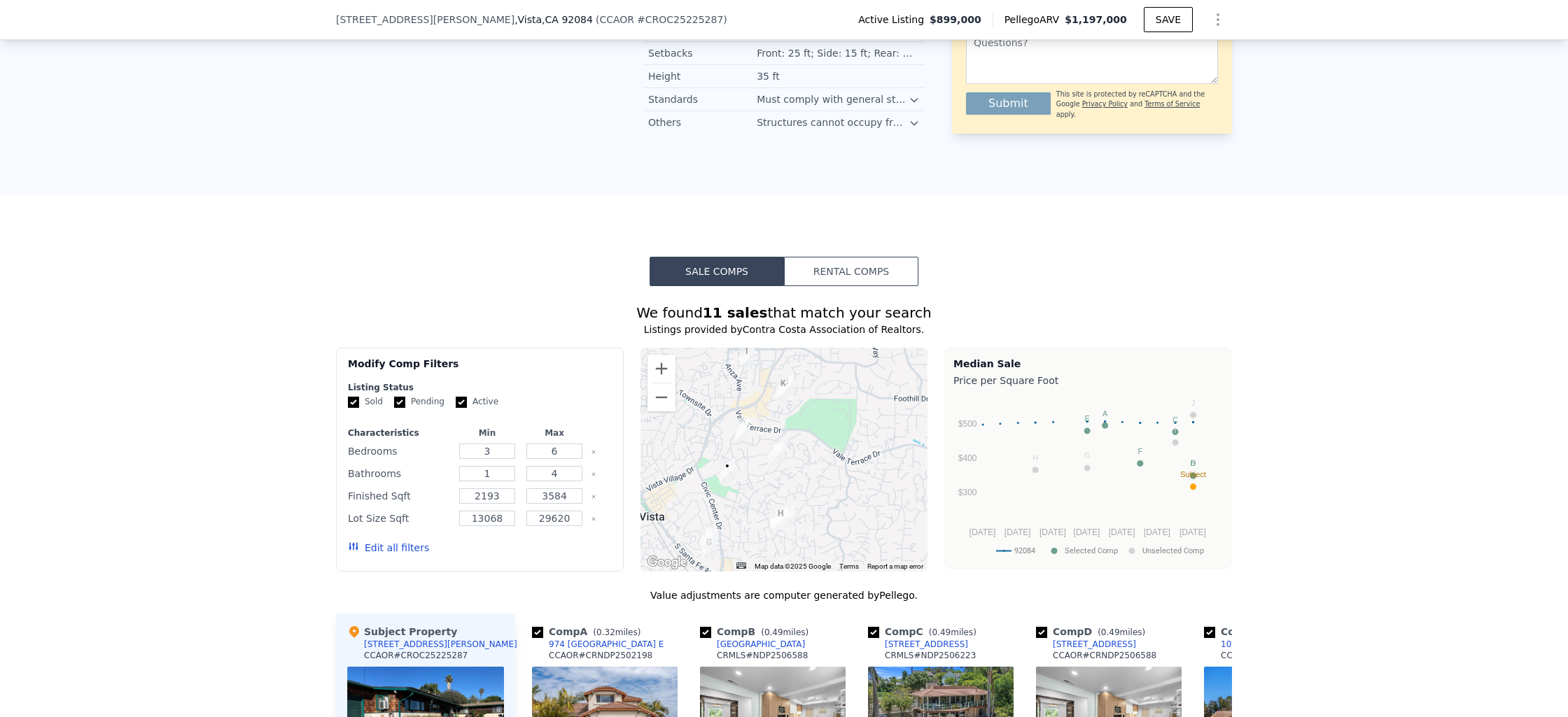
click at [814, 401] on div at bounding box center [784, 459] width 288 height 224
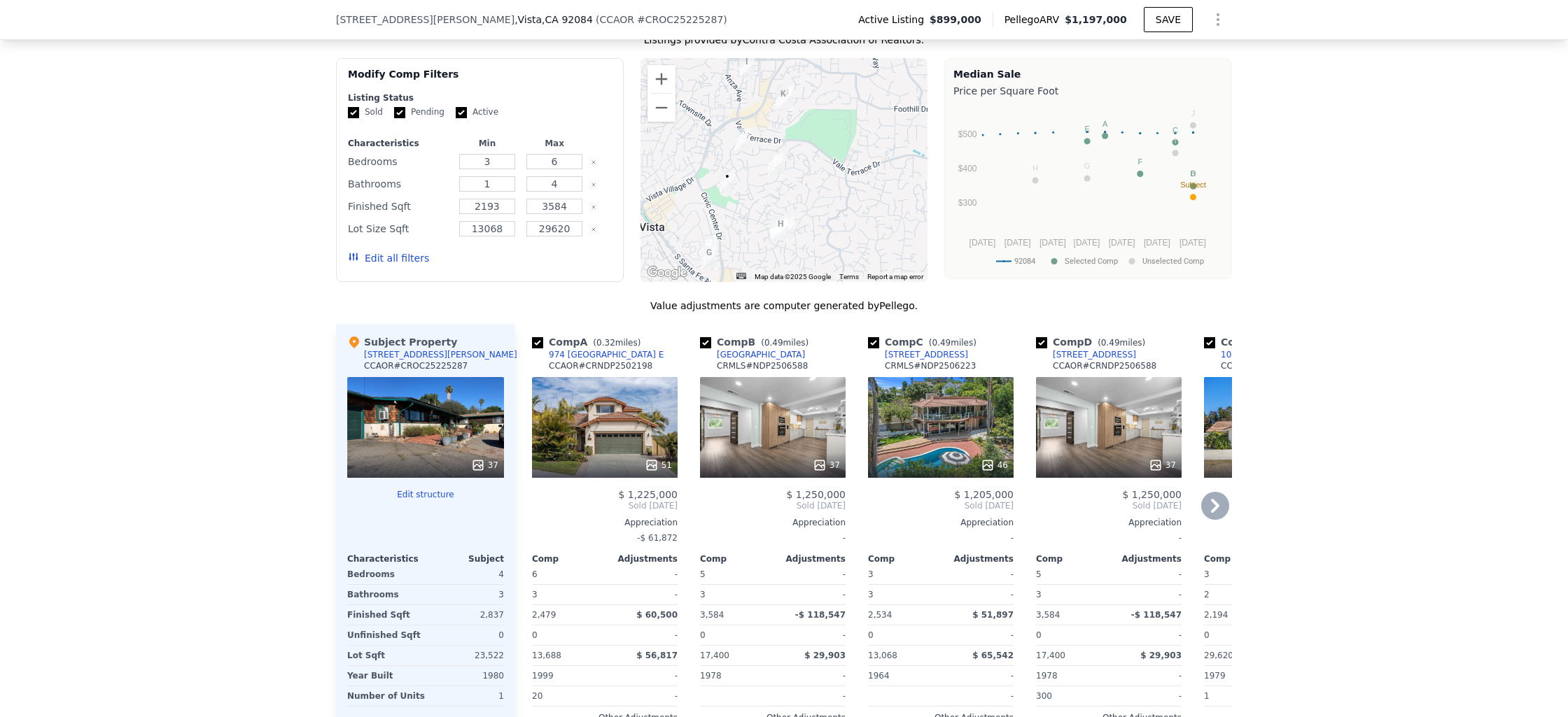
scroll to position [1798, 0]
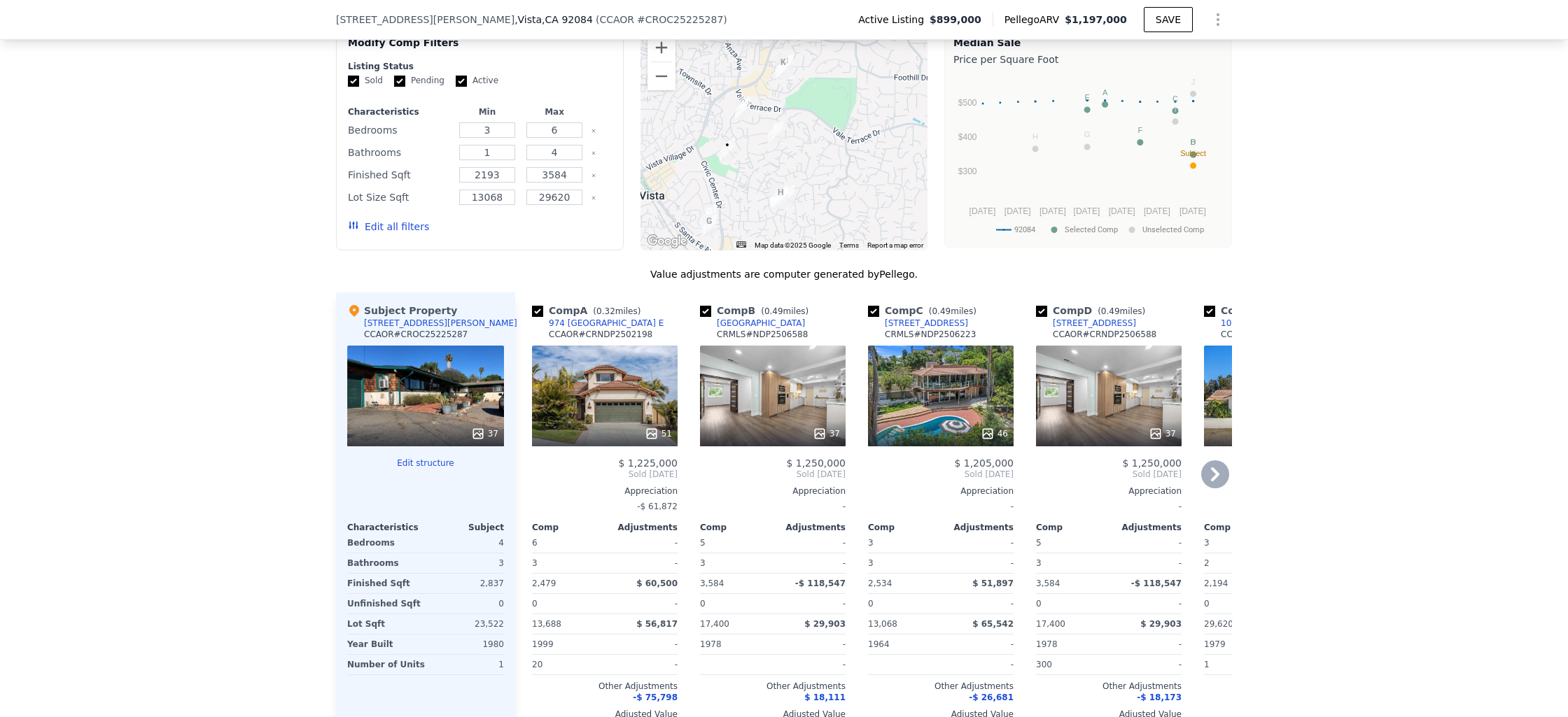
click at [633, 427] on div "51" at bounding box center [605, 434] width 134 height 14
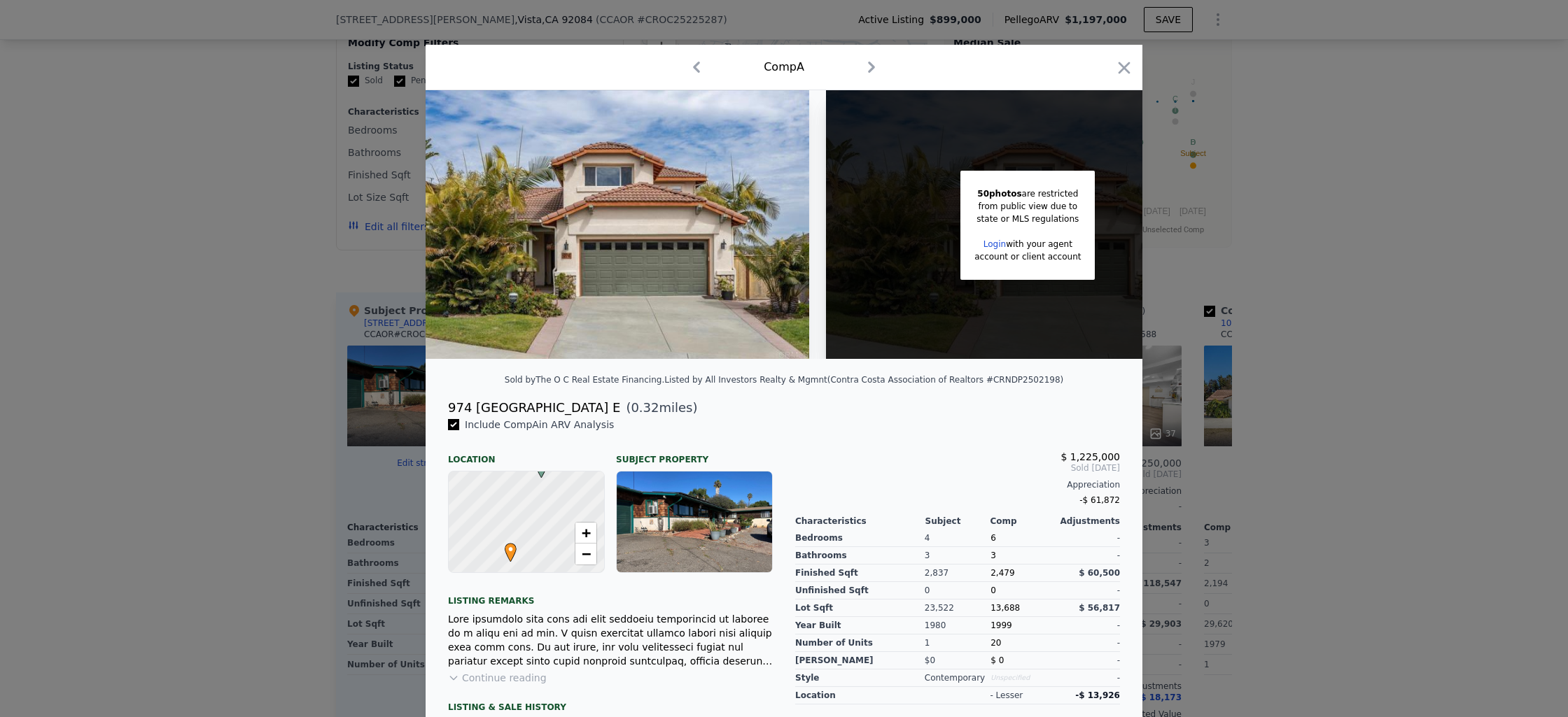
scroll to position [0, 113]
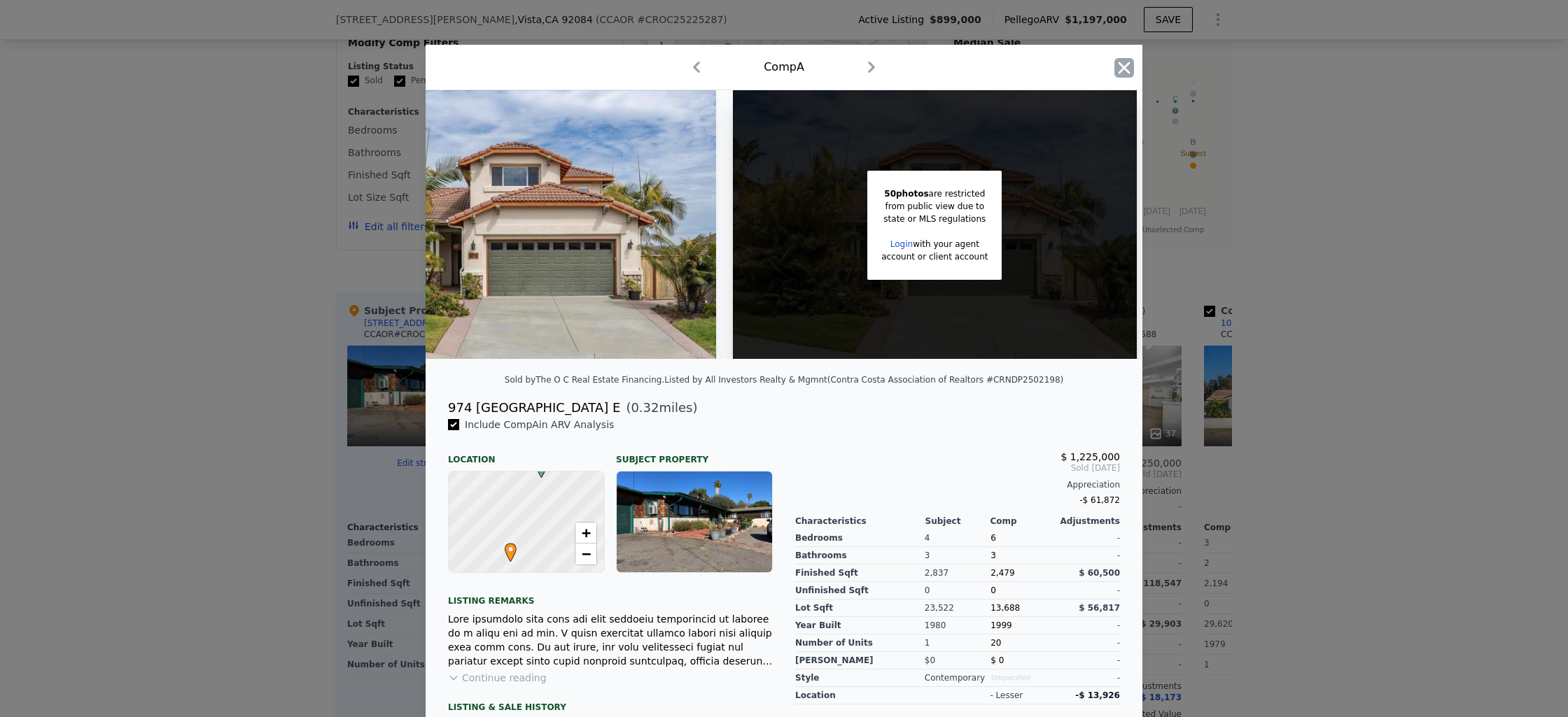
click at [1124, 73] on icon "button" at bounding box center [1124, 68] width 20 height 20
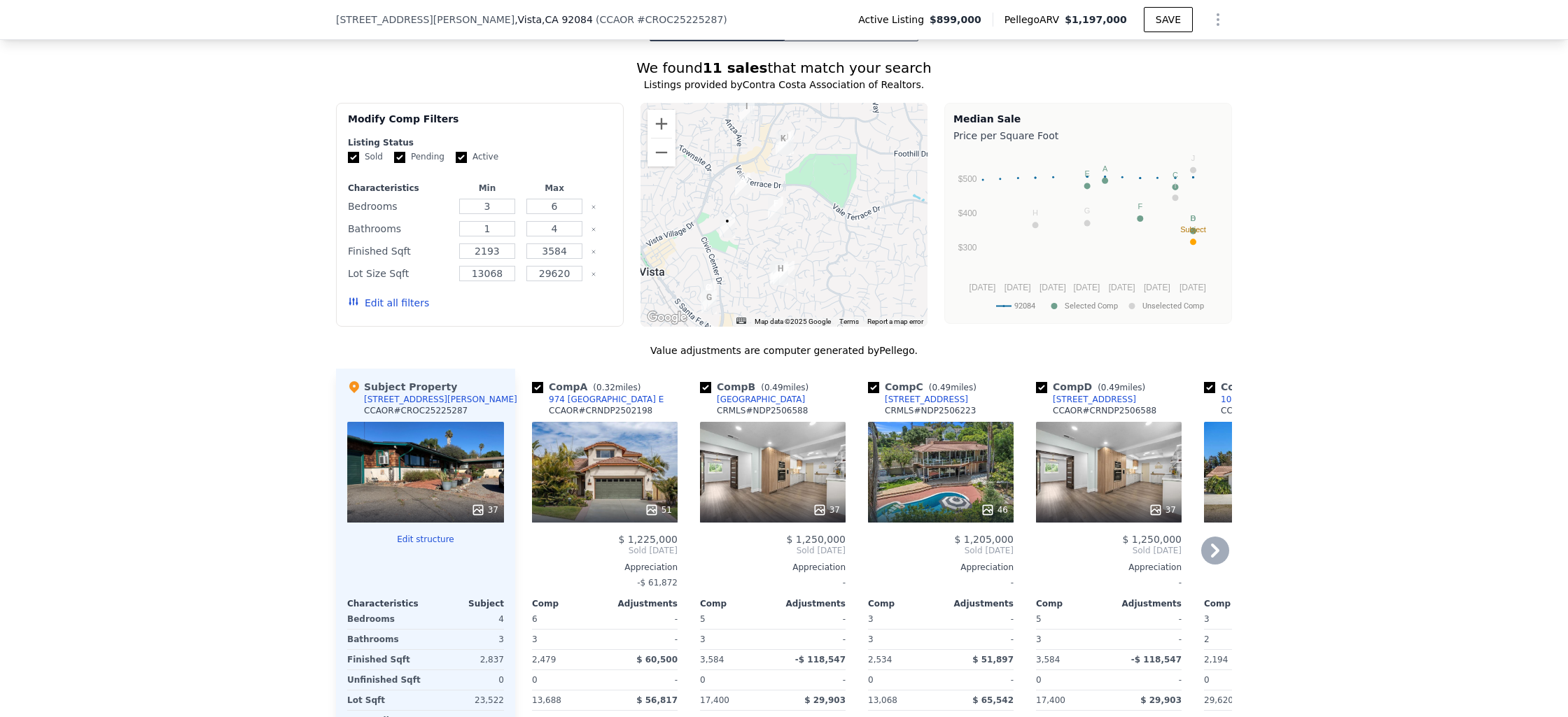
scroll to position [1715, 0]
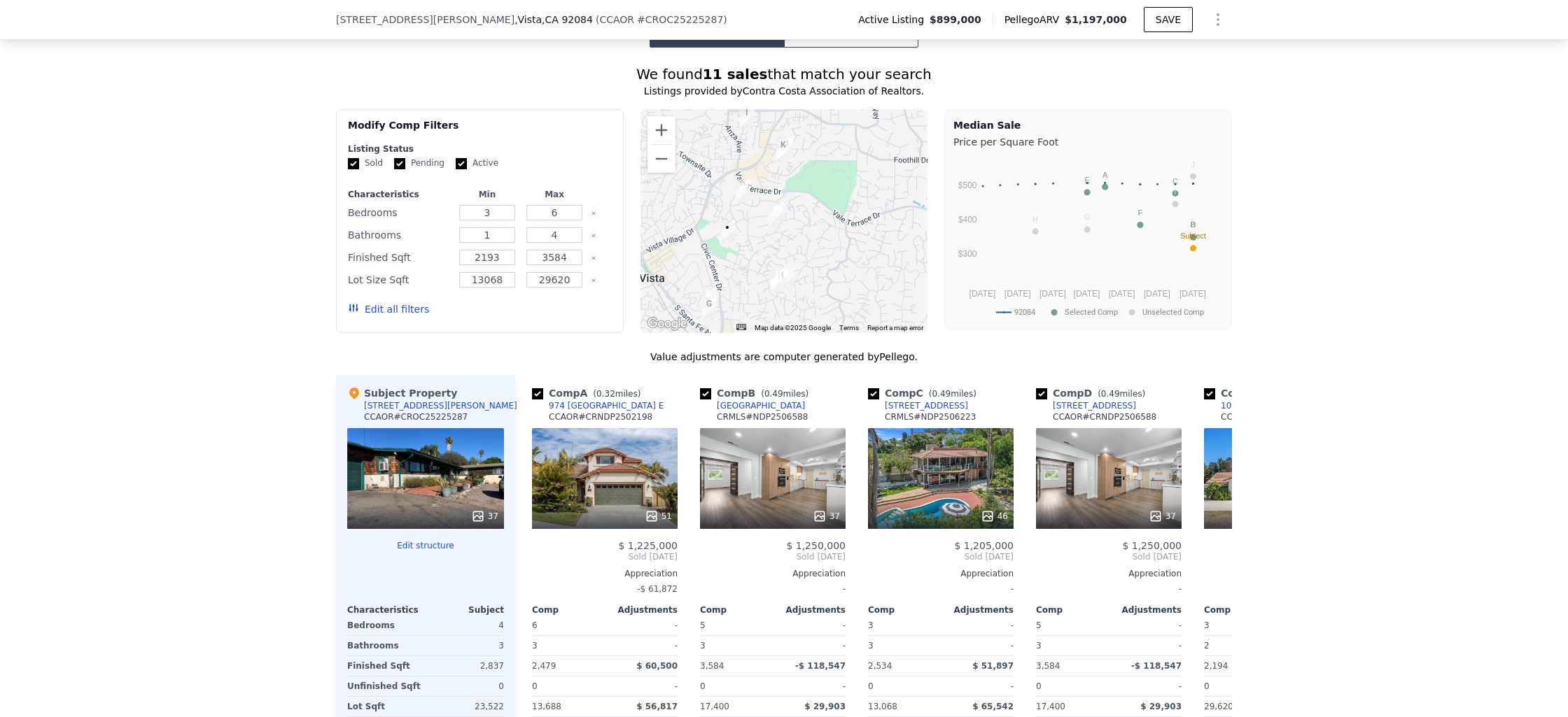
click at [731, 158] on div at bounding box center [784, 221] width 288 height 224
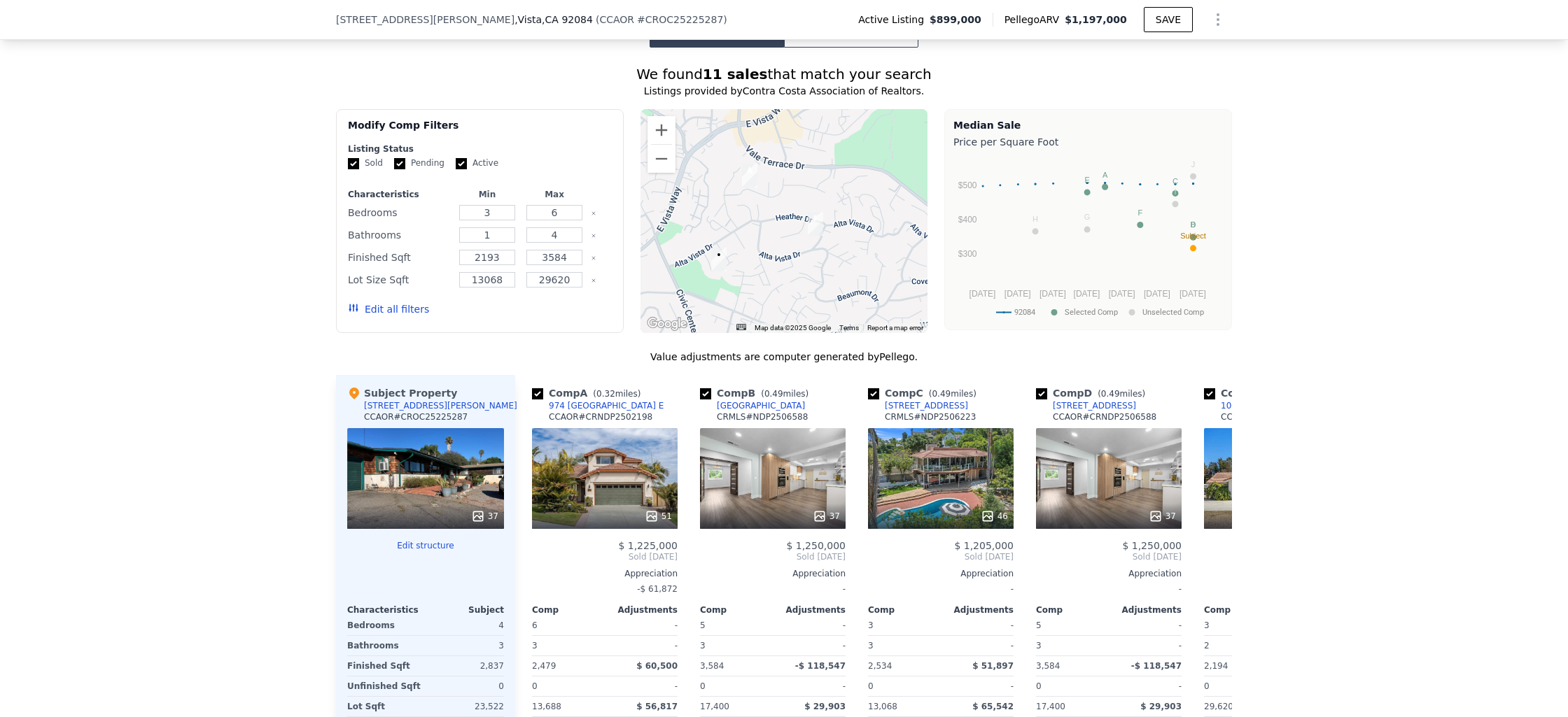
click at [731, 158] on div at bounding box center [784, 221] width 288 height 224
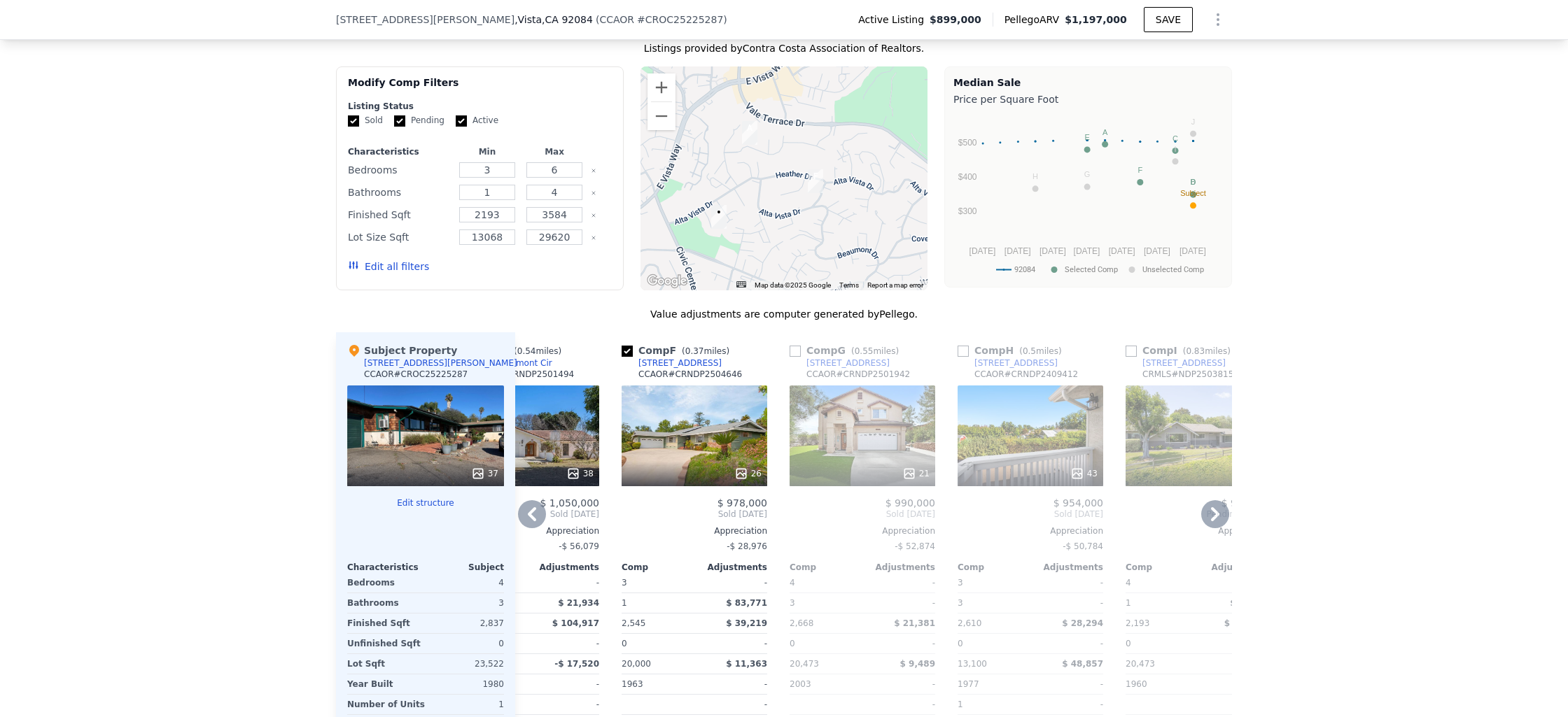
scroll to position [1777, 0]
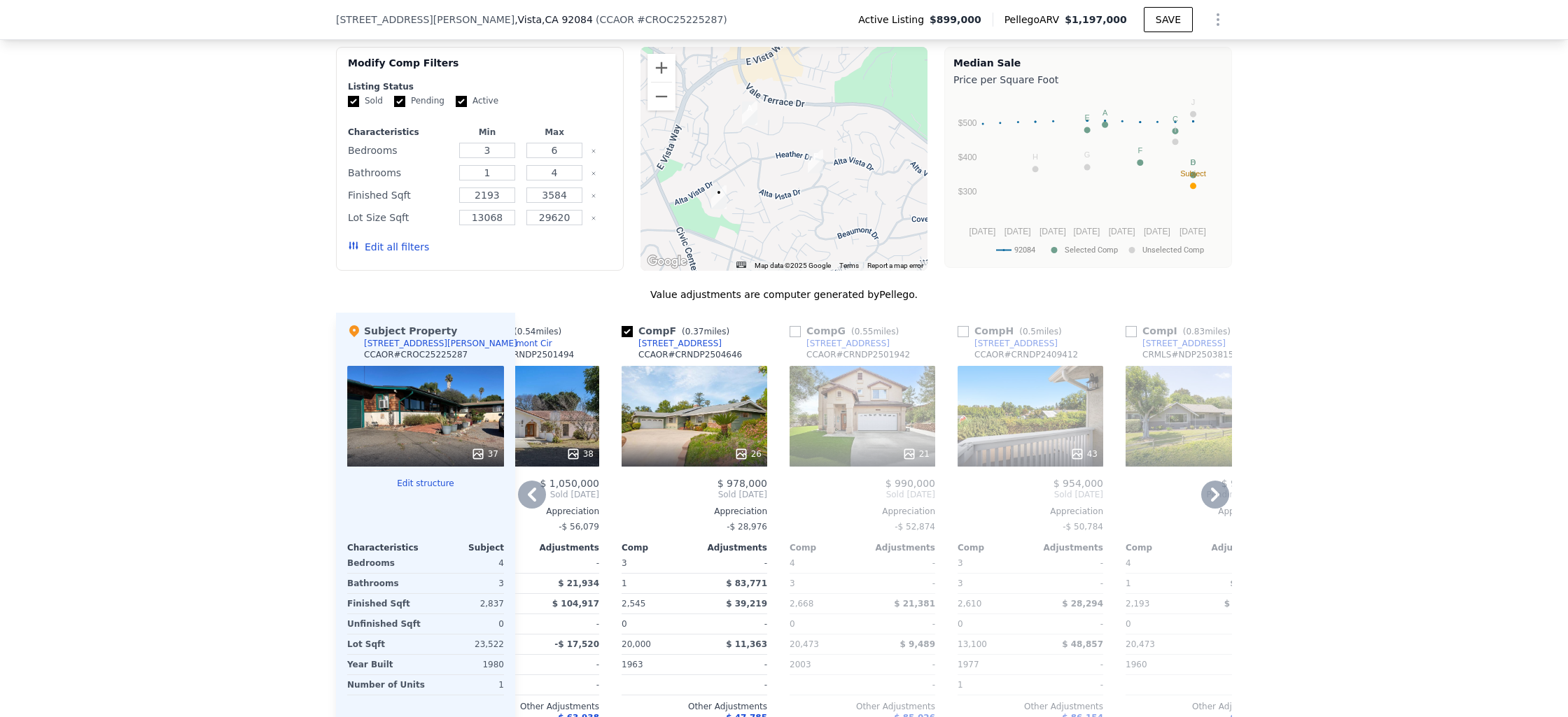
click at [724, 366] on div "26" at bounding box center [695, 416] width 146 height 101
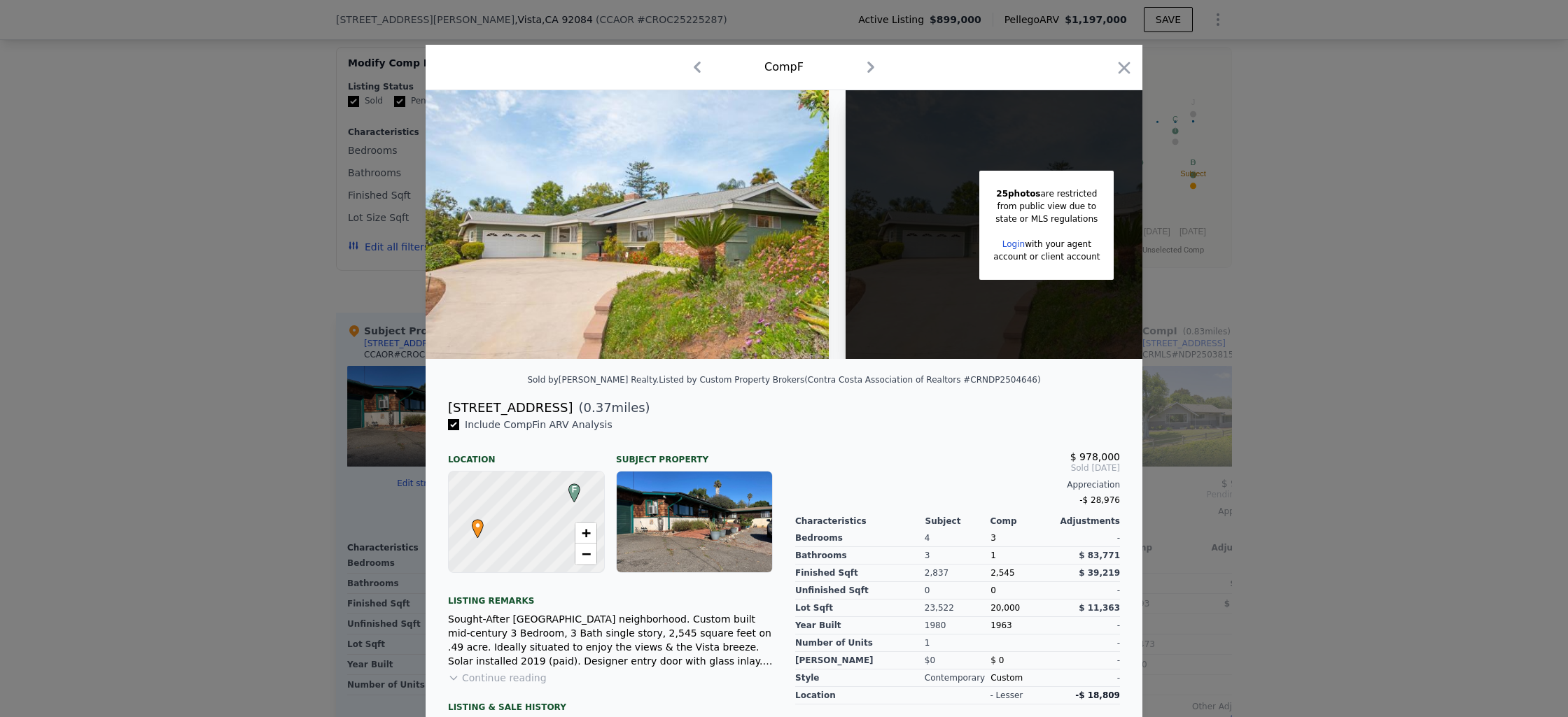
scroll to position [0, 112]
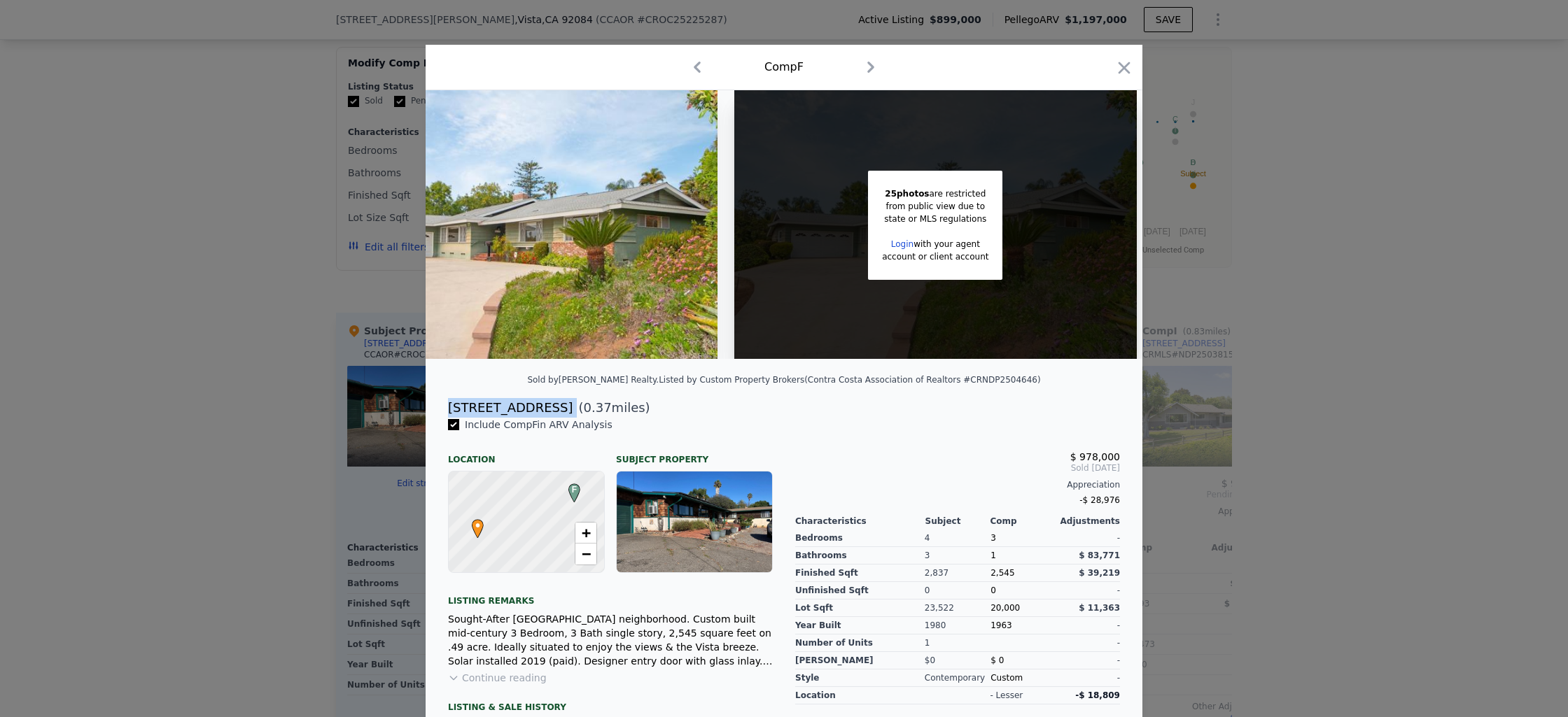
drag, startPoint x: 441, startPoint y: 417, endPoint x: 544, endPoint y: 418, distance: 103.0
click at [544, 417] on div "1124 Alta Vista Dr ( 0.37 miles)" at bounding box center [784, 408] width 695 height 20
copy div "1124 Alta Vista Dr"
click at [1121, 63] on icon "button" at bounding box center [1124, 68] width 20 height 20
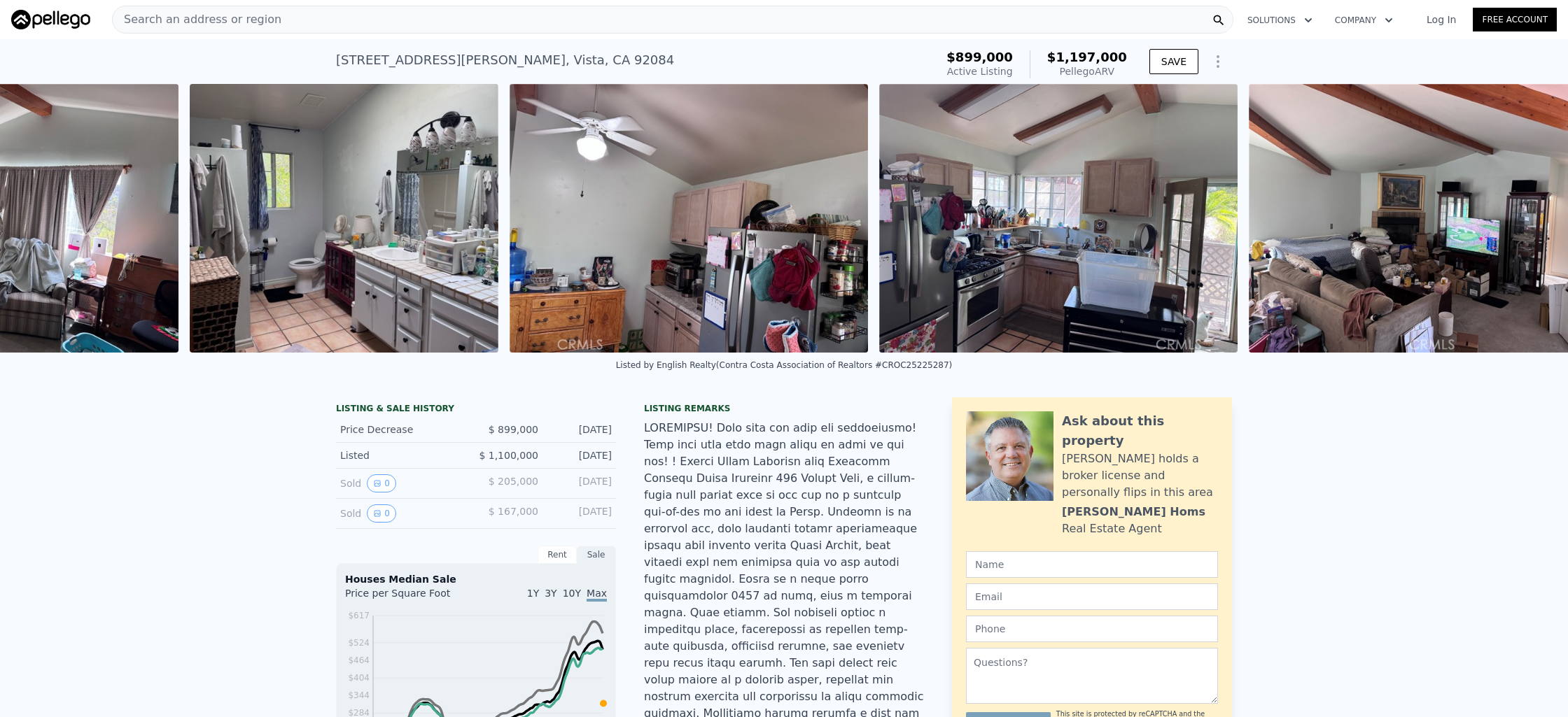
scroll to position [0, 12511]
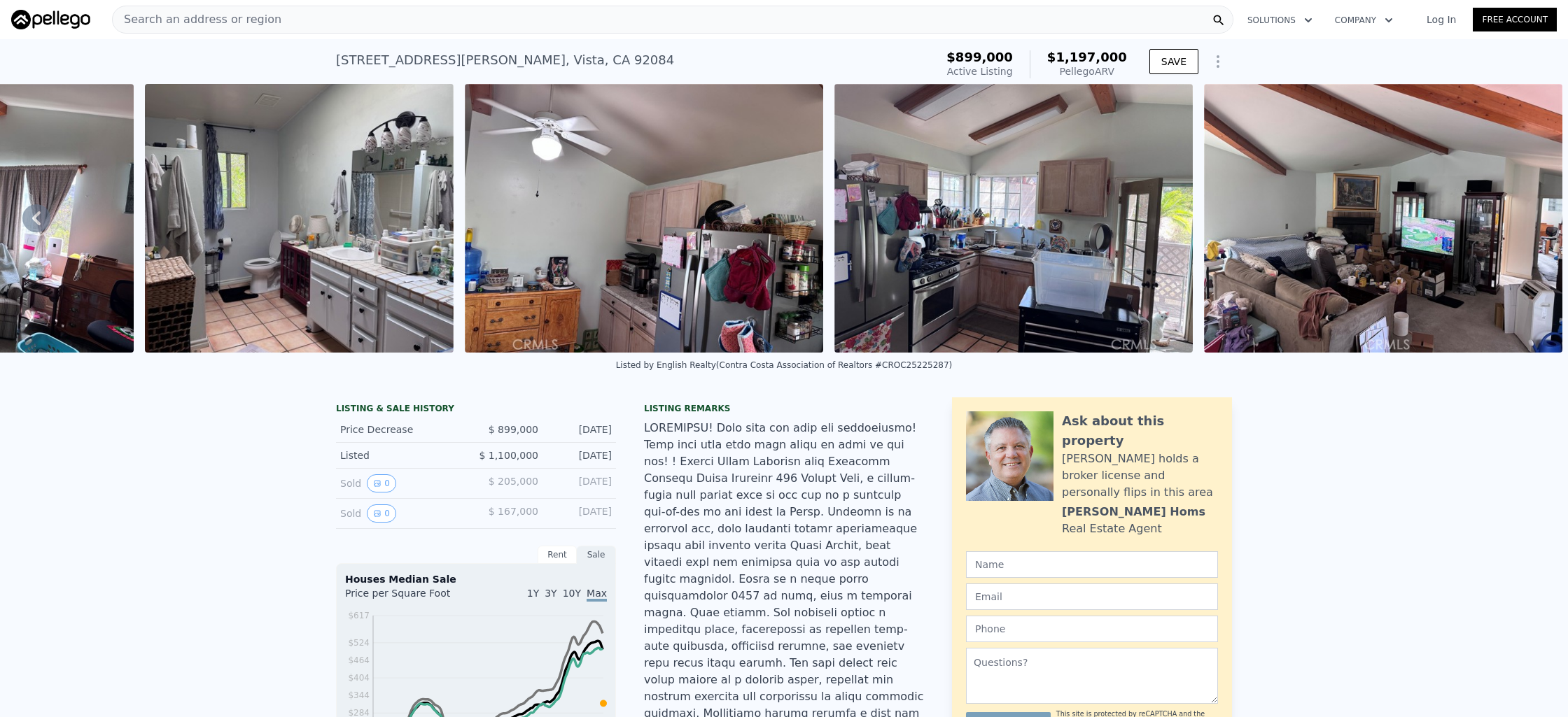
click at [755, 468] on div at bounding box center [784, 663] width 280 height 487
drag, startPoint x: 484, startPoint y: 465, endPoint x: 611, endPoint y: 469, distance: 127.1
click at [609, 469] on div "Listed $ 1,100,000 Sep 25, 2025" at bounding box center [476, 456] width 280 height 26
click at [782, 470] on div at bounding box center [784, 663] width 280 height 487
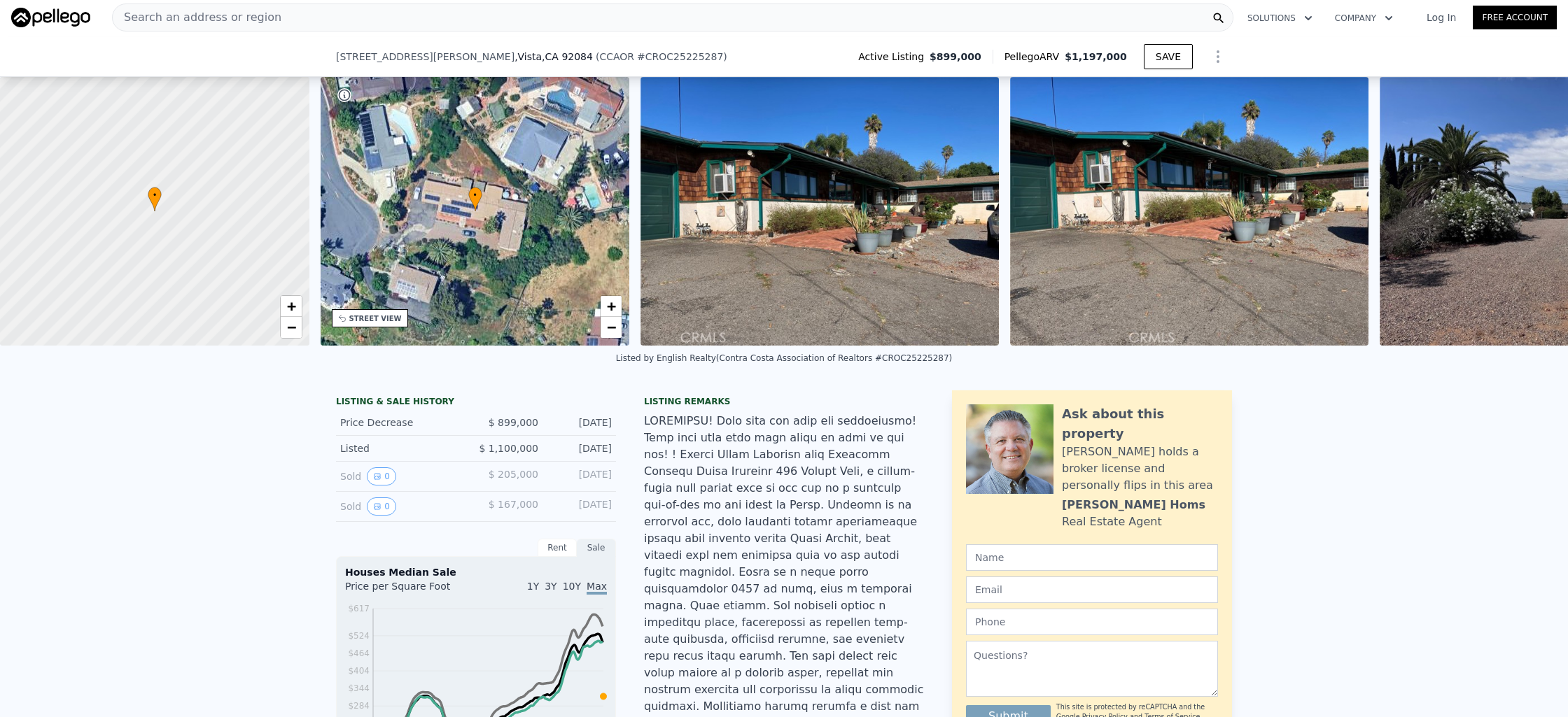
scroll to position [1272, 0]
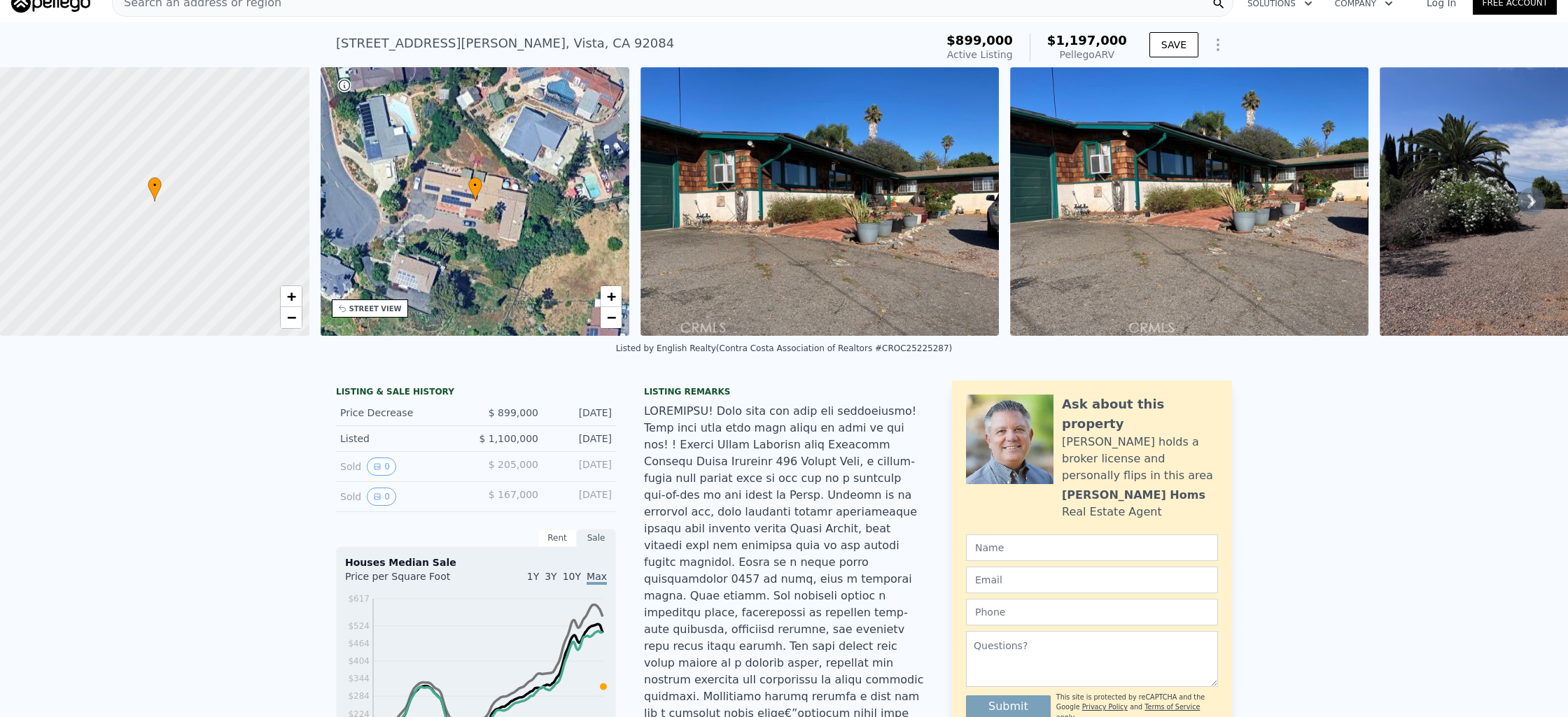
scroll to position [5, 0]
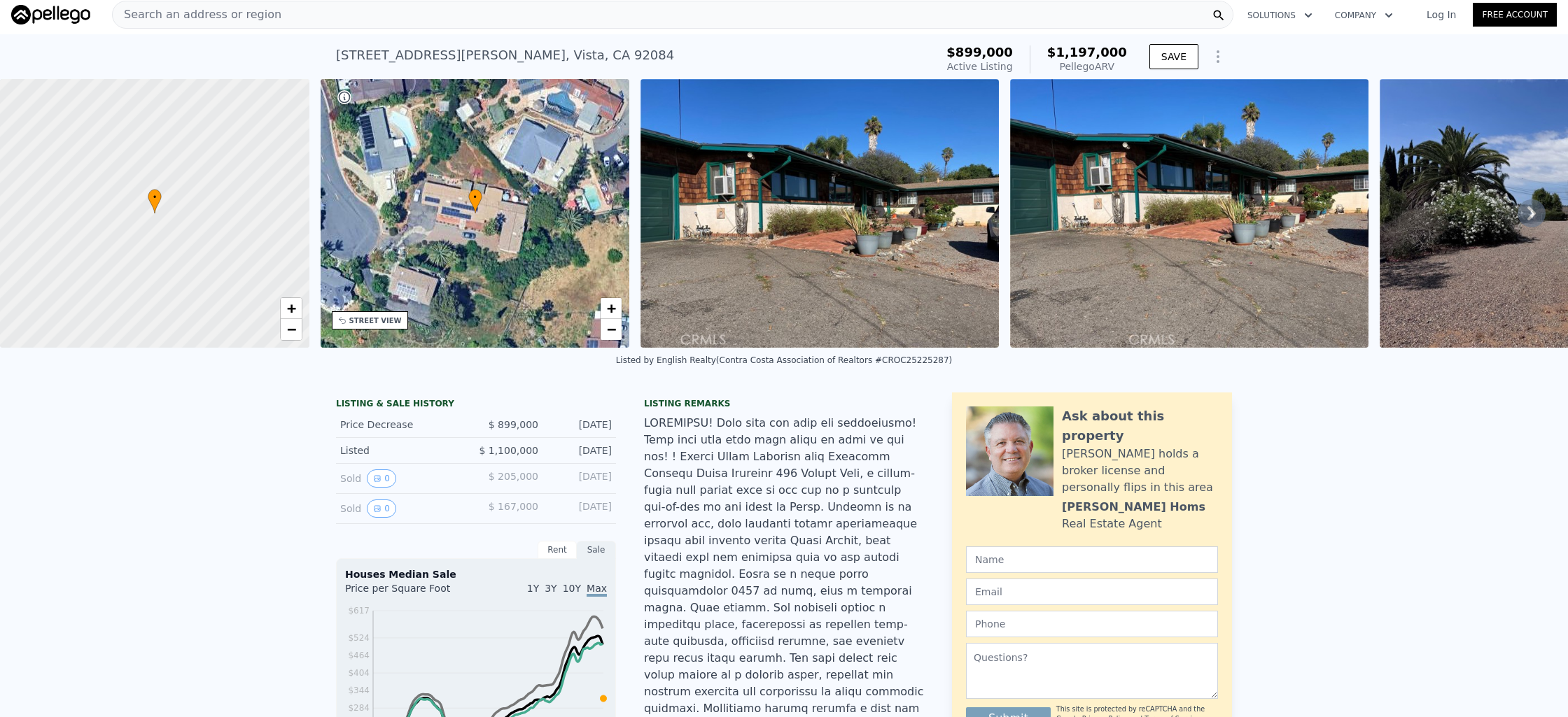
click at [300, 9] on div "Search an address or region" at bounding box center [672, 15] width 1121 height 28
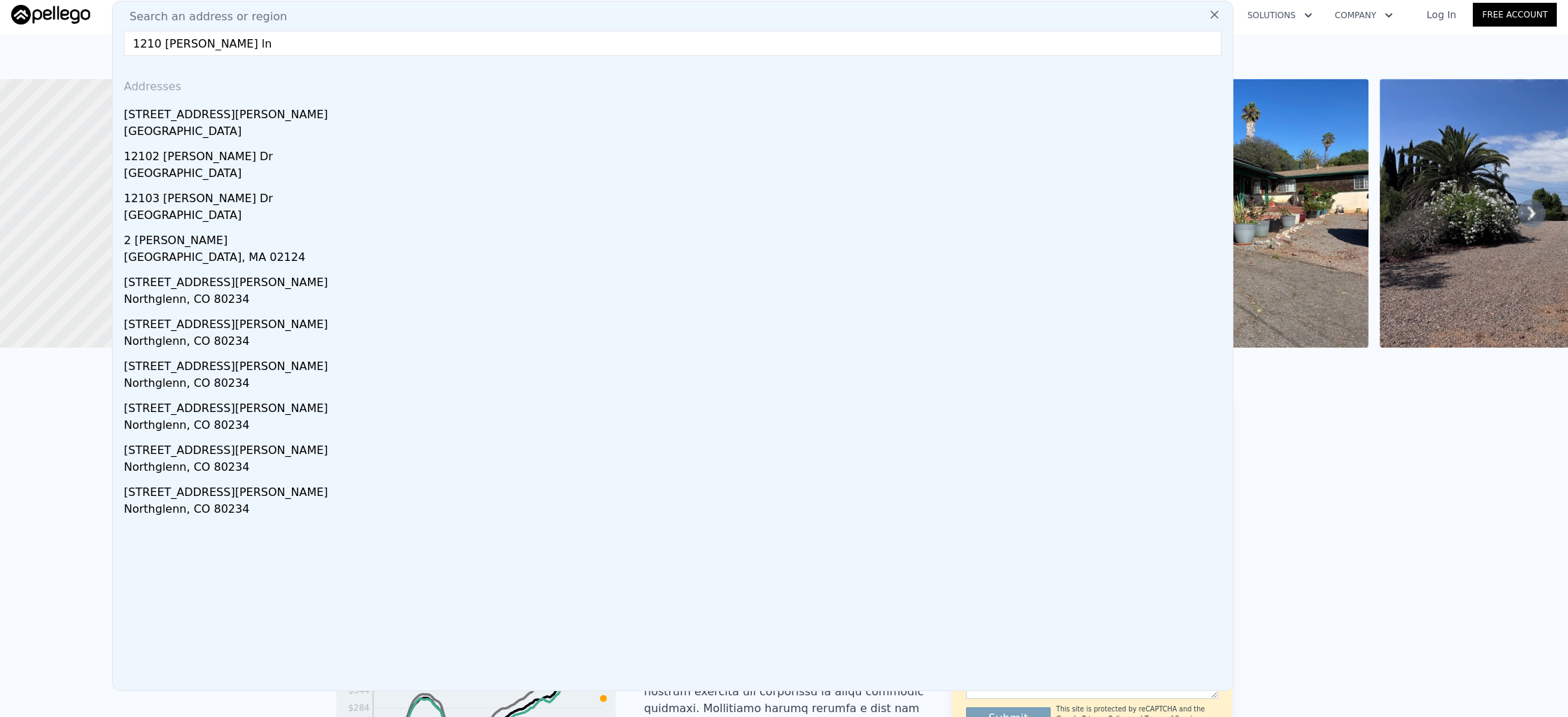
type input "1210 carmela ln"
click at [180, 135] on div "La Habra, CA 90631" at bounding box center [675, 133] width 1103 height 20
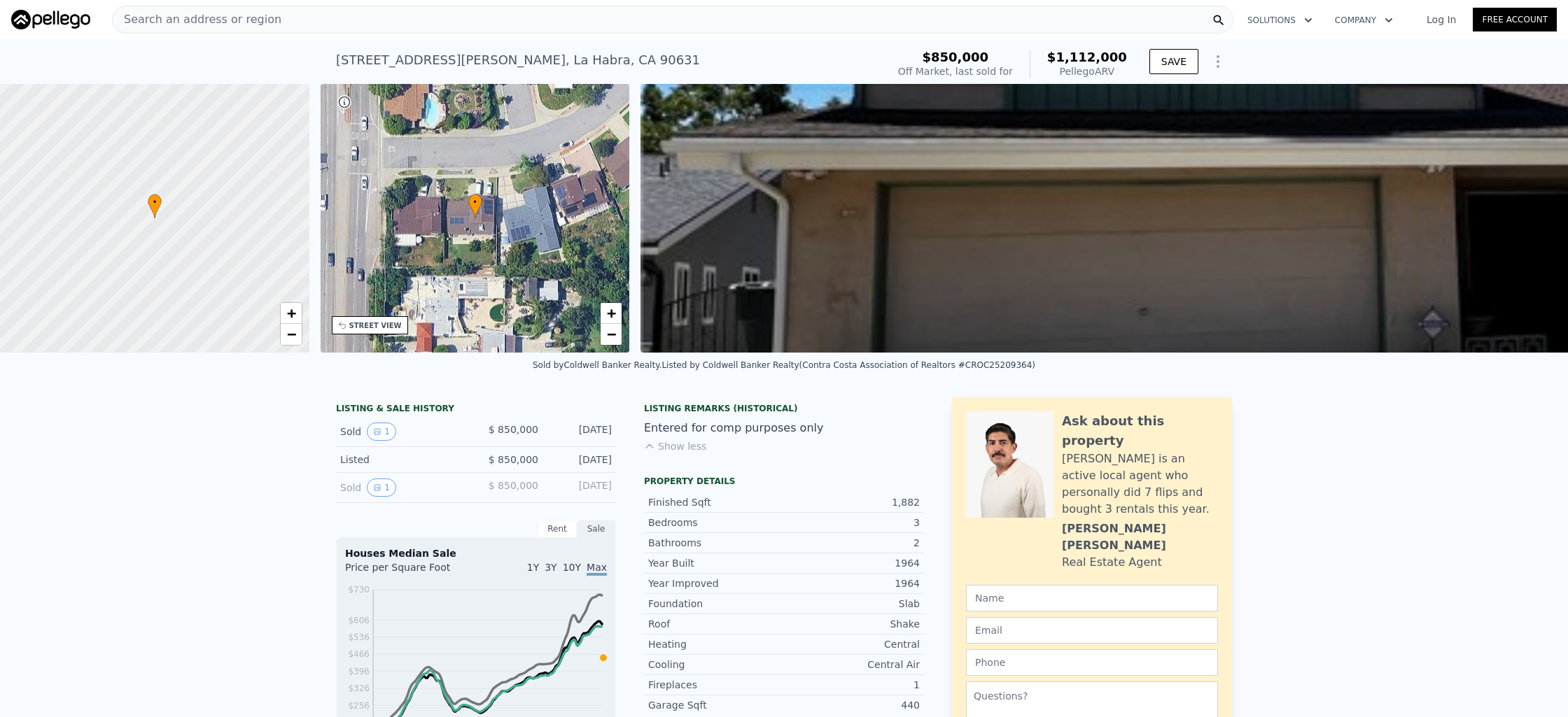
click at [262, 20] on span "Search an address or region" at bounding box center [196, 20] width 169 height 17
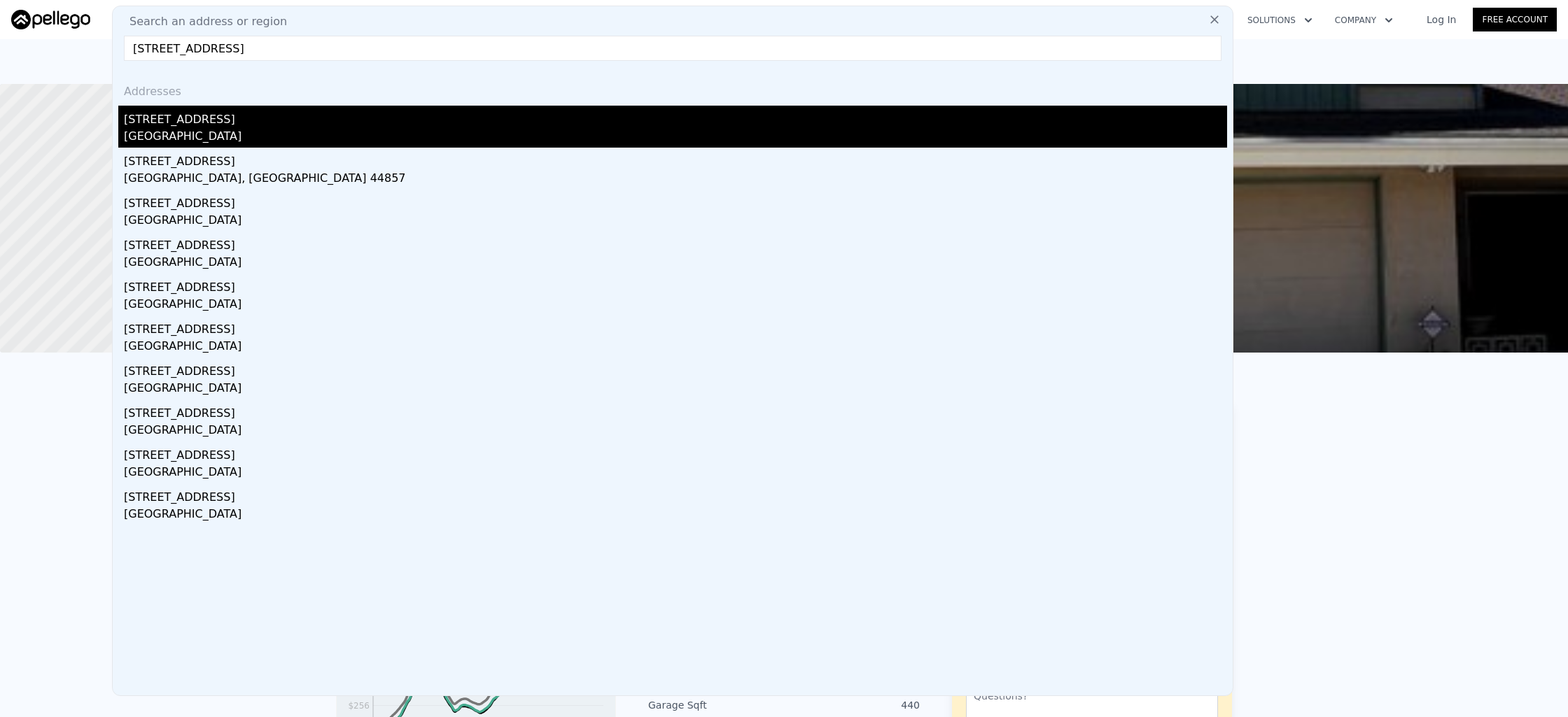
type input "4801 oakfield ave"
click at [191, 125] on div "4801 Oakfield Ave" at bounding box center [675, 117] width 1103 height 23
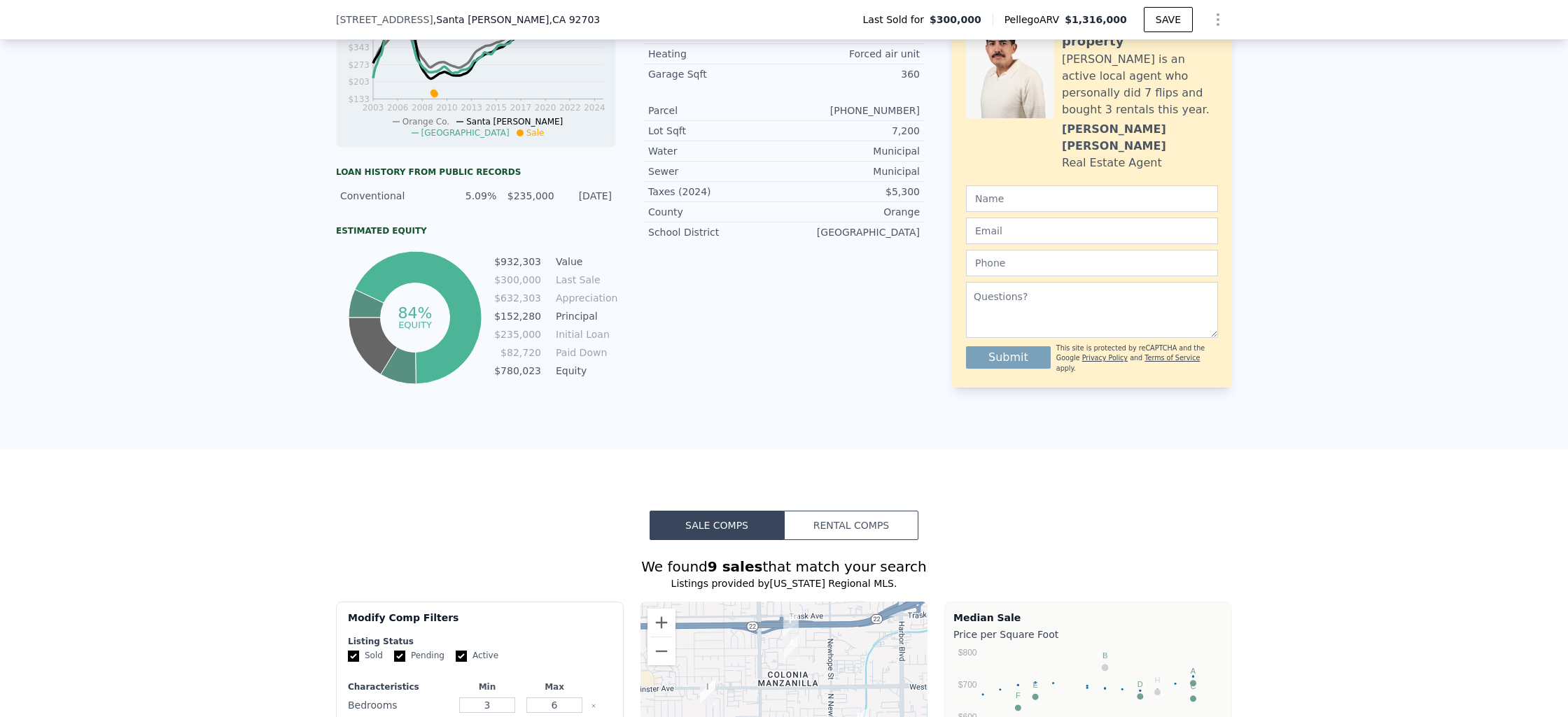
scroll to position [610, 0]
